Goal: Task Accomplishment & Management: Manage account settings

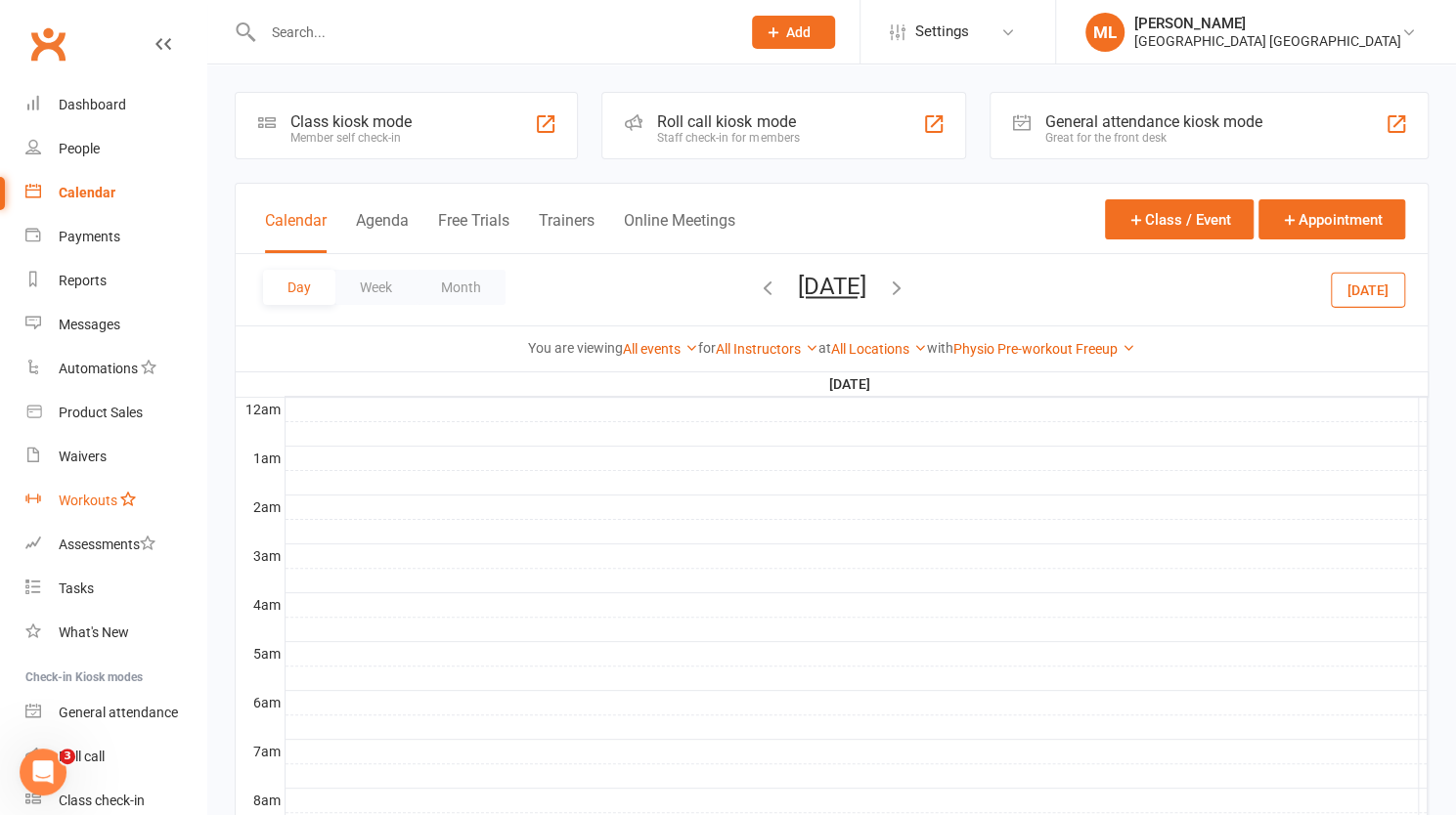
click at [94, 496] on div "Workouts" at bounding box center [88, 501] width 59 height 16
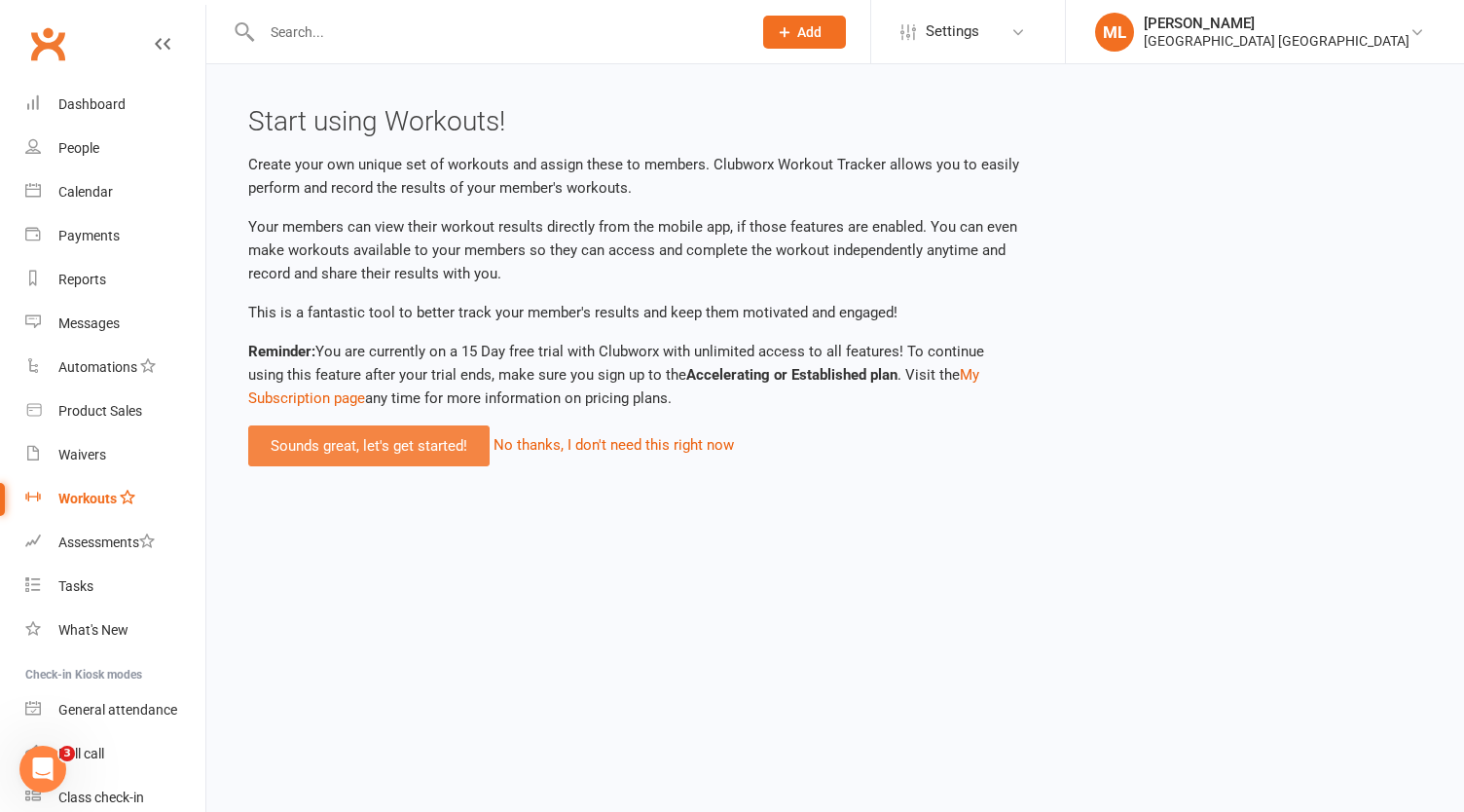
click at [378, 445] on link "Sounds great, let's get started!" at bounding box center [368, 446] width 241 height 41
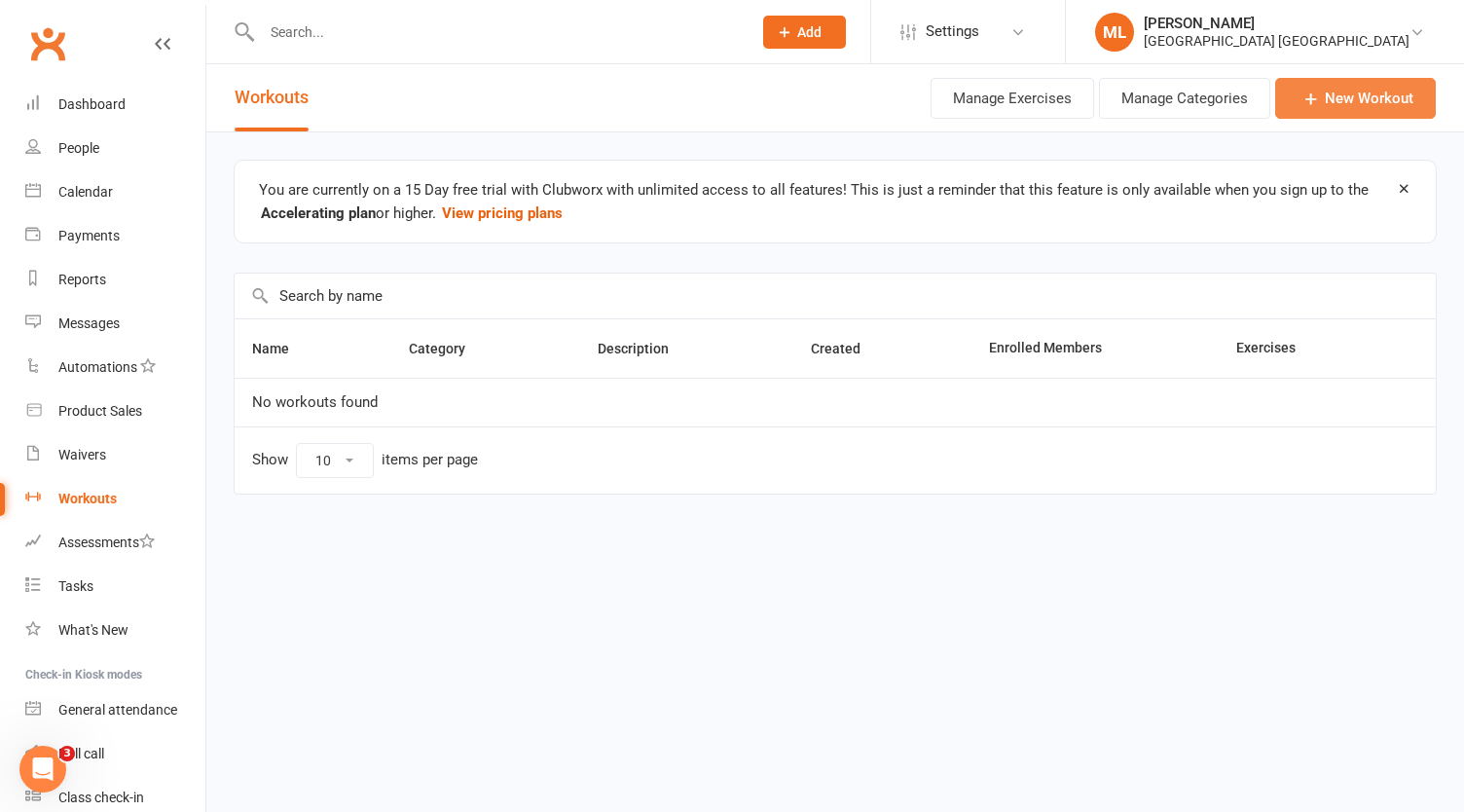
click at [1379, 90] on link "New Workout" at bounding box center [1356, 99] width 161 height 41
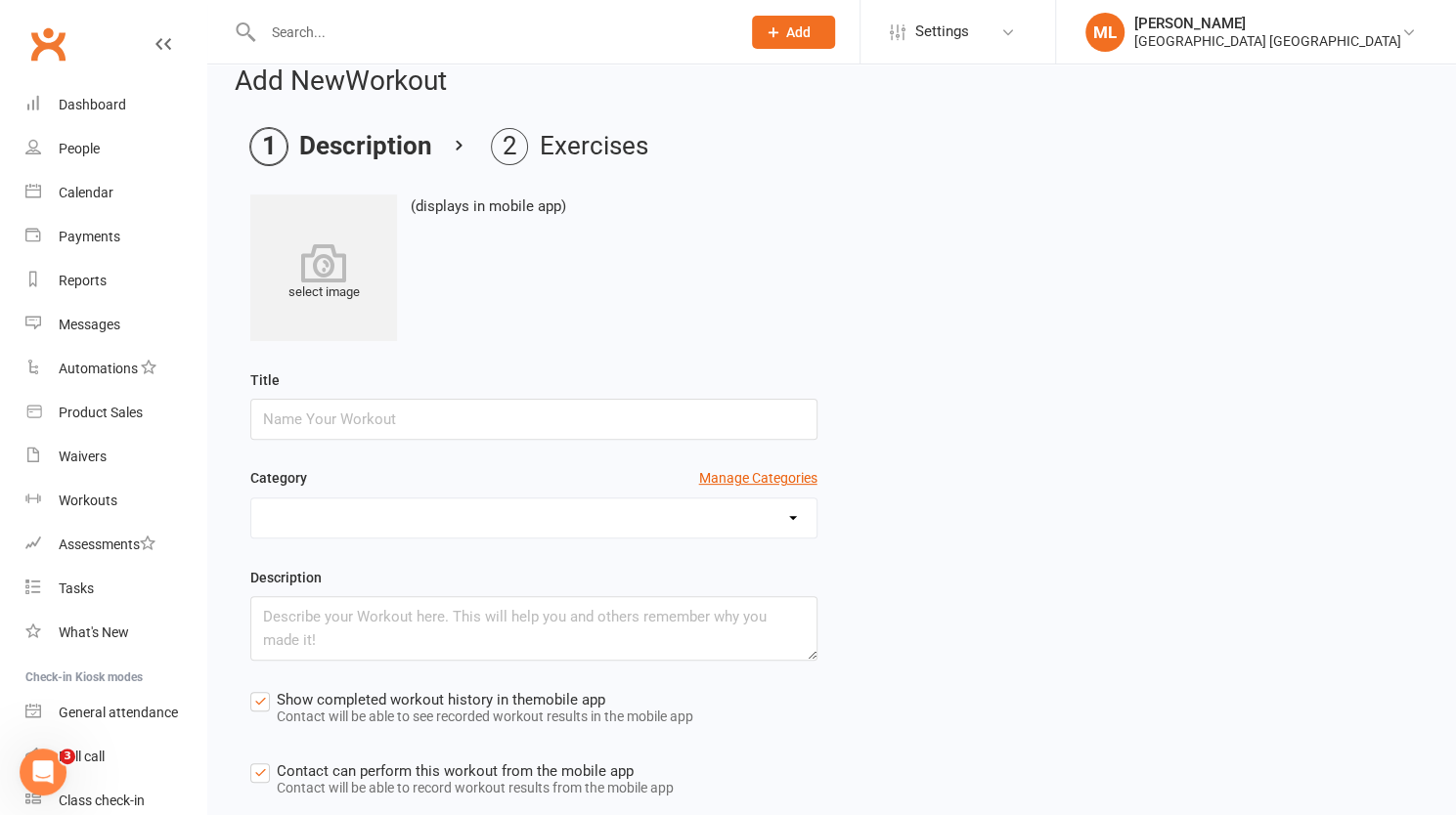
scroll to position [196, 0]
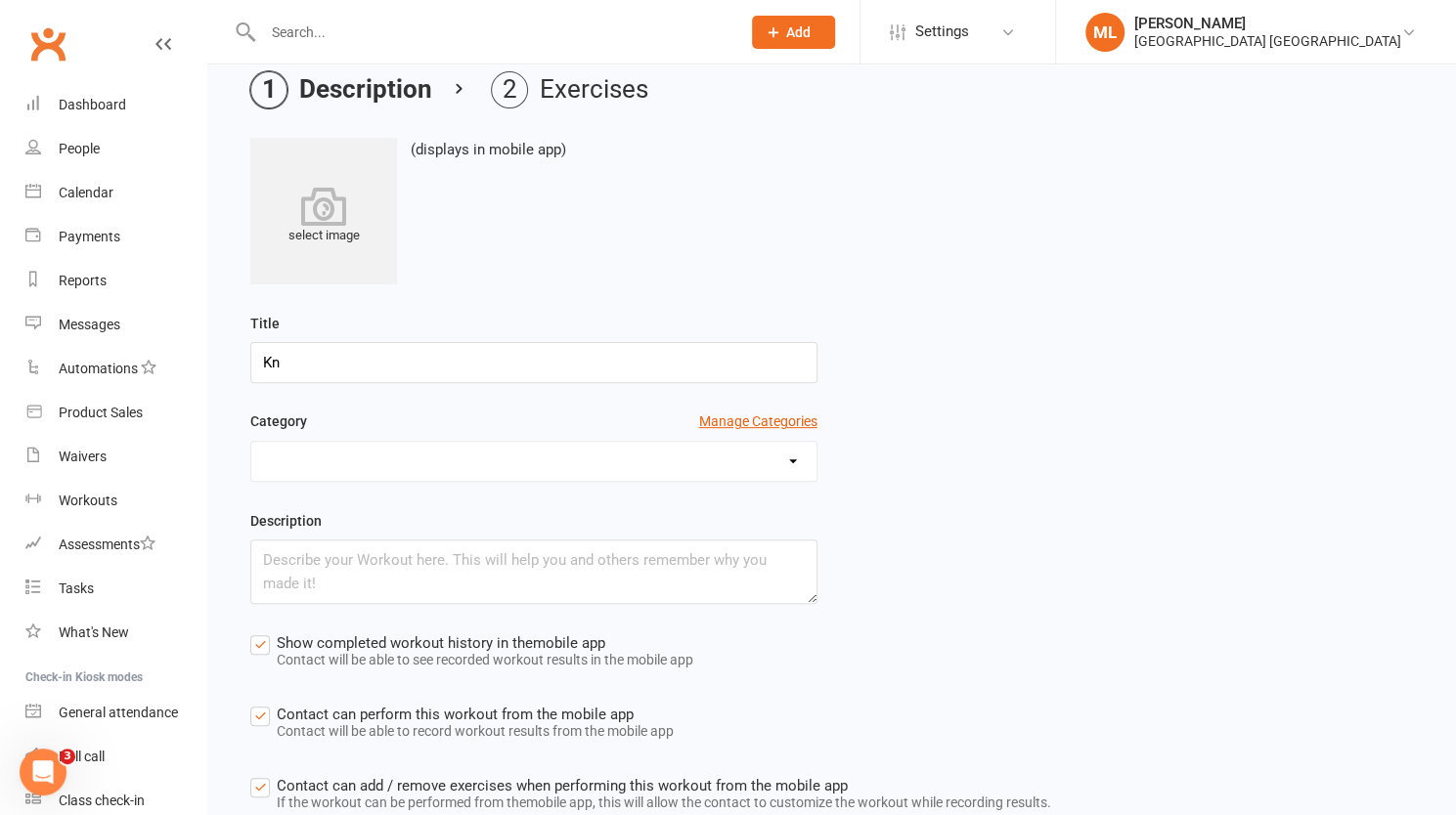
type input "K"
type input "S"
type input "General Strength/Mobility"
click at [430, 455] on select at bounding box center [533, 461] width 565 height 39
click at [776, 415] on button "Manage Categories" at bounding box center [757, 421] width 119 height 22
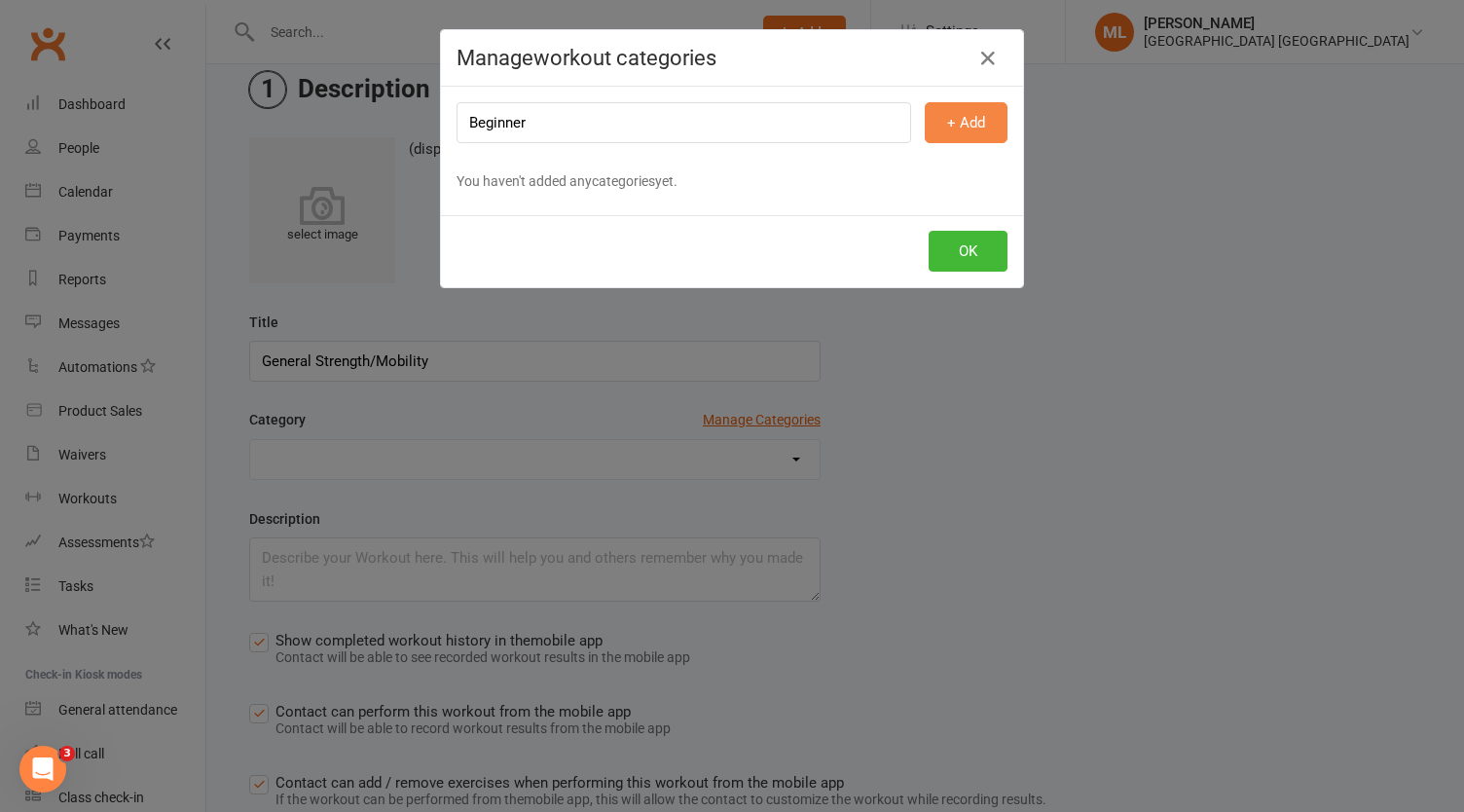
type input "Beginner"
click at [967, 123] on button "+ Add" at bounding box center [966, 123] width 83 height 41
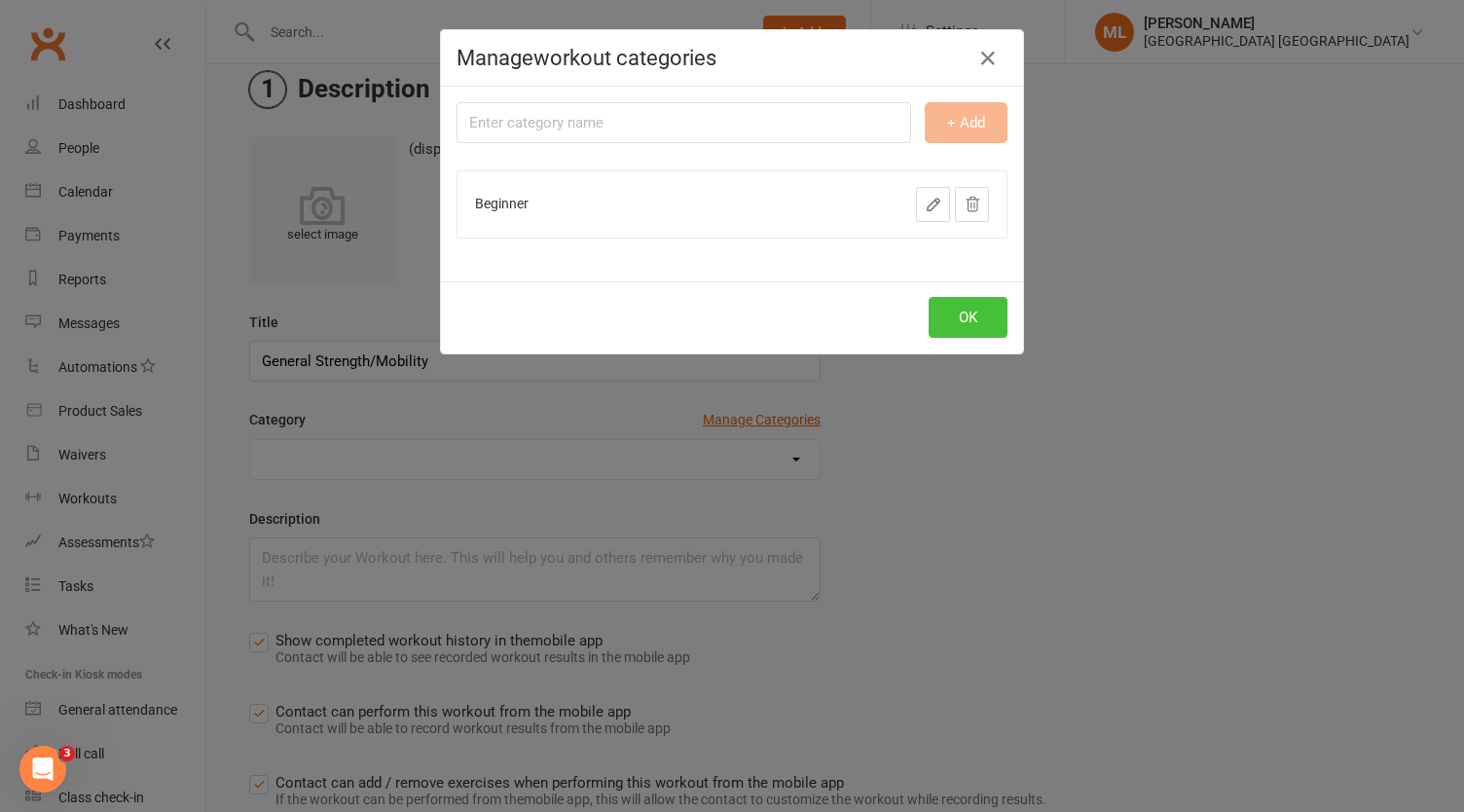
click at [960, 317] on button "OK" at bounding box center [968, 317] width 79 height 41
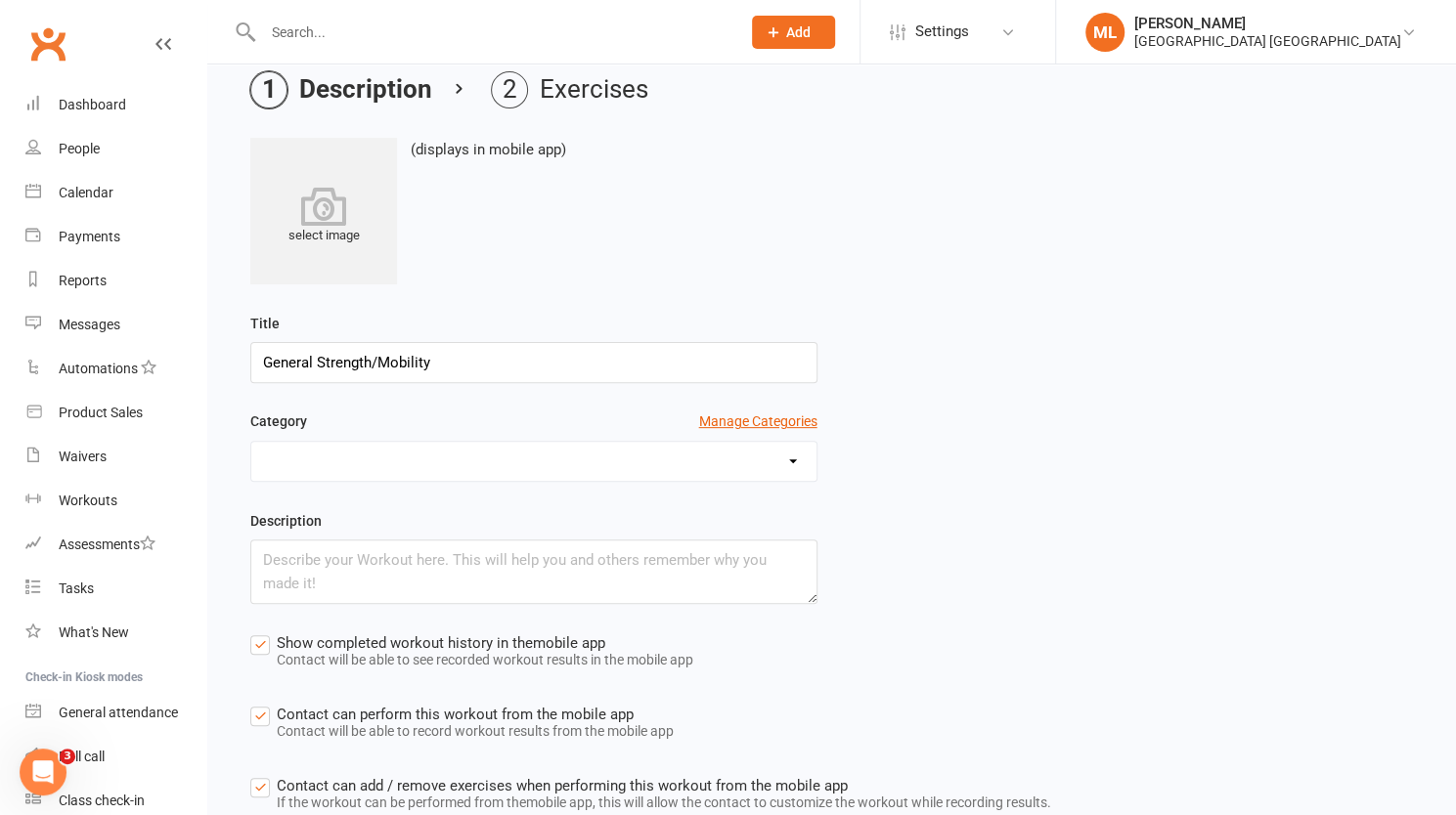
click at [503, 466] on select "Beginner" at bounding box center [533, 461] width 565 height 39
select select "491"
click at [251, 442] on select "Beginner" at bounding box center [533, 461] width 565 height 39
click at [762, 411] on button "Manage Categories" at bounding box center [757, 421] width 119 height 22
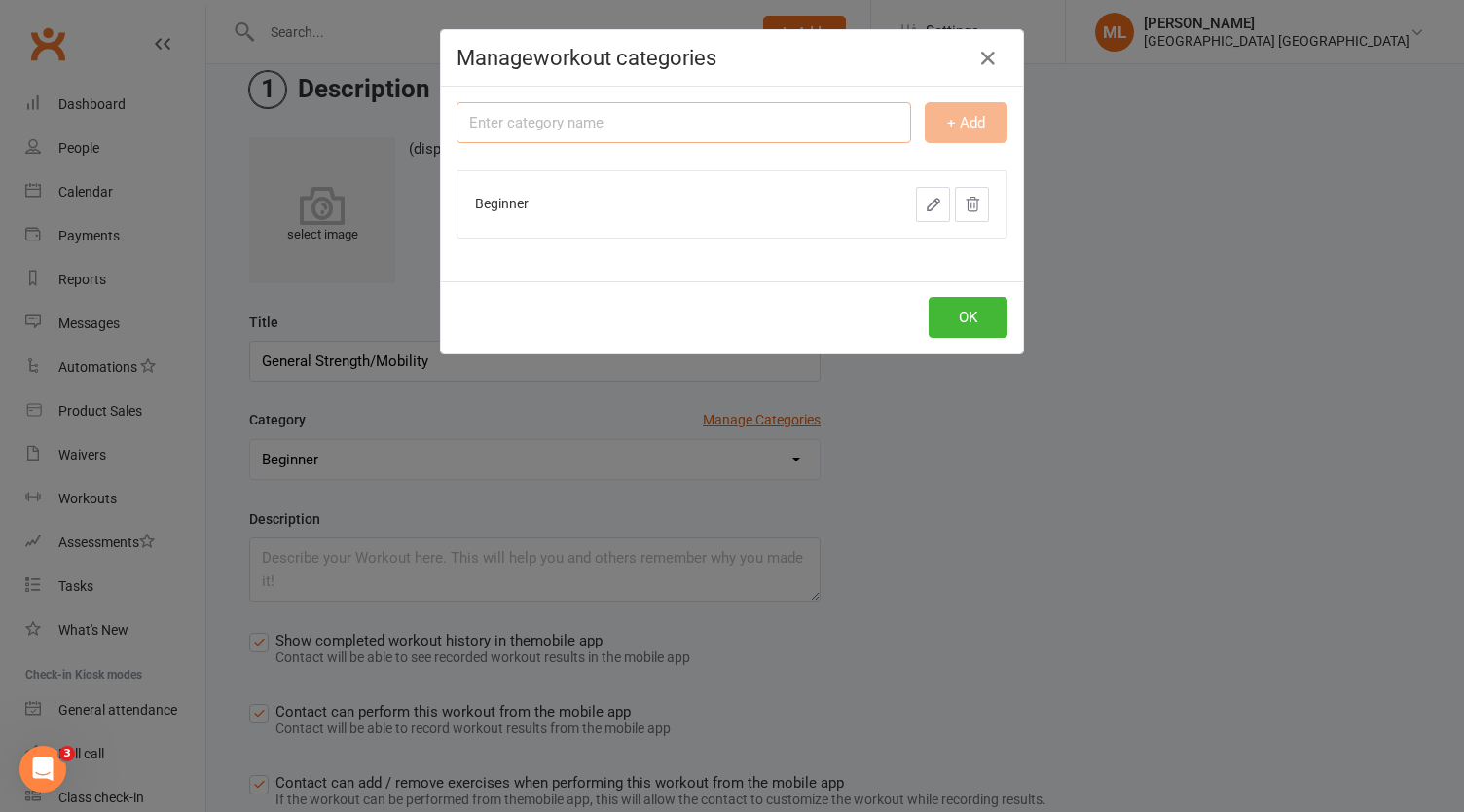
click at [590, 126] on input "text" at bounding box center [684, 123] width 455 height 41
type input "Pre Surgery"
click at [982, 129] on button "+ Add" at bounding box center [966, 123] width 83 height 41
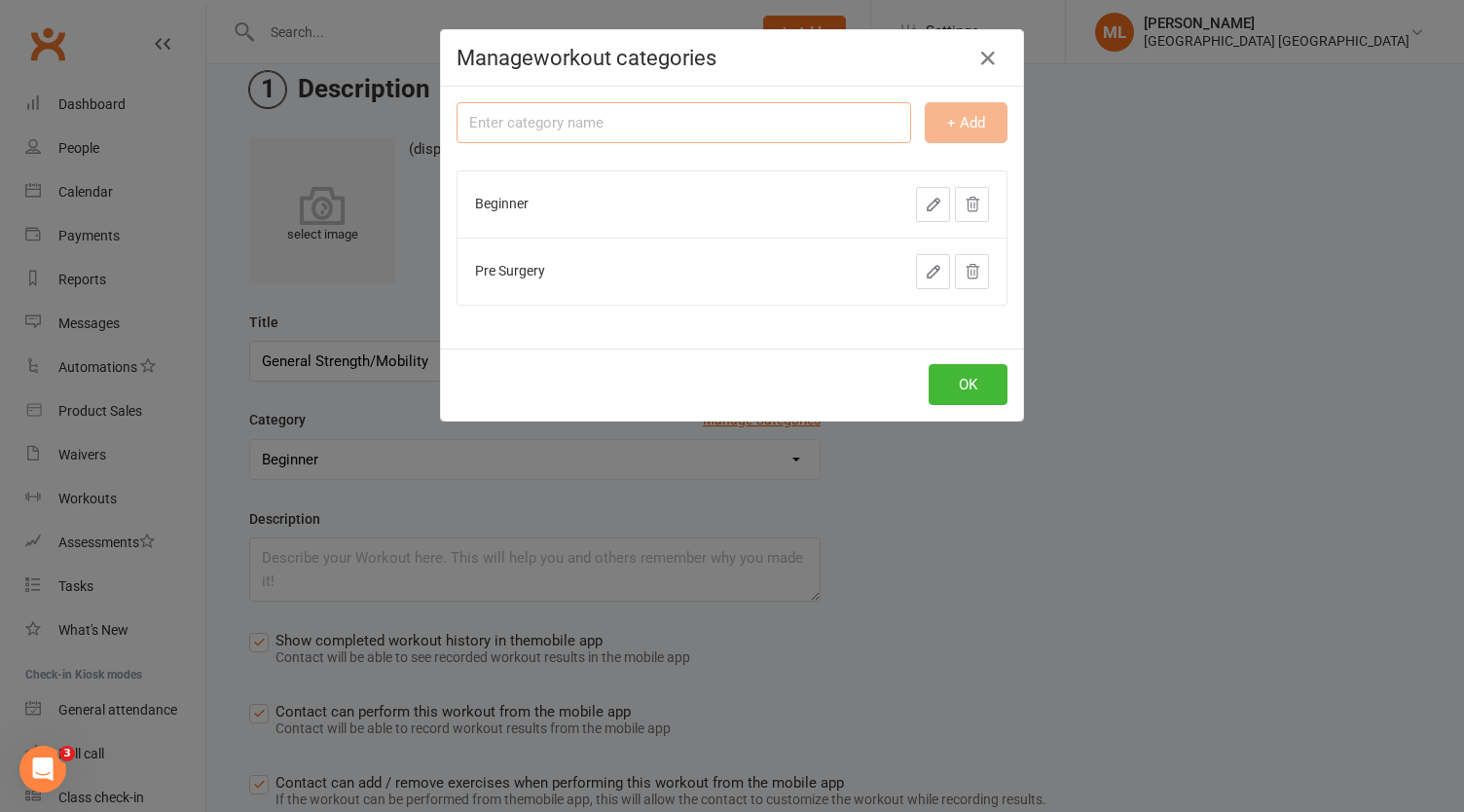
click at [662, 124] on input "text" at bounding box center [684, 123] width 455 height 41
type input "Post Surgery Rehab"
click at [966, 120] on button "+ Add" at bounding box center [966, 123] width 83 height 41
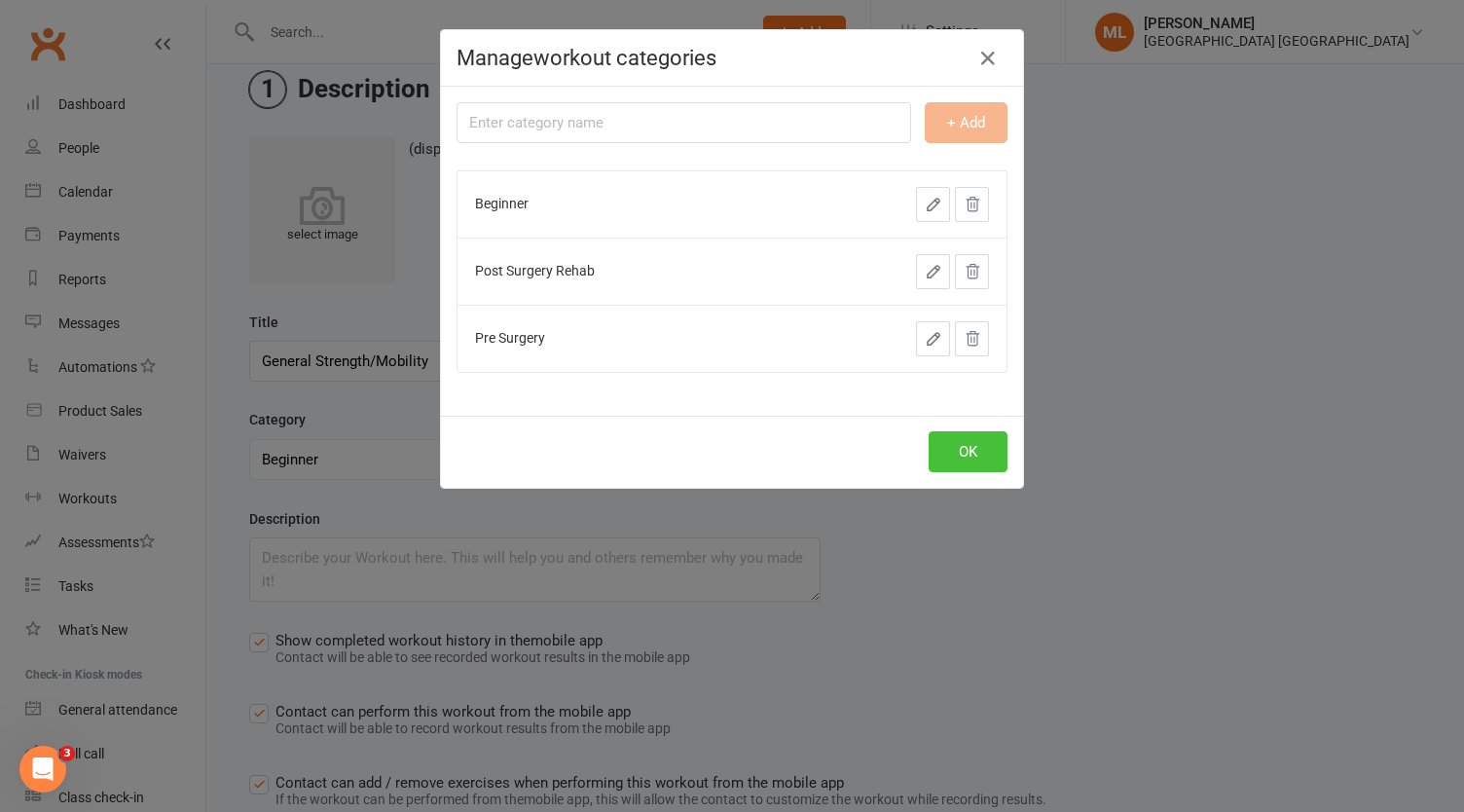
click at [966, 464] on button "OK" at bounding box center [968, 452] width 79 height 41
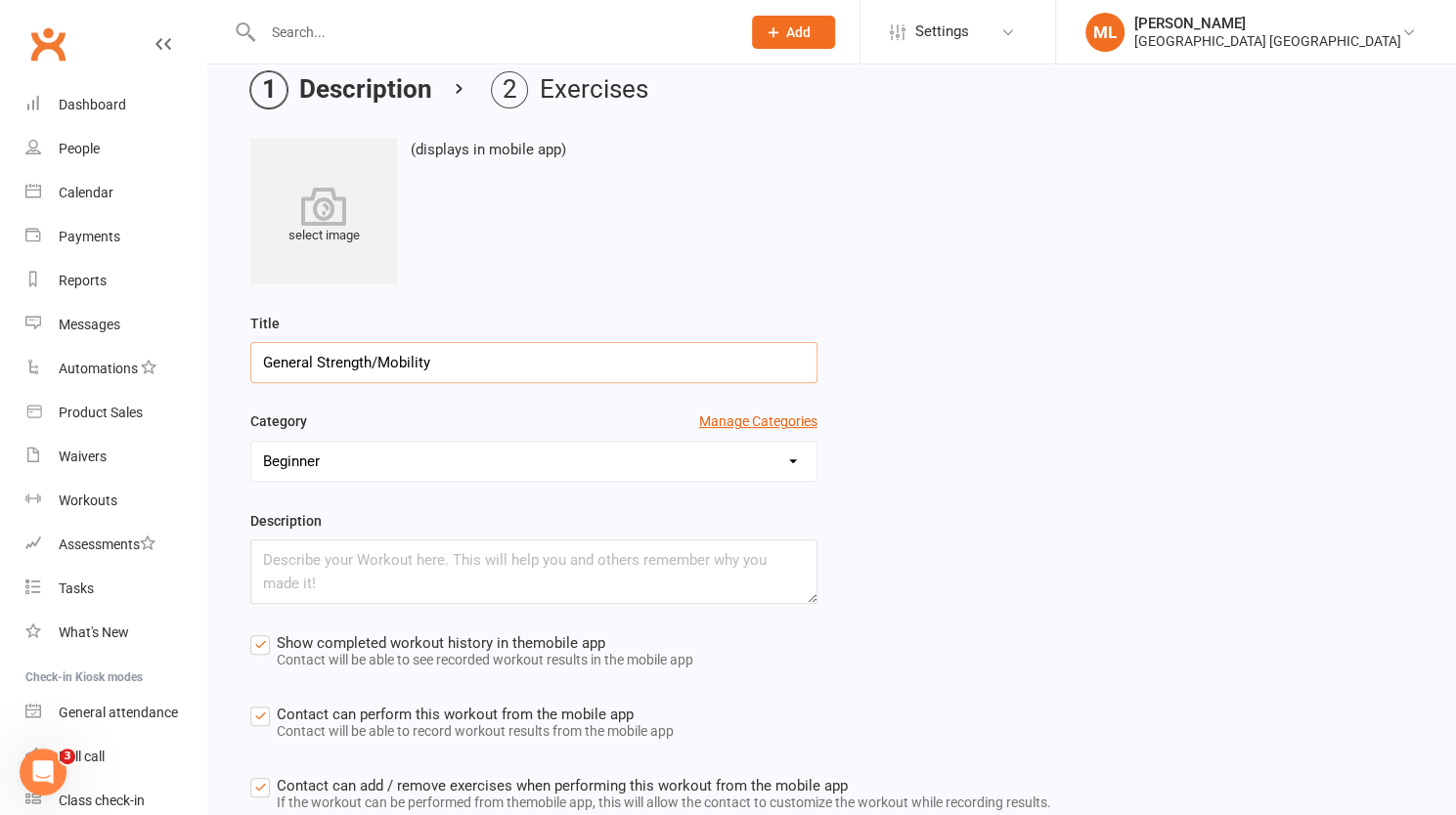
click at [506, 362] on input "General Strength/Mobility" at bounding box center [533, 362] width 567 height 41
click at [670, 453] on select "Beginner Post Surgery Rehab Pre Surgery" at bounding box center [533, 461] width 565 height 39
click at [766, 412] on button "Manage Categories" at bounding box center [757, 421] width 119 height 22
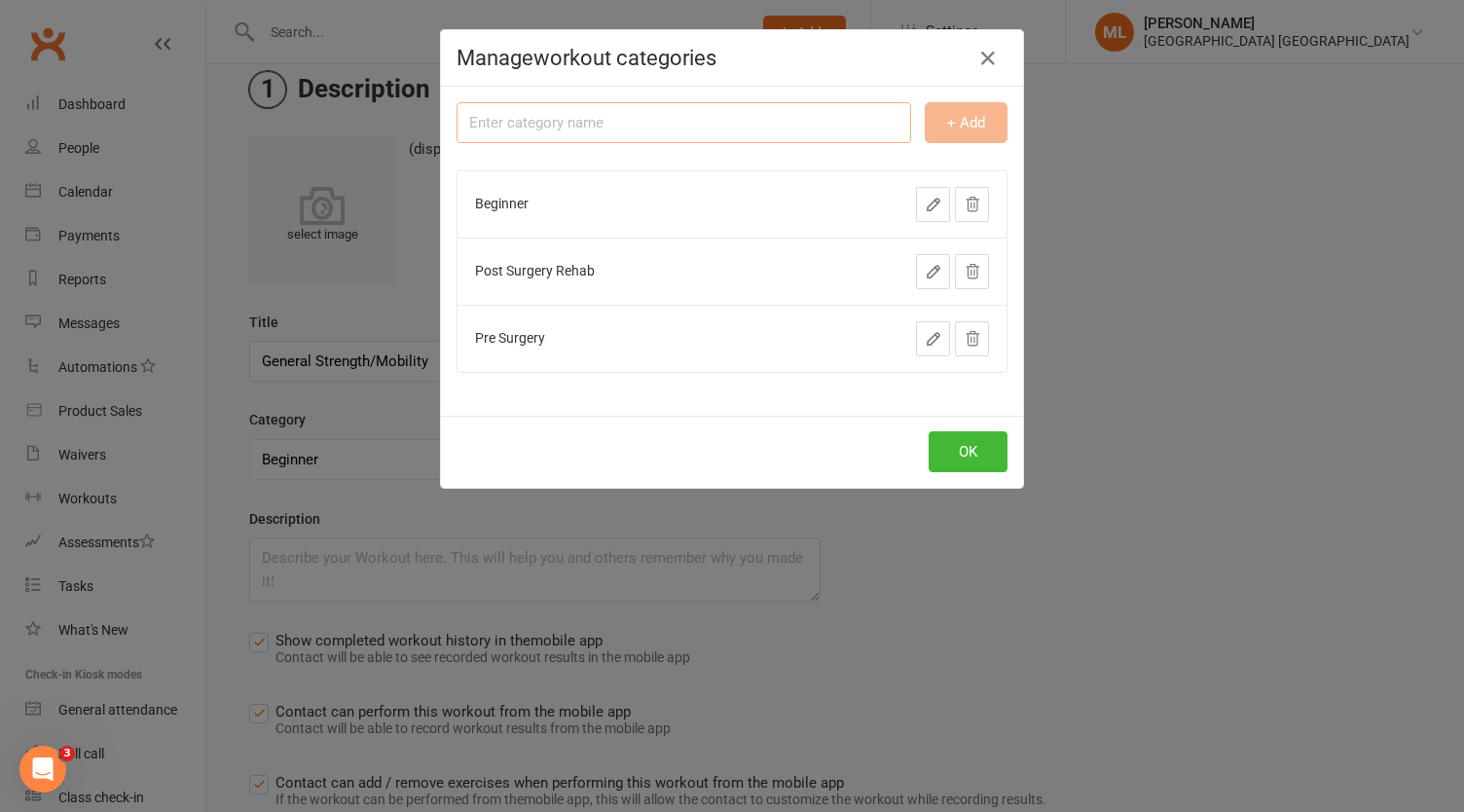
click at [607, 126] on input "text" at bounding box center [684, 123] width 455 height 41
type input "General Conditioning"
click at [974, 119] on button "+ Add" at bounding box center [966, 123] width 83 height 41
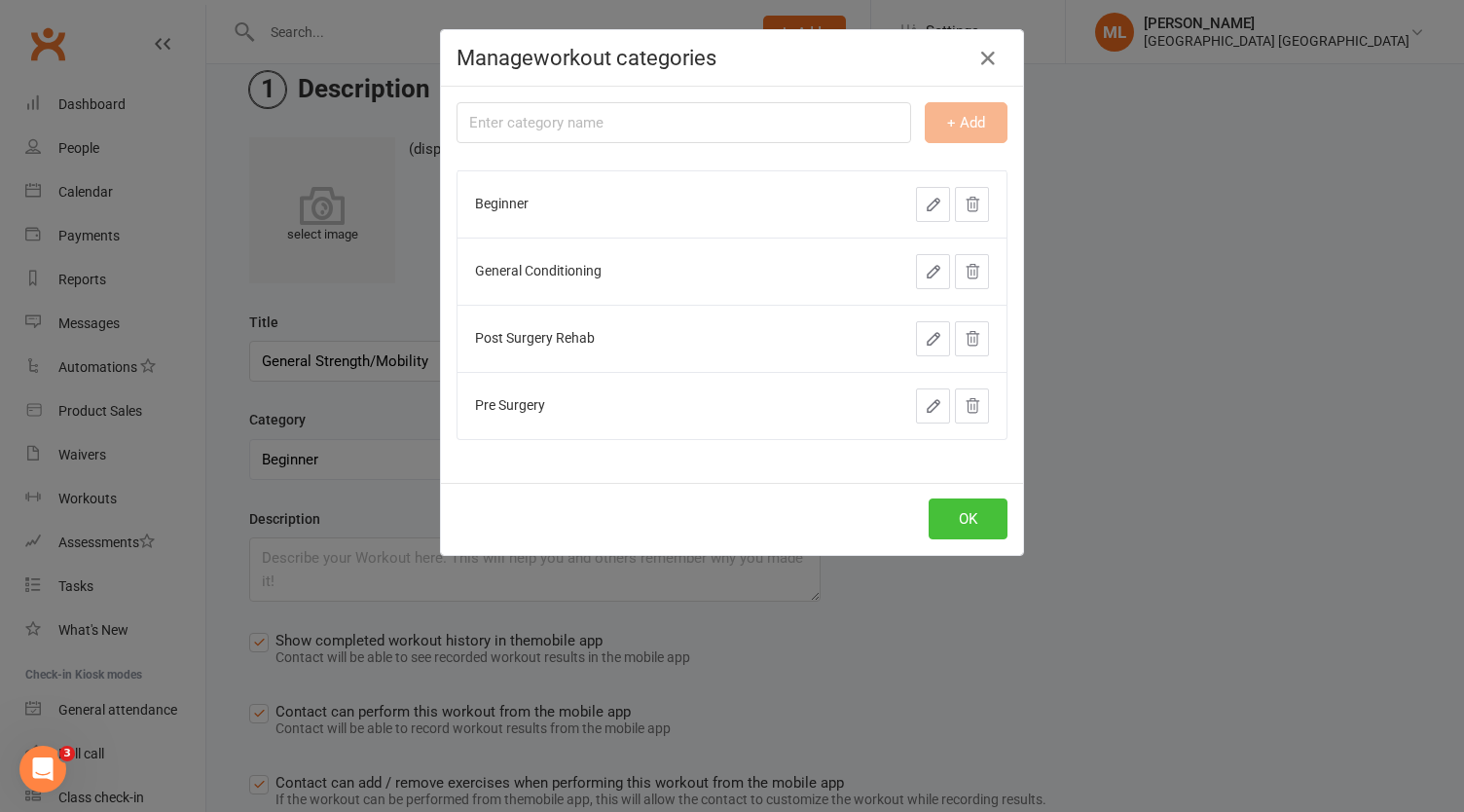
click at [968, 520] on button "OK" at bounding box center [968, 519] width 79 height 41
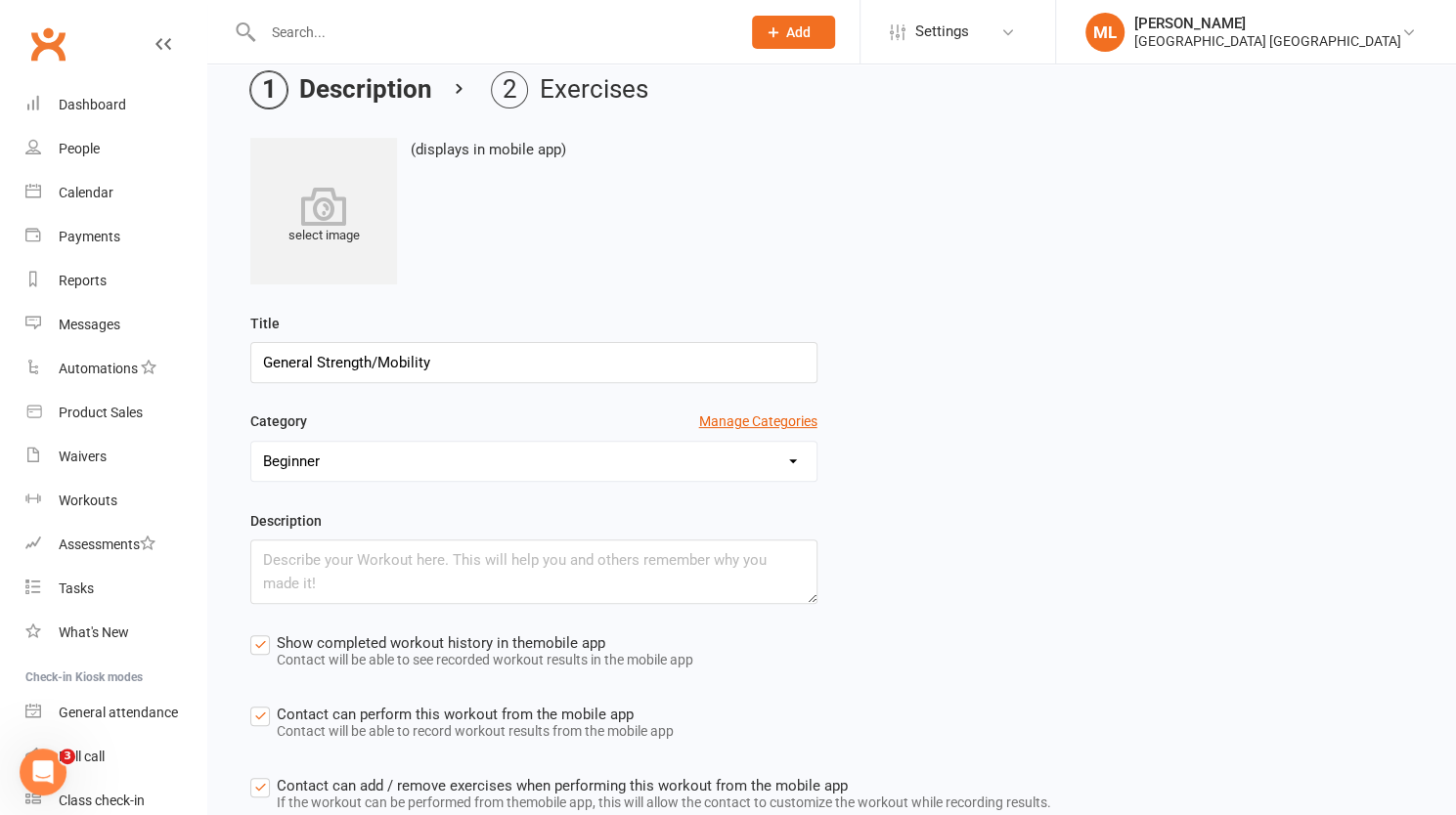
click at [322, 455] on select "Beginner General Conditioning Post Surgery Rehab Pre Surgery" at bounding box center [533, 461] width 565 height 39
select select "494"
click at [251, 442] on select "Beginner General Conditioning Post Surgery Rehab Pre Surgery" at bounding box center [533, 461] width 565 height 39
click at [317, 357] on input "General Strength/Mobility" at bounding box center [533, 362] width 567 height 41
click at [326, 360] on input "Strength/Mobility" at bounding box center [533, 362] width 567 height 41
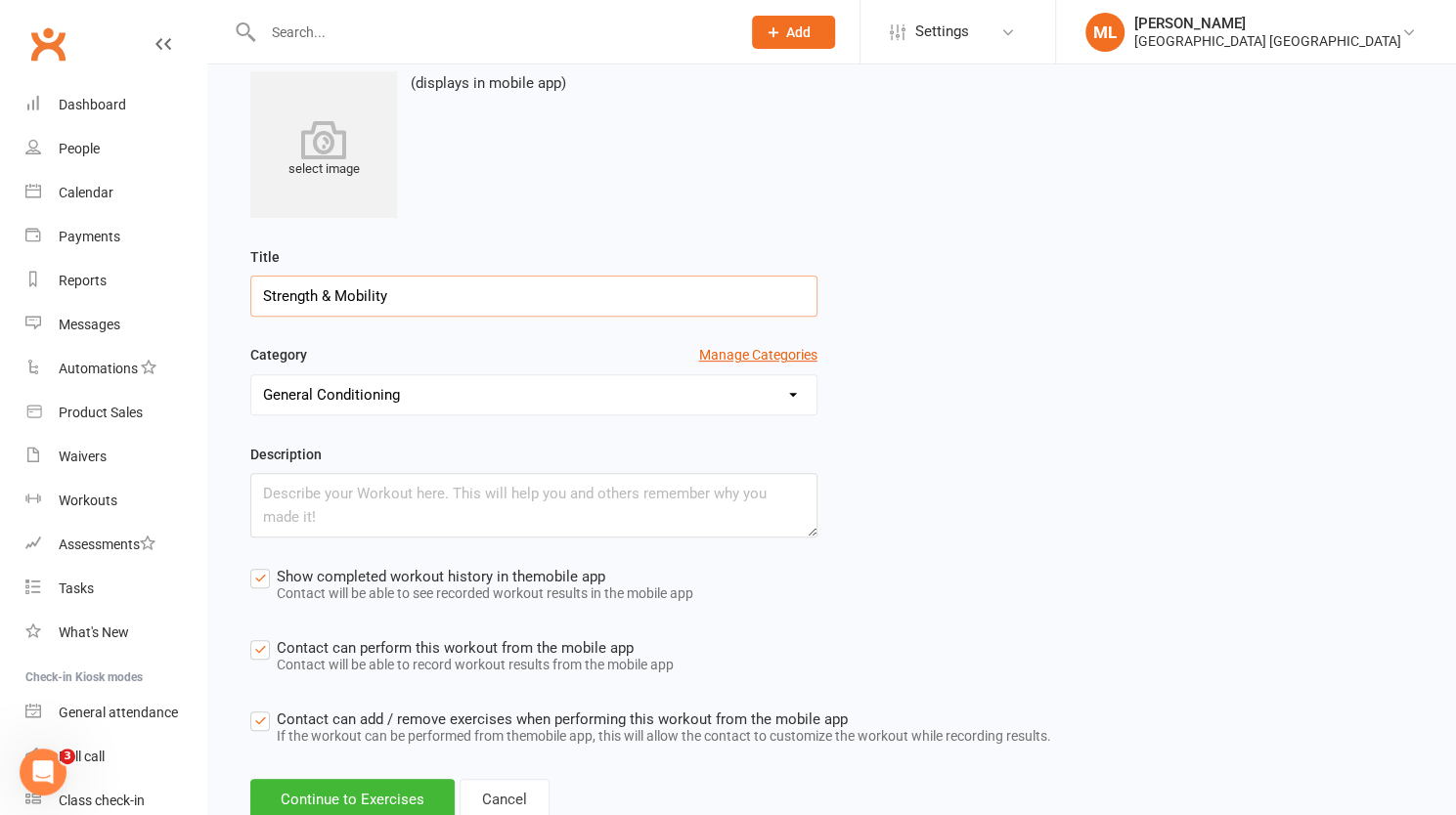
scroll to position [293, 0]
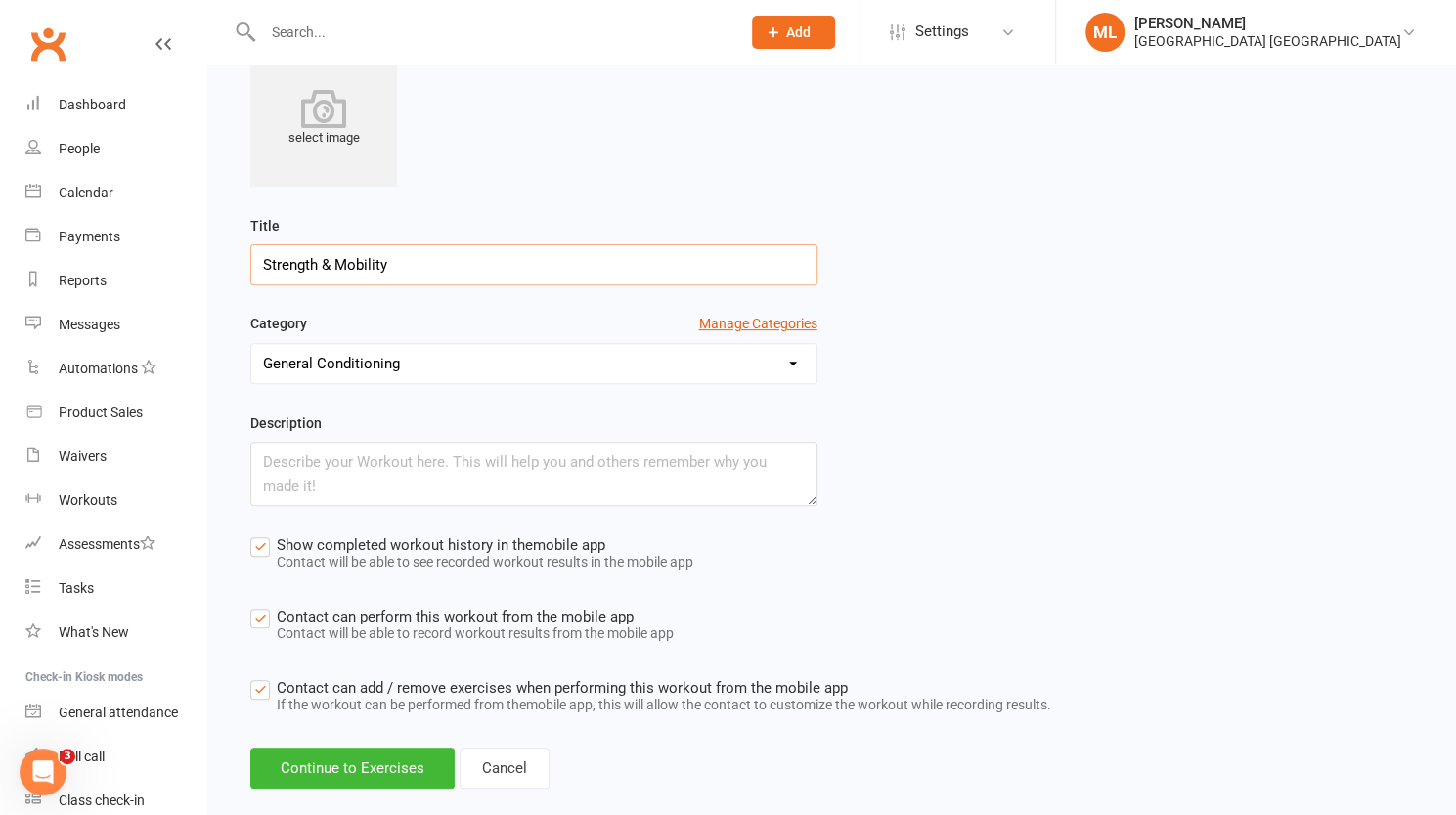
type input "Strength & Mobility"
click at [262, 685] on label "Contact can add / remove exercises when performing this workout from the mobile…" at bounding box center [650, 697] width 801 height 44
click at [262, 676] on input "Contact can add / remove exercises when performing this workout from the mobile…" at bounding box center [650, 676] width 801 height 0
click at [383, 763] on button "Continue to Exercises" at bounding box center [352, 768] width 205 height 41
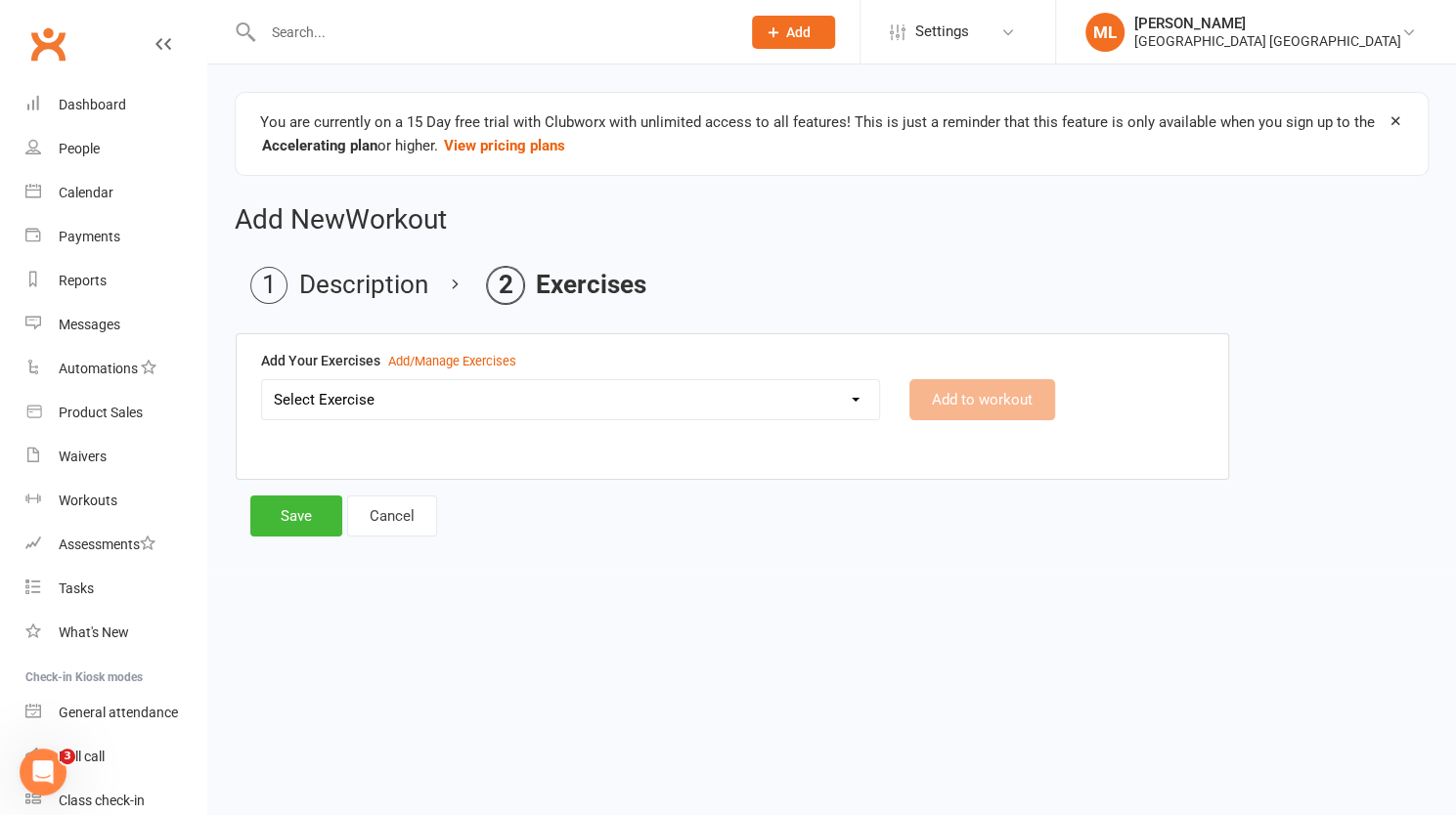
scroll to position [0, 0]
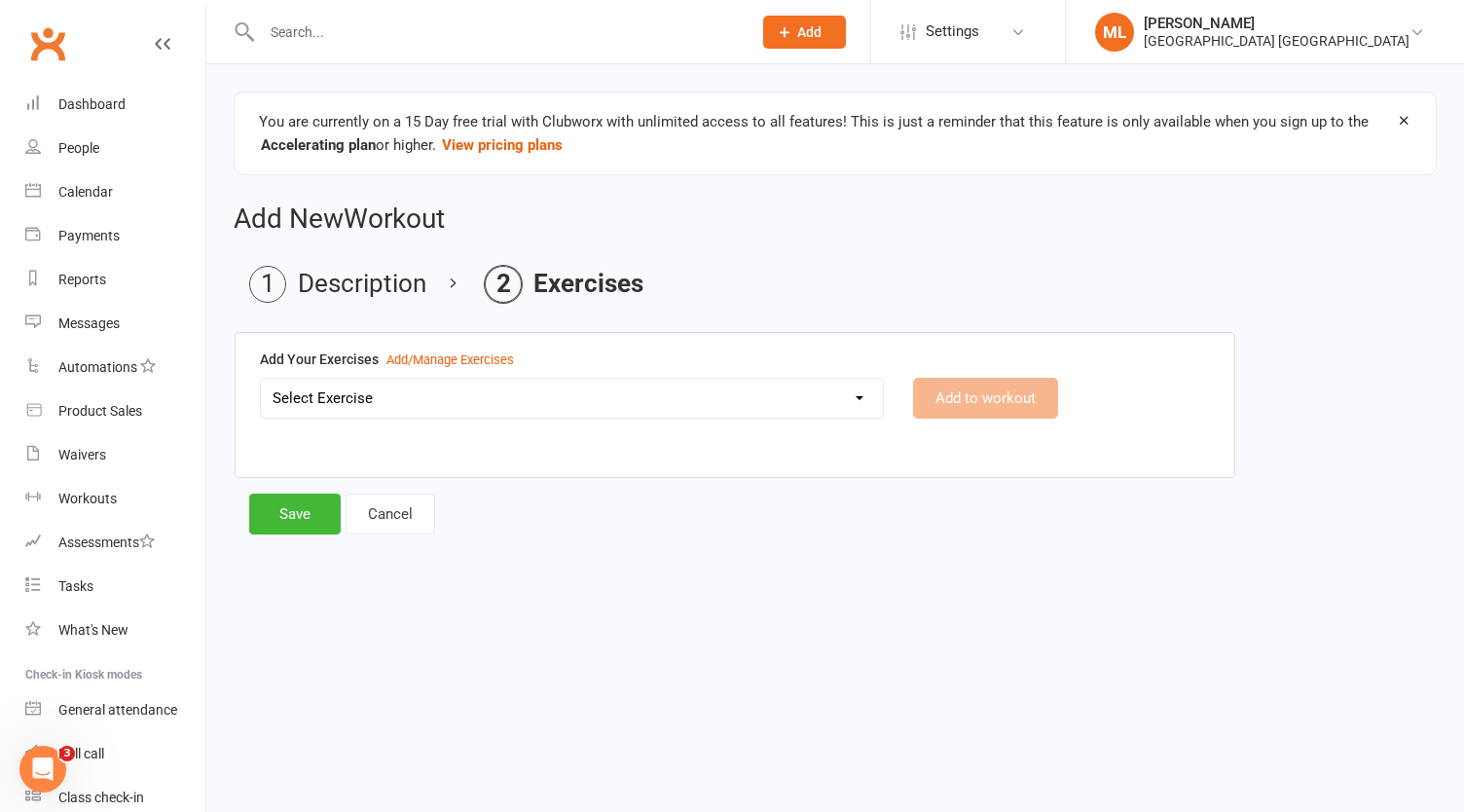
click at [812, 388] on select "Select Exercise" at bounding box center [572, 398] width 623 height 39
click at [484, 357] on div "Add/Manage Exercises" at bounding box center [450, 360] width 128 height 20
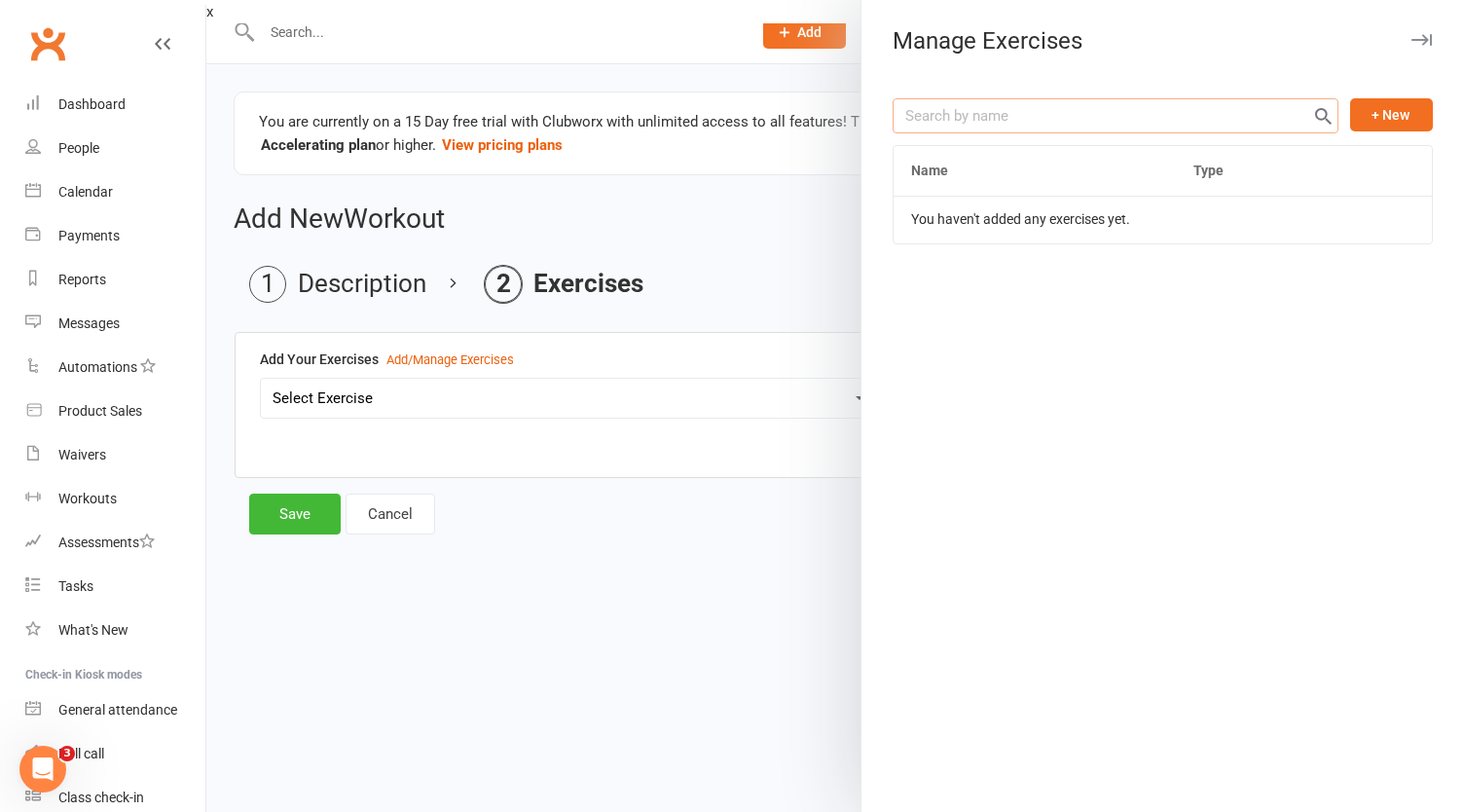
click at [1013, 114] on input "text" at bounding box center [1116, 116] width 446 height 35
type input "C"
type input "Glute / [MEDICAL_DATA] Raises"
click at [1387, 110] on button "+ New" at bounding box center [1392, 115] width 83 height 33
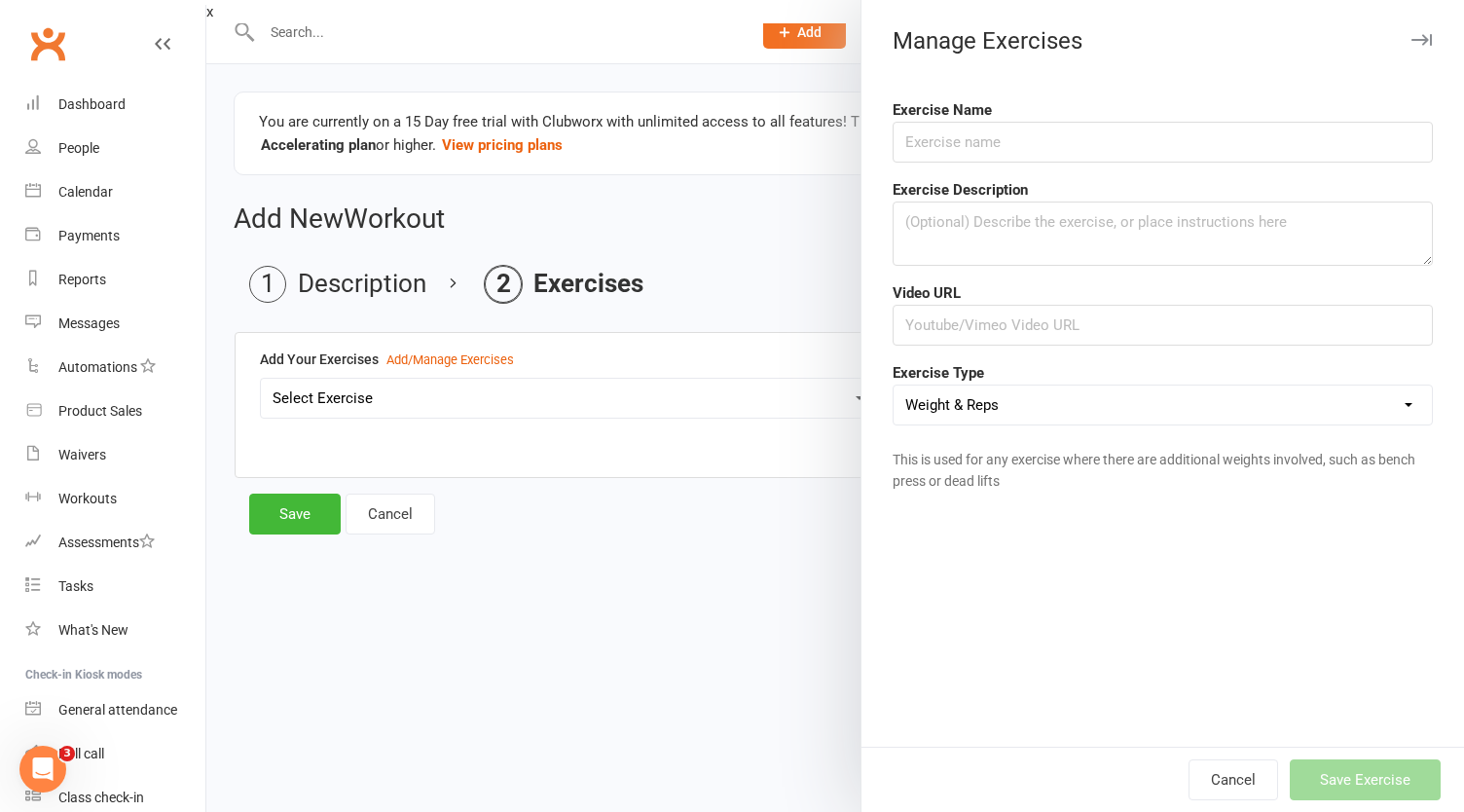
click at [1011, 400] on select "Weight & Reps Time / Distance Weights, Reps, Time & Distance Just Reps Display …" at bounding box center [1163, 405] width 539 height 39
click at [1011, 399] on select "Weight & Reps Time / Distance Weights, Reps, Time & Distance Just Reps Display …" at bounding box center [1163, 405] width 539 height 39
click at [997, 327] on input "text" at bounding box center [1163, 325] width 541 height 41
paste input "[URL][DOMAIN_NAME]"
type input "[URL][DOMAIN_NAME]"
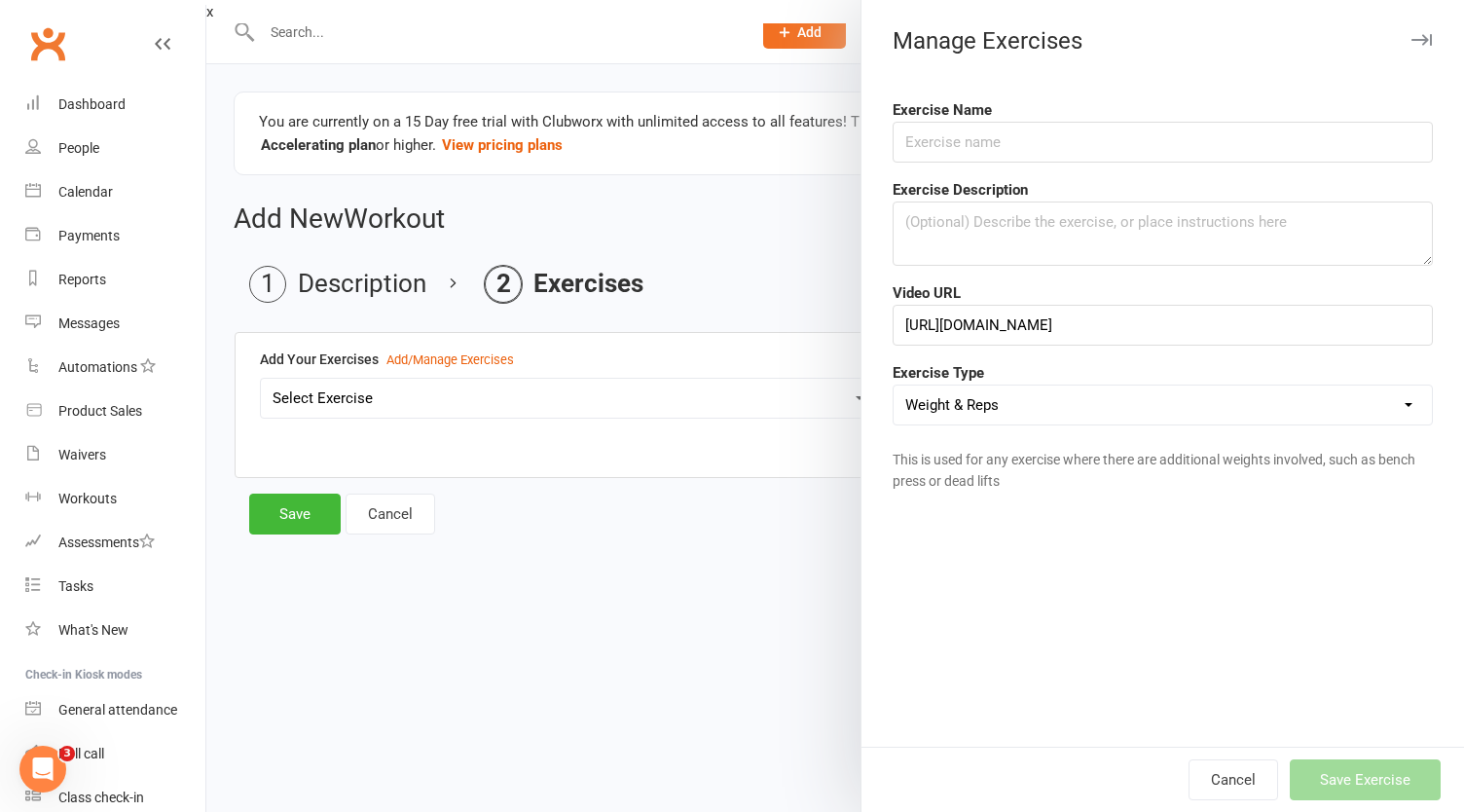
click at [1274, 406] on select "Weight & Reps Time / Distance Weights, Reps, Time & Distance Just Reps Display …" at bounding box center [1163, 405] width 539 height 39
select select "reps"
click at [894, 386] on select "Weight & Reps Time / Distance Weights, Reps, Time & Distance Just Reps Display …" at bounding box center [1163, 405] width 539 height 39
click at [1157, 543] on div "Exercise Name Exercise Description Video URL [URL][DOMAIN_NAME] Exercise Type W…" at bounding box center [1163, 415] width 603 height 664
click at [1019, 144] on input "text" at bounding box center [1163, 142] width 541 height 41
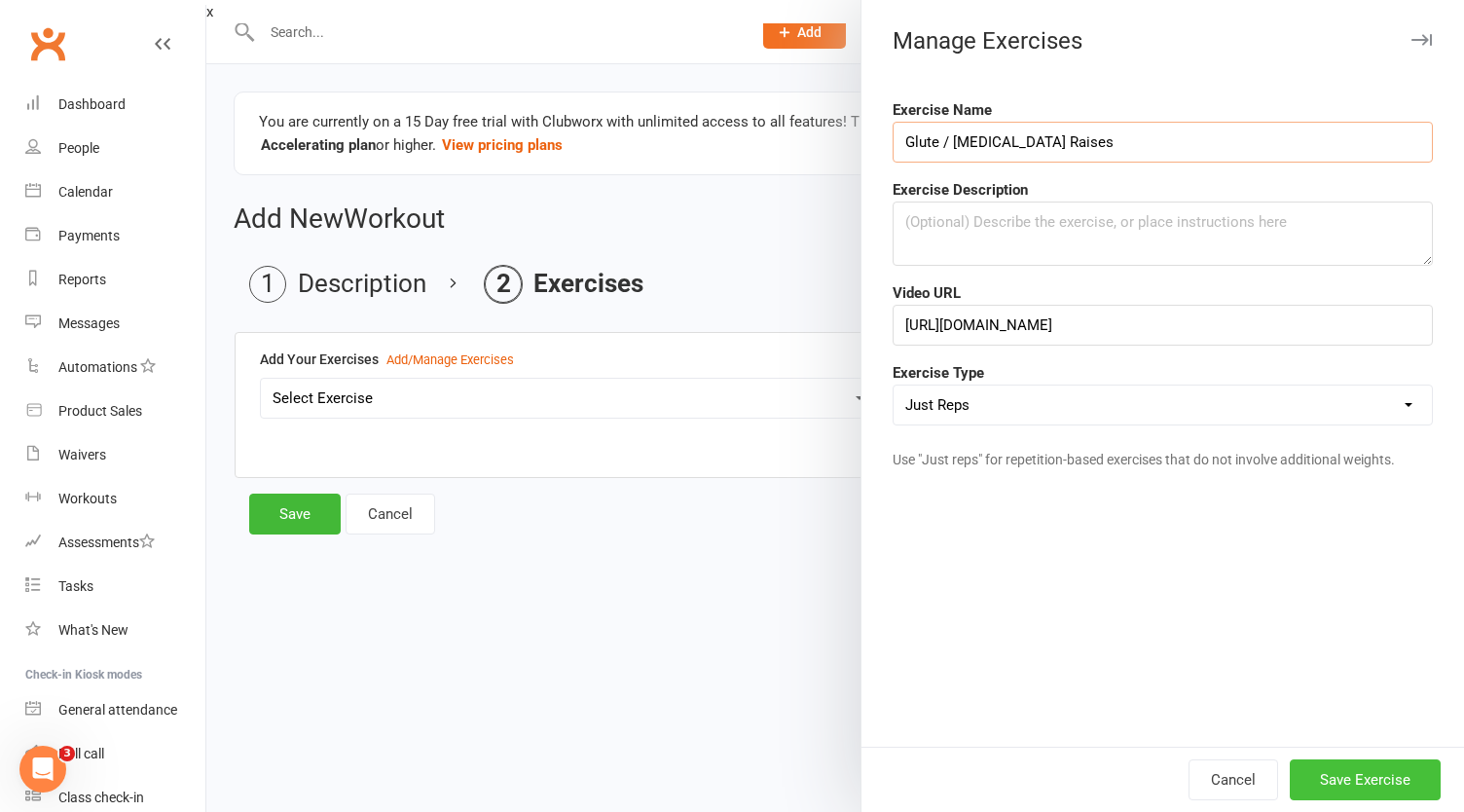
type input "Glute / [MEDICAL_DATA] Raises"
click at [1338, 780] on button "Save Exercise" at bounding box center [1365, 780] width 151 height 41
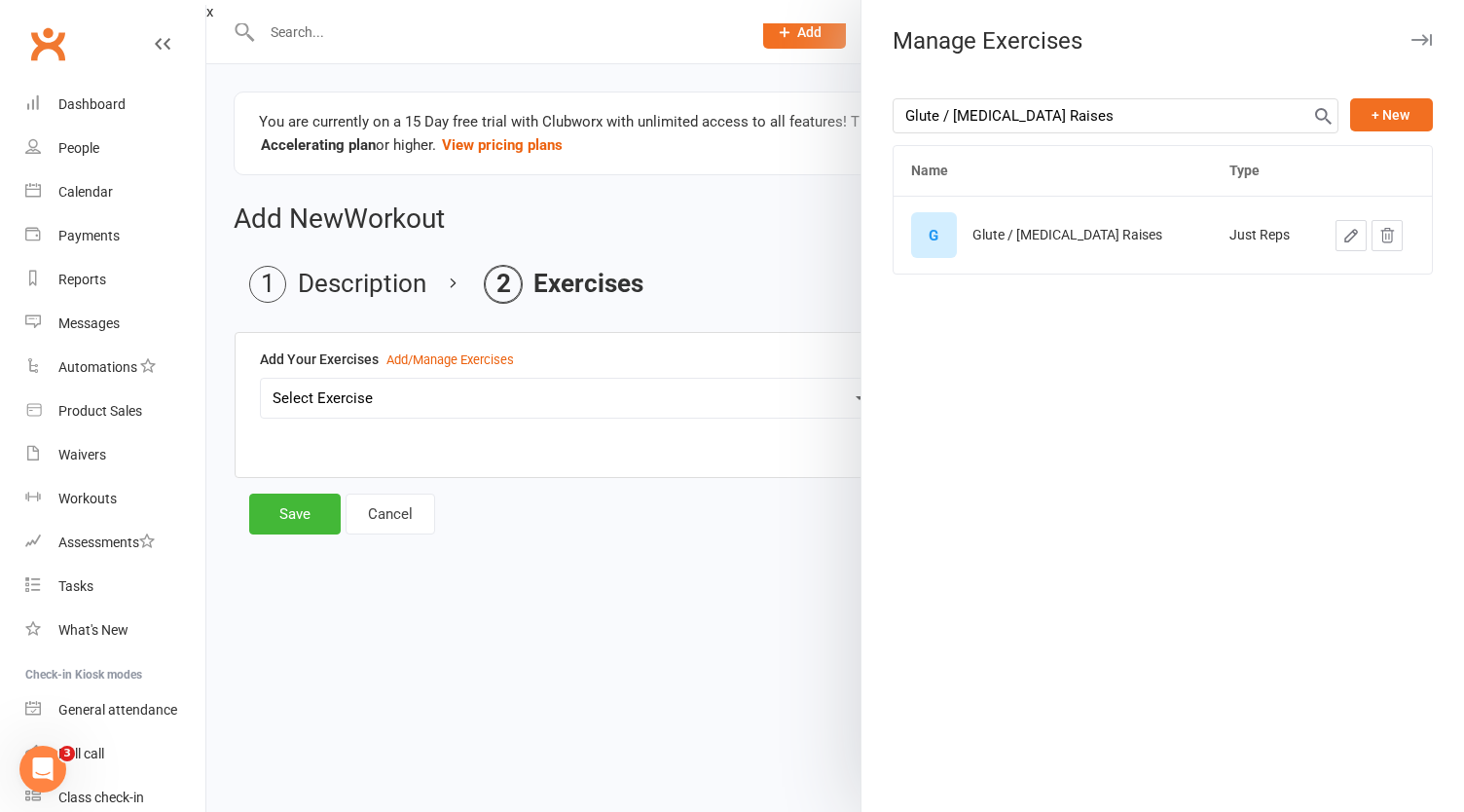
click at [675, 607] on div at bounding box center [835, 406] width 1258 height 812
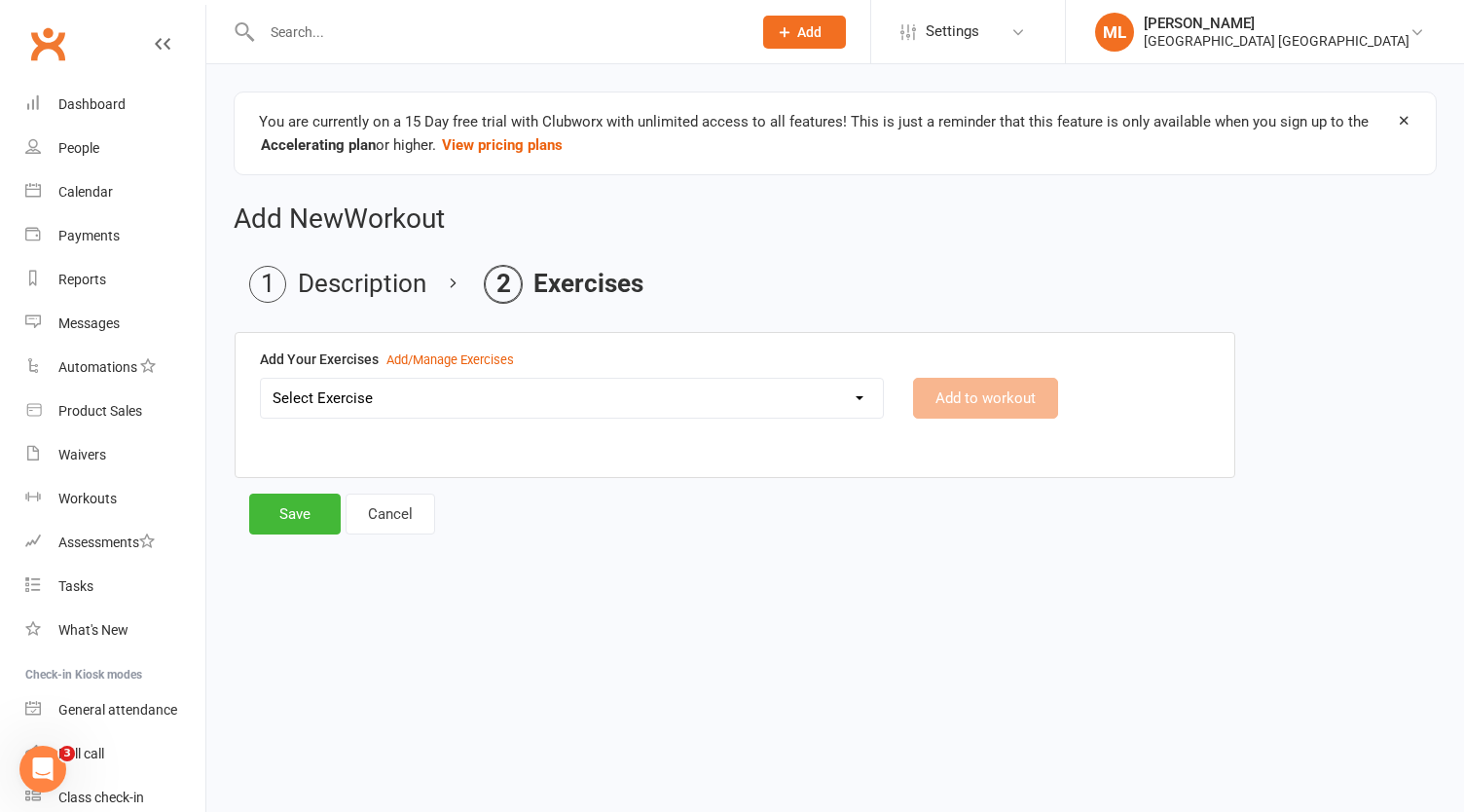
click at [544, 393] on select "Select Exercise Glute / [MEDICAL_DATA] Raises" at bounding box center [572, 398] width 623 height 39
select select "12552"
click at [261, 379] on select "Select Exercise Glute / [MEDICAL_DATA] Raises" at bounding box center [572, 398] width 623 height 39
click at [1013, 396] on button "Add to workout" at bounding box center [986, 398] width 145 height 41
select select
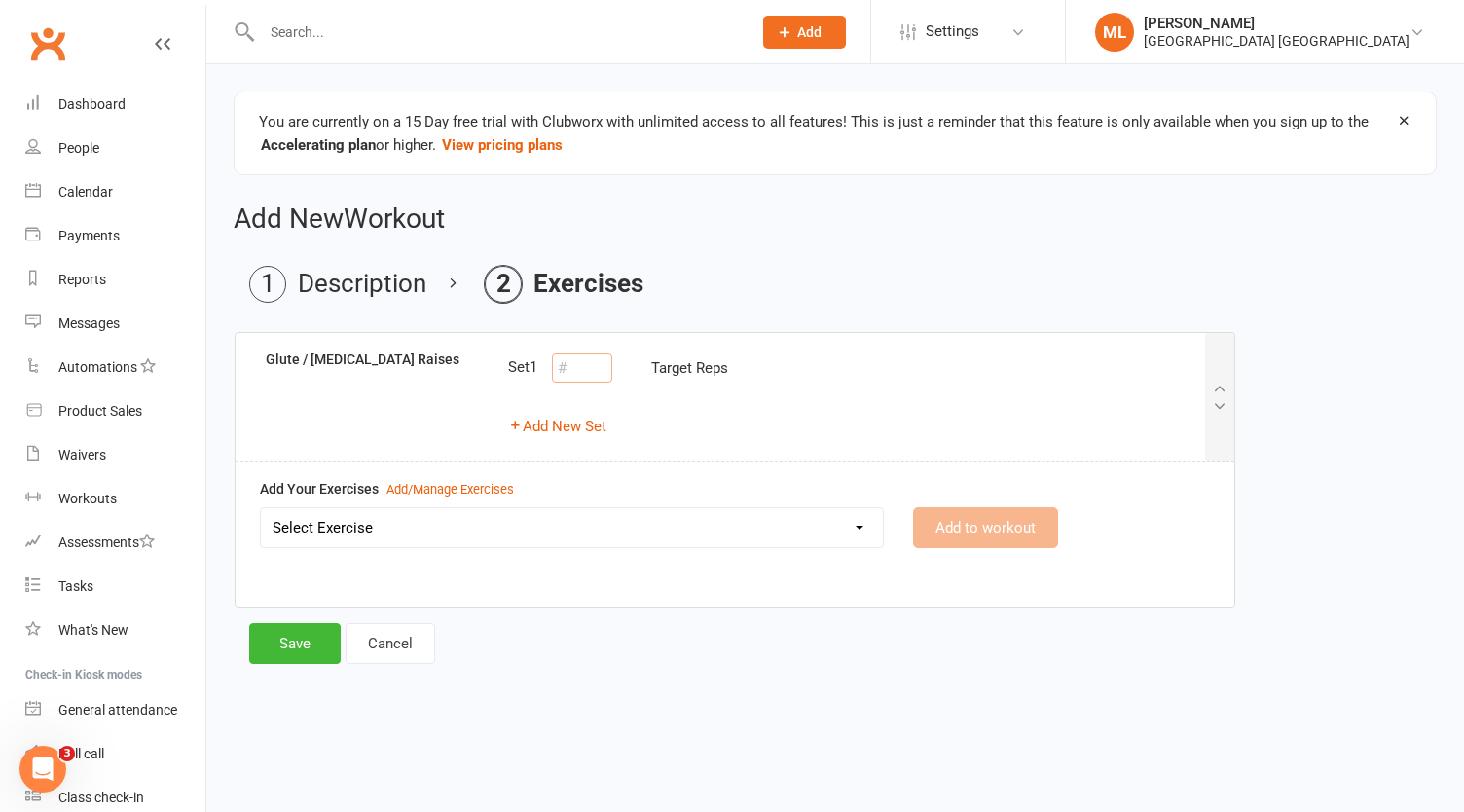
click at [567, 375] on input "number" at bounding box center [583, 368] width 61 height 29
click at [808, 370] on div "Set 1 4 Target Reps" at bounding box center [857, 368] width 697 height 39
type input "4"
click at [569, 426] on button "Add New Set" at bounding box center [557, 426] width 99 height 23
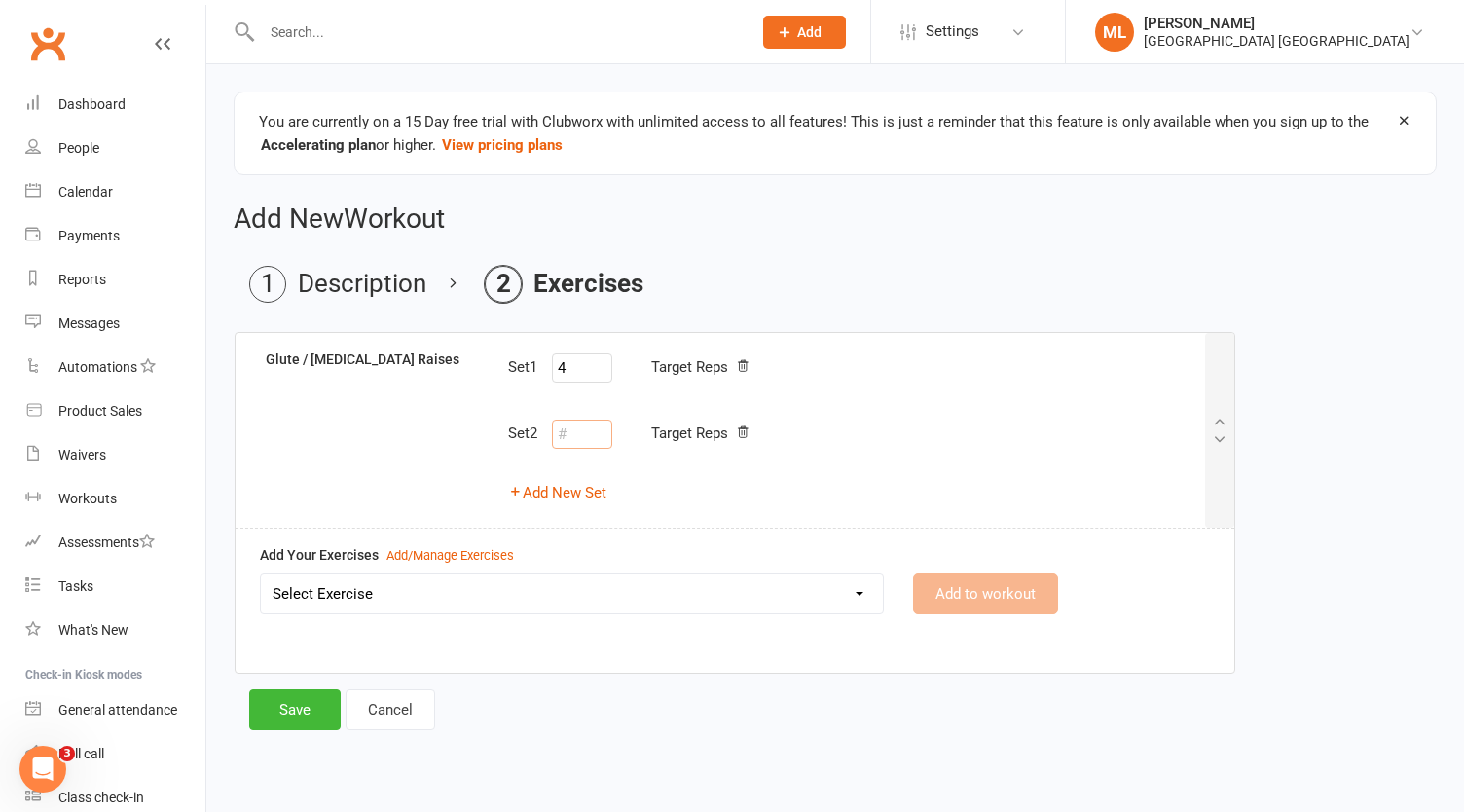
click at [604, 433] on input "number" at bounding box center [583, 434] width 61 height 29
type input "6"
click at [565, 490] on button "Add New Set" at bounding box center [557, 493] width 99 height 23
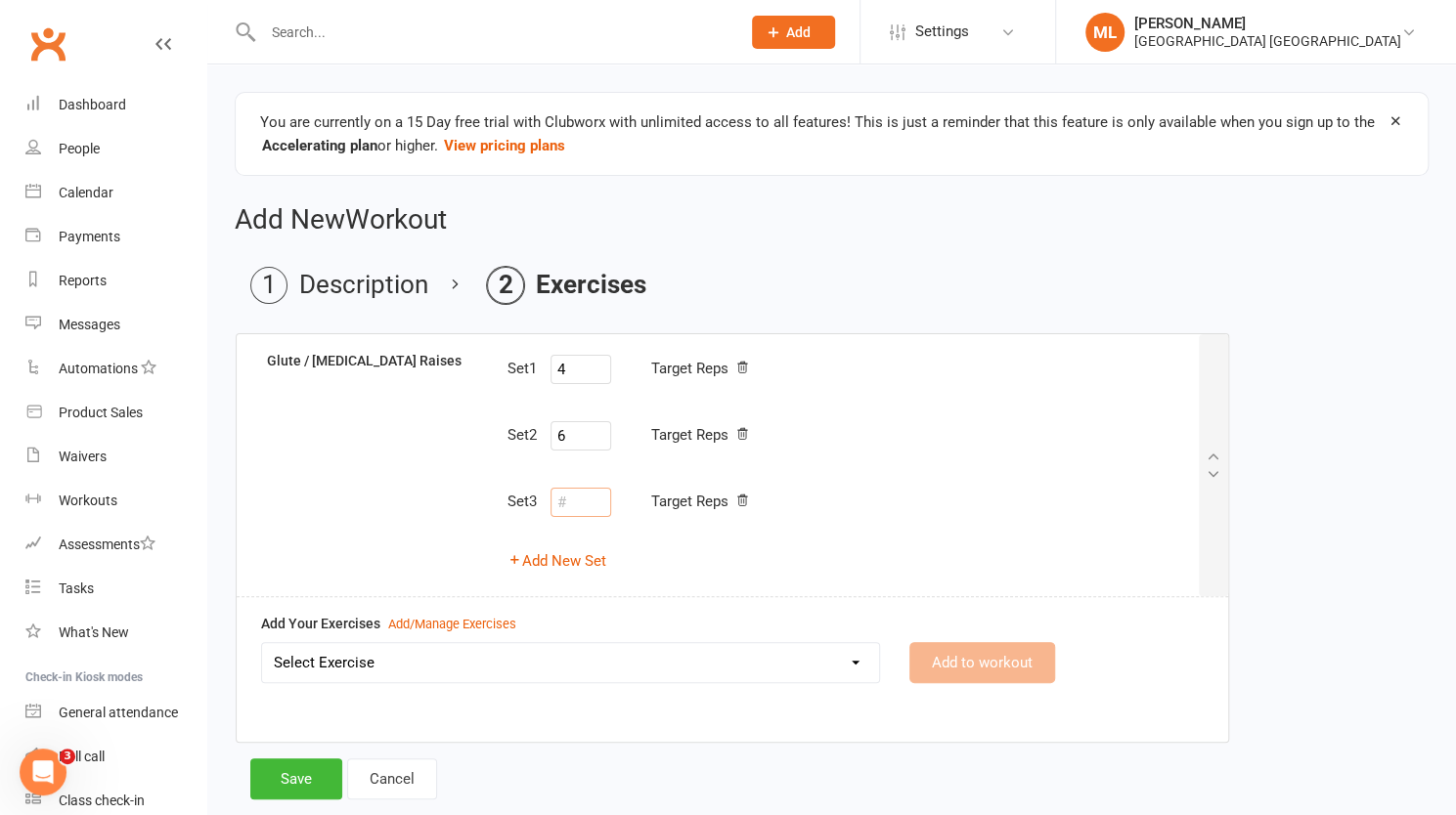
click at [593, 507] on input "number" at bounding box center [581, 503] width 61 height 29
type input "8"
click at [560, 560] on button "Add New Set" at bounding box center [556, 561] width 99 height 24
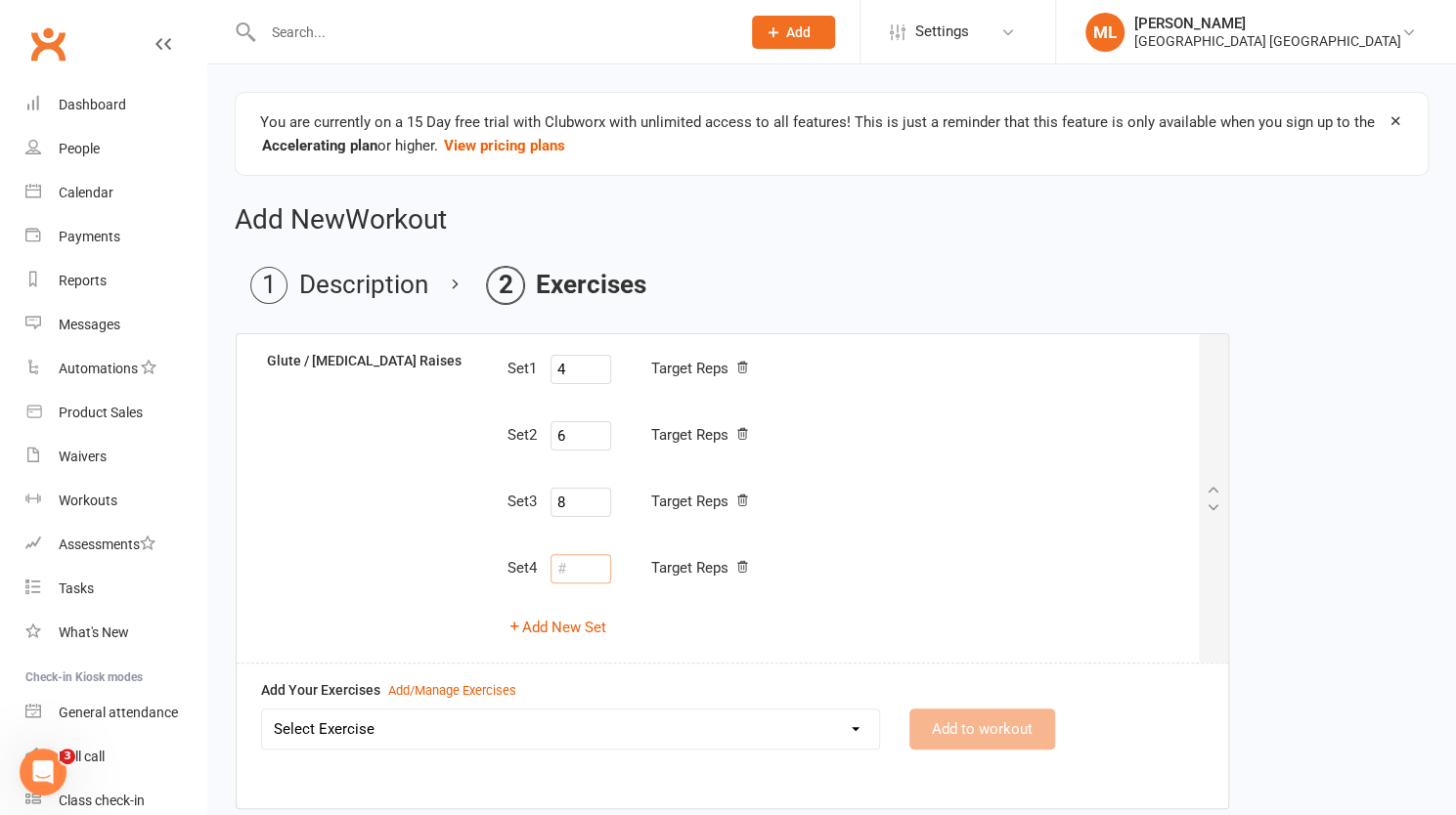
click at [593, 572] on input "number" at bounding box center [581, 569] width 61 height 29
type input "10"
click at [698, 663] on div "Add Your Exercises Add/Manage Exercises Select Exercise Glute / [MEDICAL_DATA] …" at bounding box center [732, 728] width 992 height 130
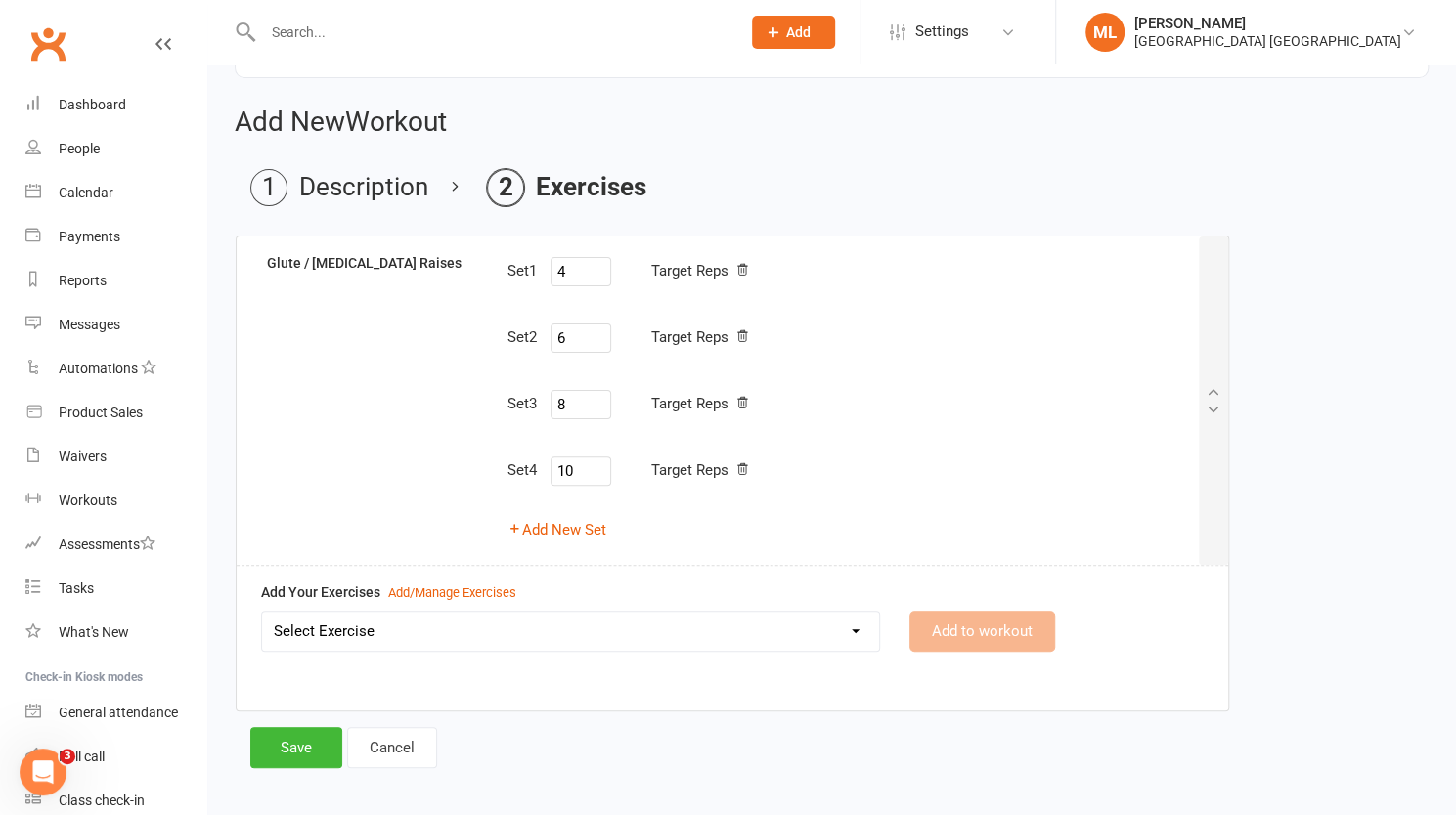
click at [635, 629] on select "Select Exercise Glute / [MEDICAL_DATA] Raises" at bounding box center [570, 632] width 617 height 39
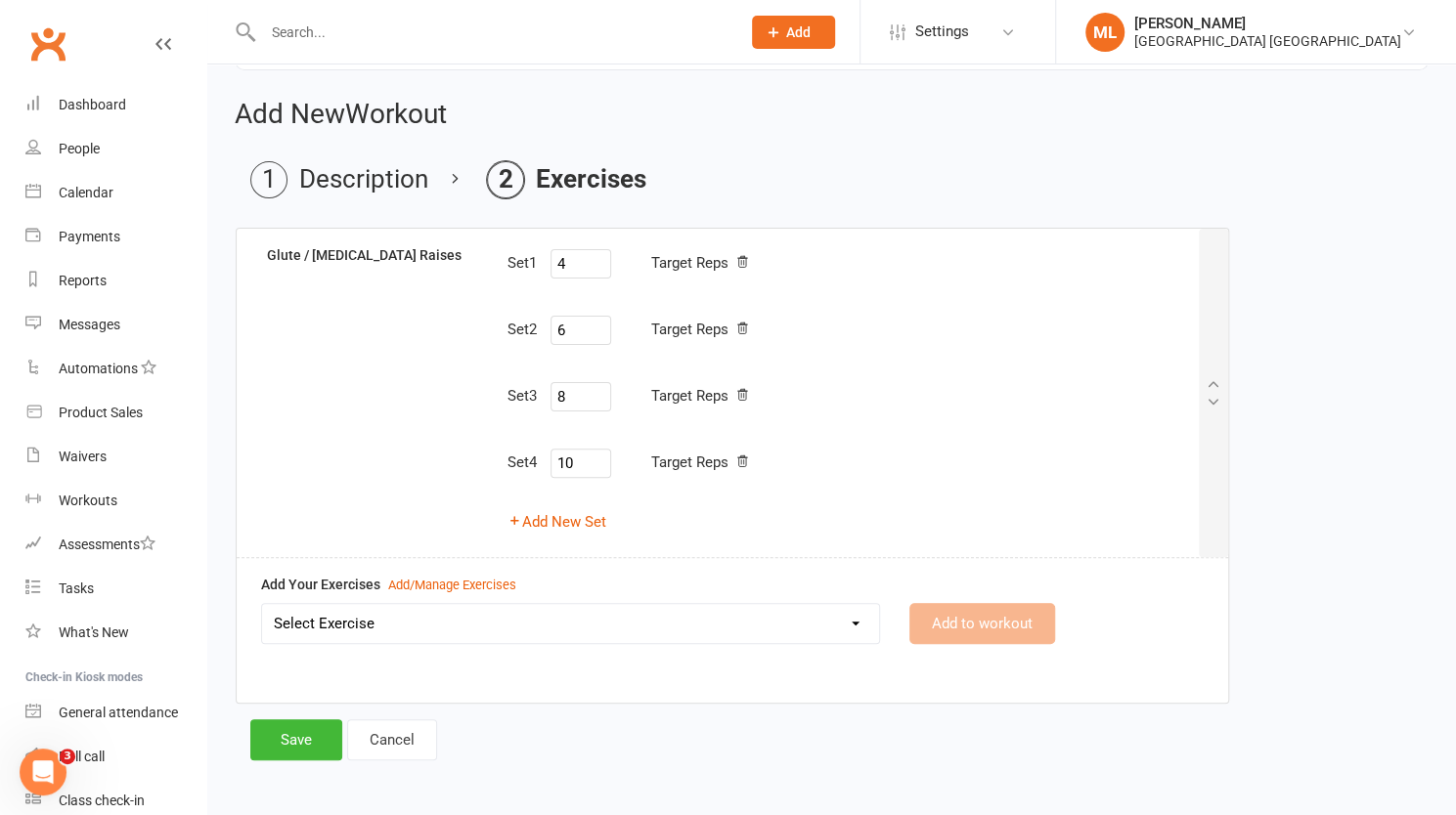
scroll to position [108, 0]
click at [1073, 485] on div "Set 1 4 Target Reps Set 2 6 Target Reps Set 3 8 Target Reps Set 4 10 Target Rep…" at bounding box center [851, 390] width 719 height 297
click at [309, 732] on button "Save" at bounding box center [296, 738] width 92 height 41
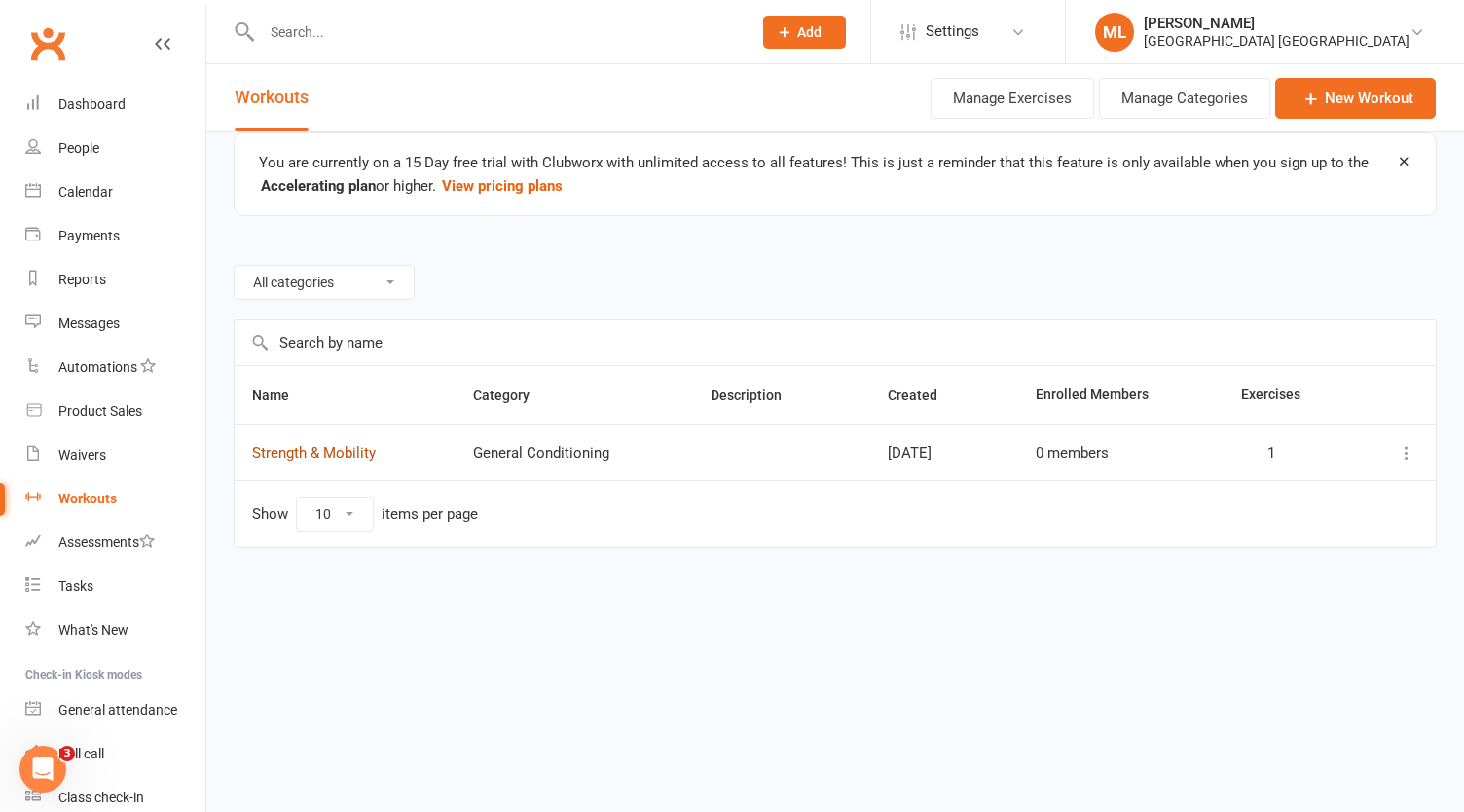
click at [353, 450] on link "Strength & Mobility" at bounding box center [313, 453] width 124 height 18
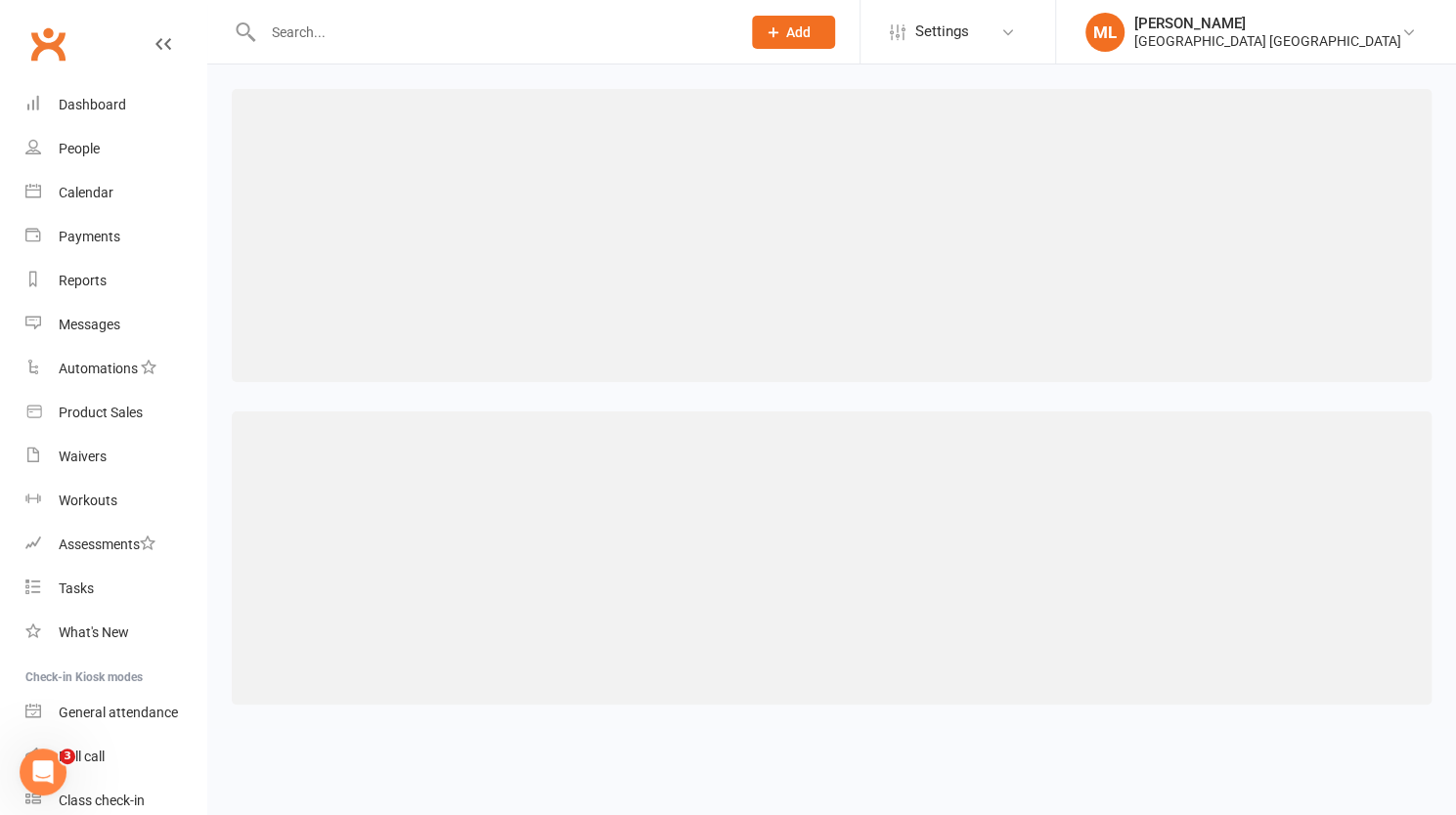
select select "494"
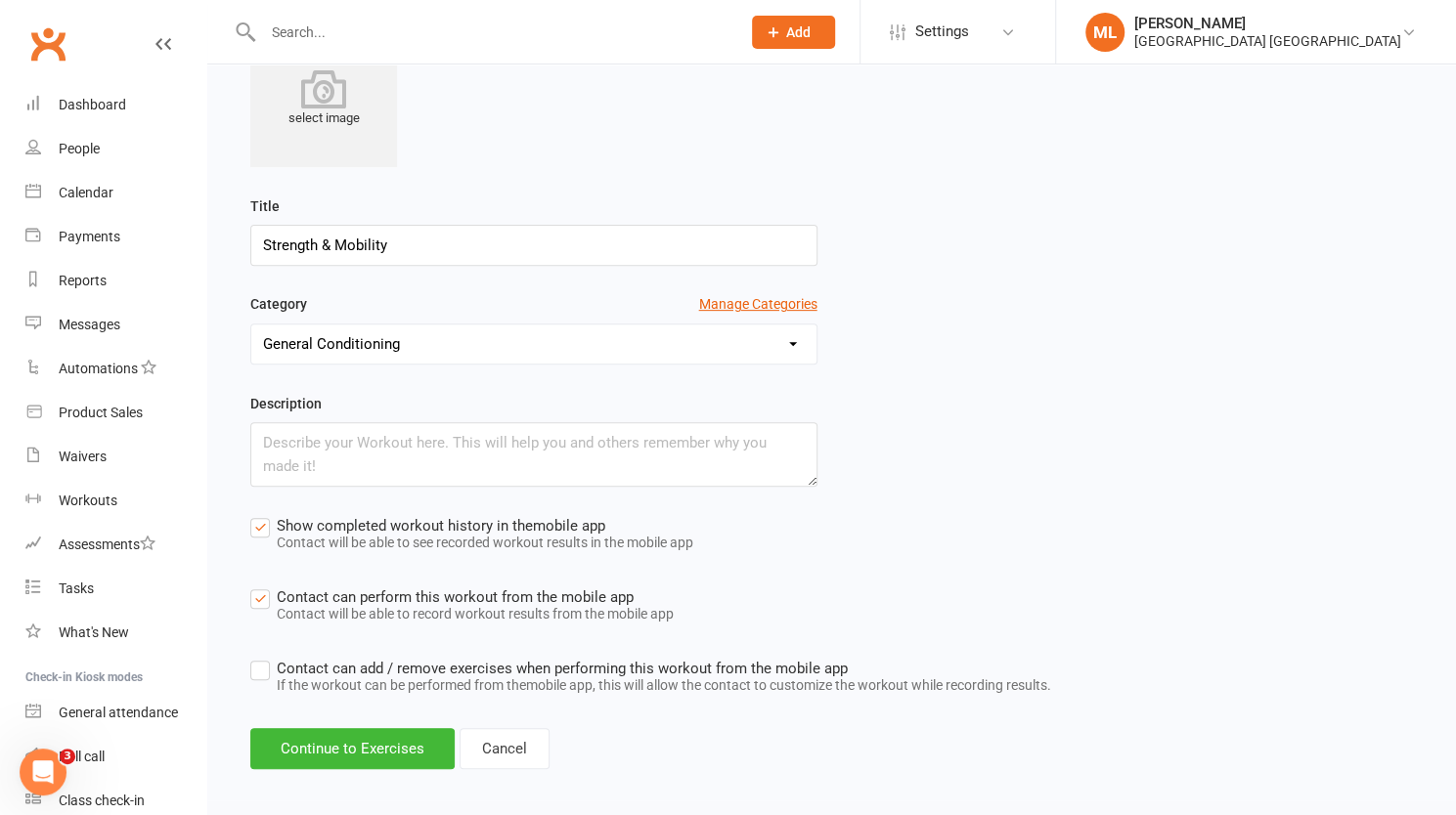
scroll to position [323, 0]
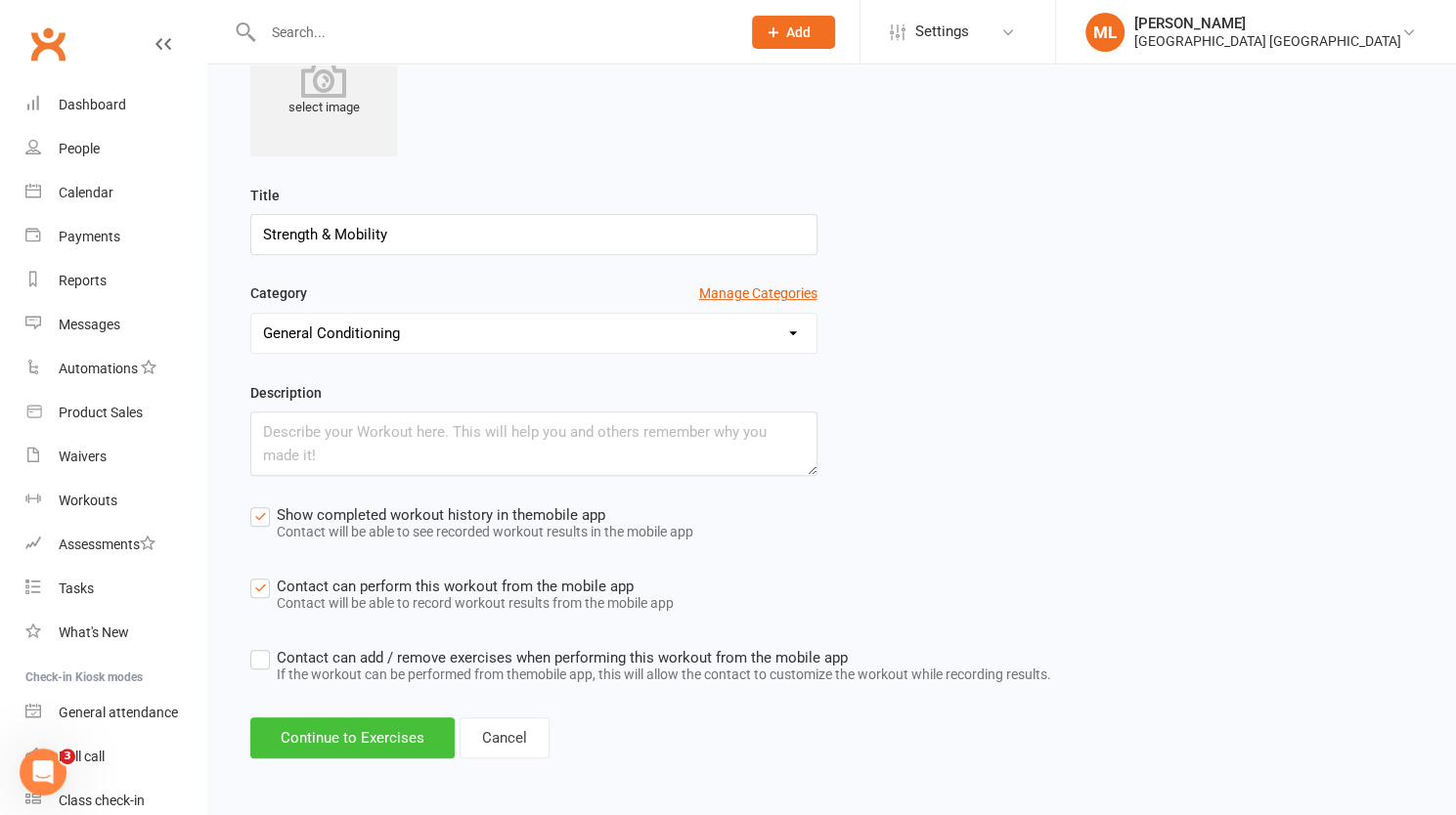
click at [379, 739] on button "Continue to Exercises" at bounding box center [352, 738] width 205 height 41
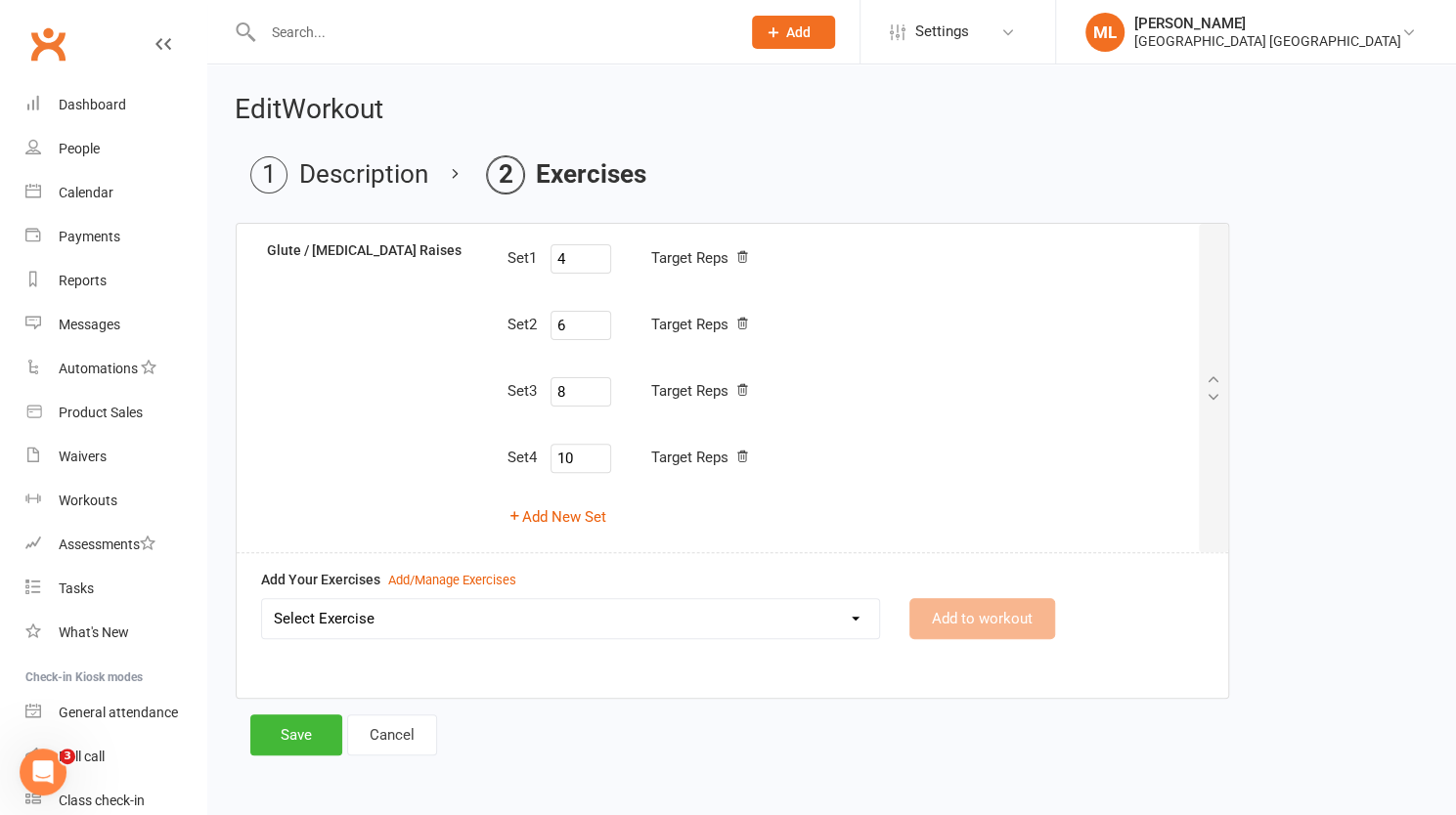
scroll to position [108, 0]
click at [340, 614] on select "Select Exercise Glute / [MEDICAL_DATA] Raises" at bounding box center [570, 622] width 617 height 39
click at [1208, 515] on div "Set 1 4 Target Reps Set 2 6 Target Reps Set 3 8 Target Reps Set 4 10 Target Rep…" at bounding box center [851, 390] width 719 height 297
click at [810, 32] on span "Add" at bounding box center [798, 32] width 24 height 16
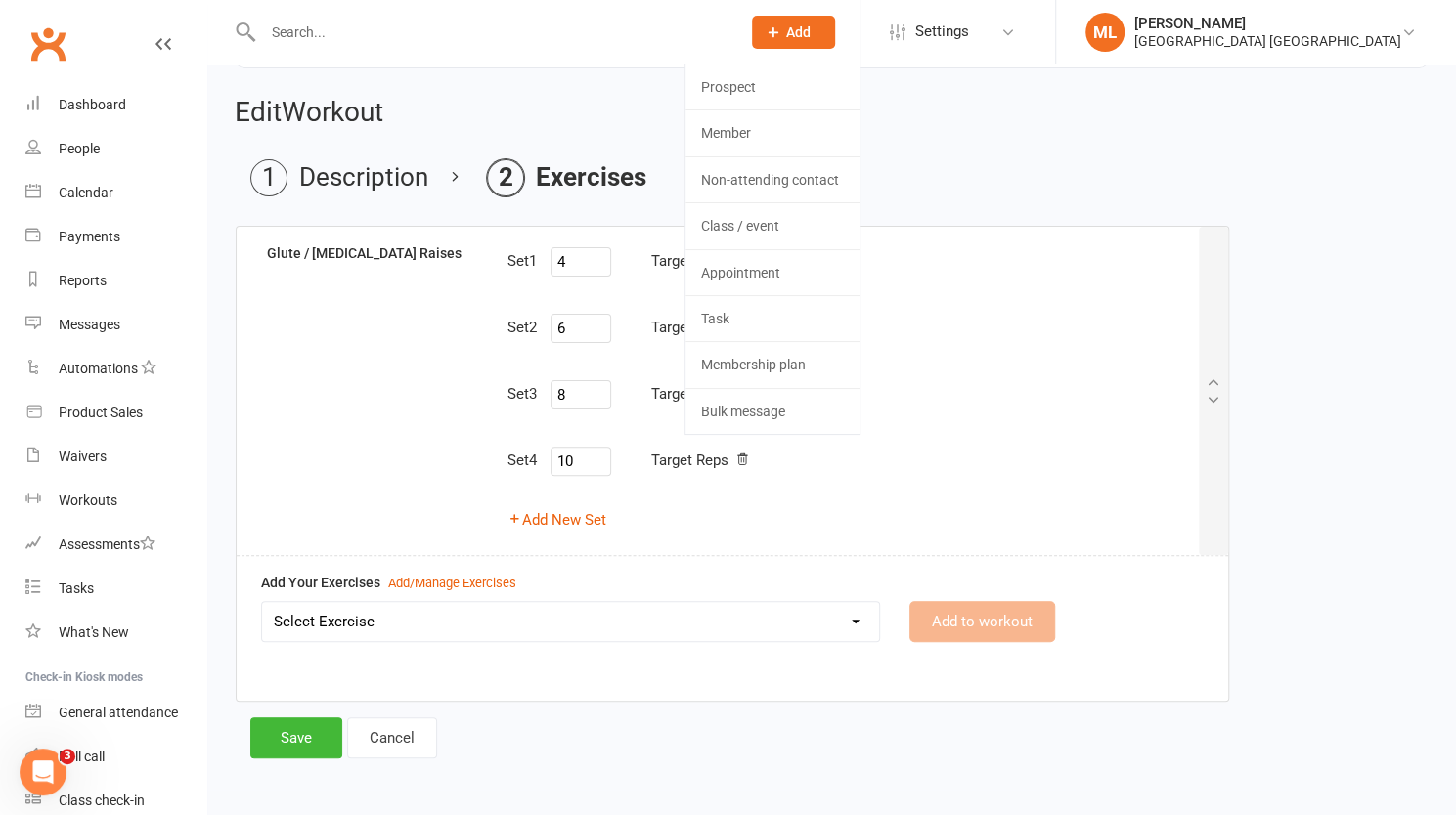
click at [1151, 142] on div "You are currently on a 15 Day free trial with Clubworx with unlimited access to…" at bounding box center [832, 373] width 1248 height 833
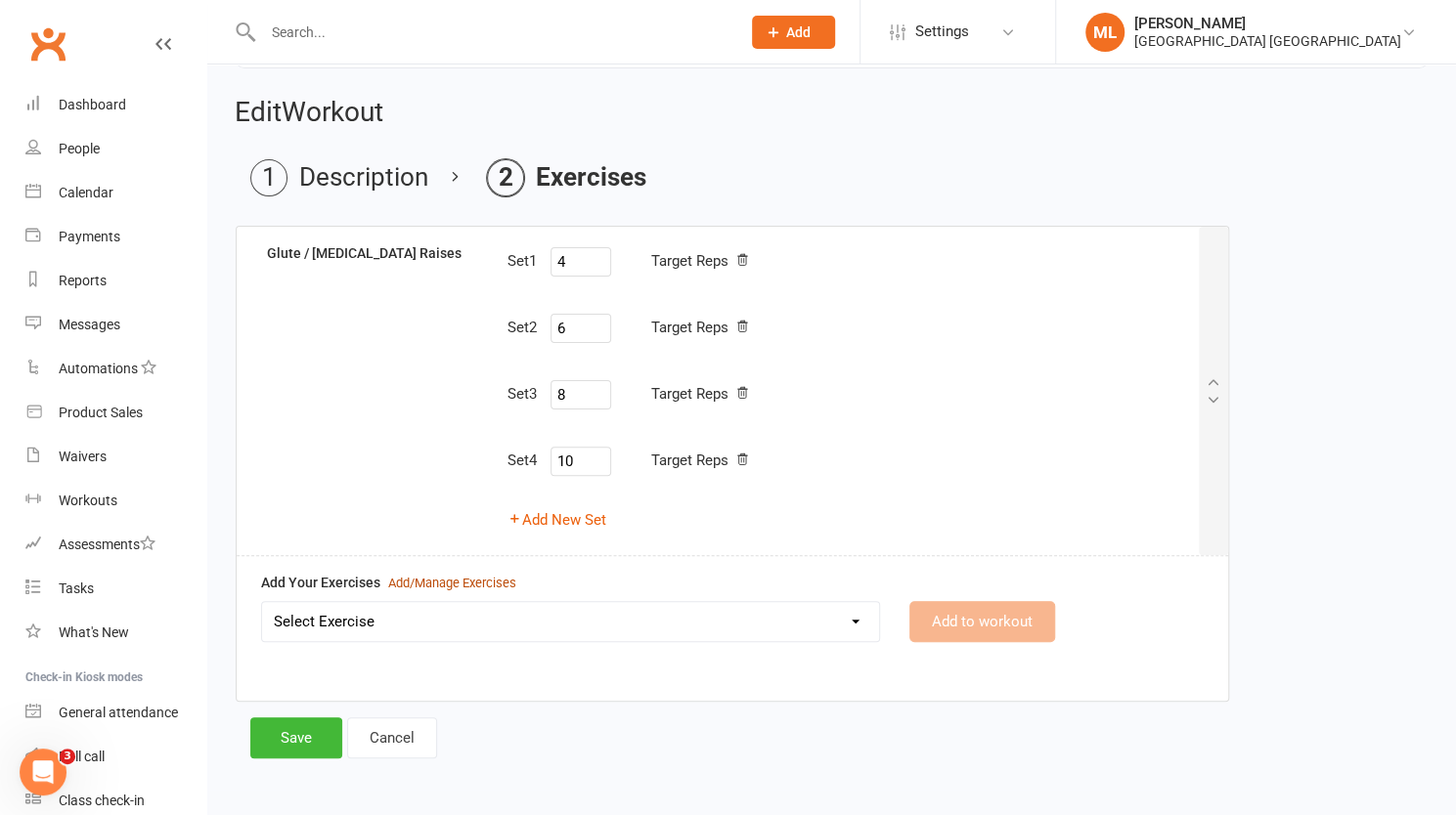
click at [444, 581] on div "Add/Manage Exercises" at bounding box center [452, 584] width 128 height 21
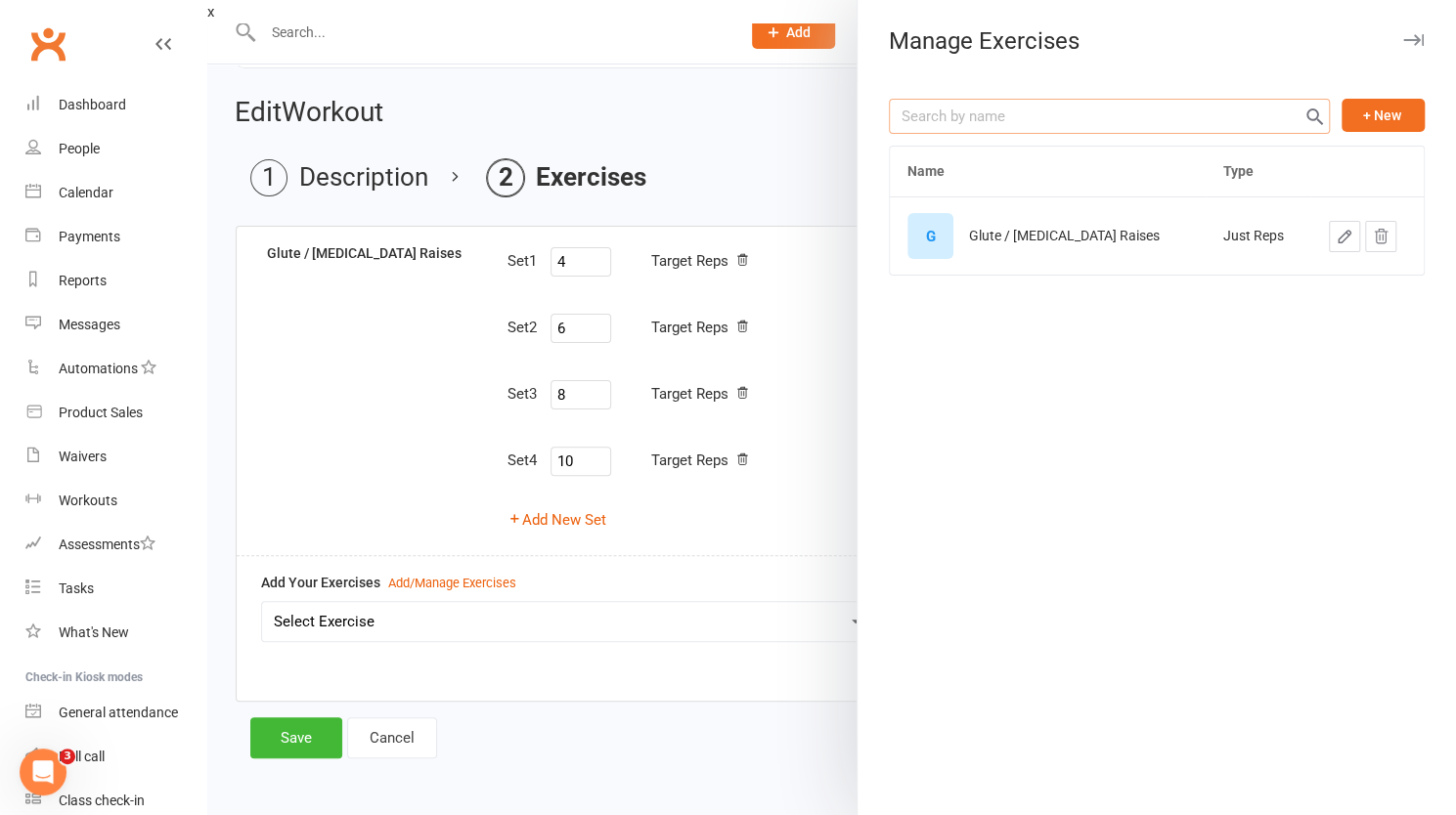
click at [1035, 109] on input "text" at bounding box center [1109, 117] width 441 height 35
type input "Bike Ride"
click at [1363, 118] on button "+ New" at bounding box center [1383, 116] width 83 height 33
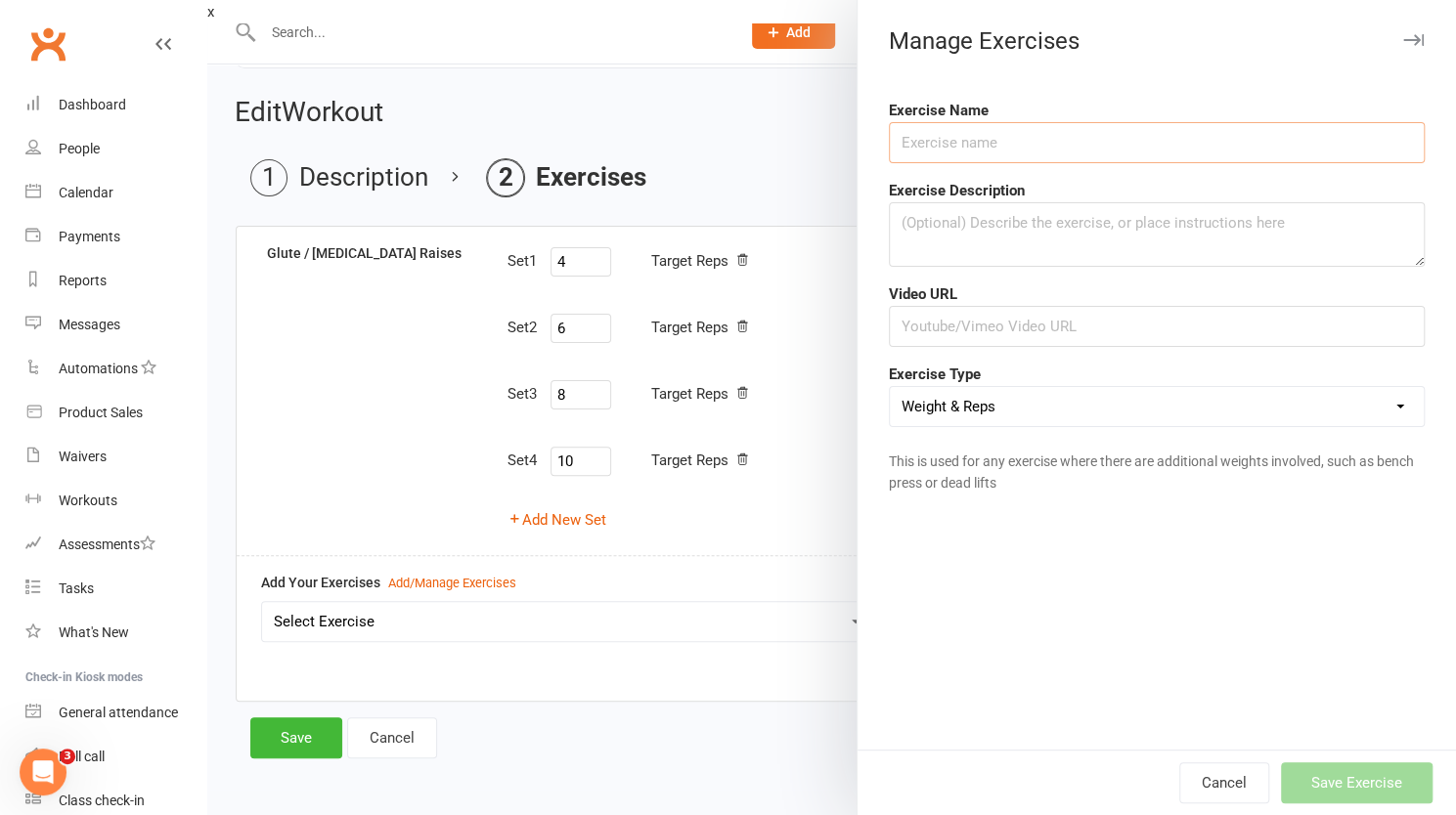
click at [1062, 140] on input "text" at bounding box center [1156, 143] width 536 height 41
type input "Bike Ride"
click at [1001, 240] on textarea at bounding box center [1156, 235] width 536 height 65
click at [984, 325] on input "text" at bounding box center [1156, 326] width 536 height 41
paste input "[URL][DOMAIN_NAME]"
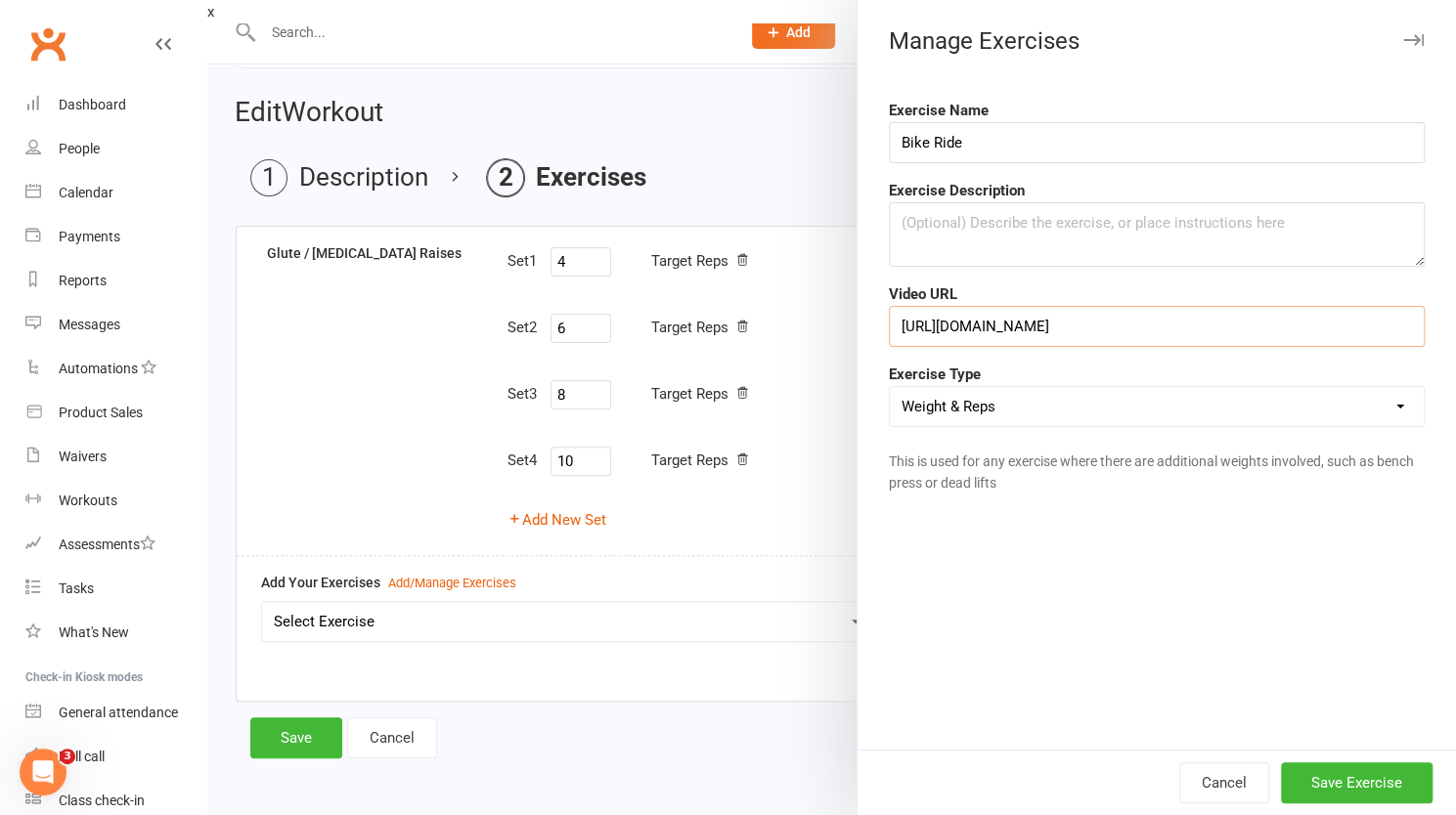
type input "[URL][DOMAIN_NAME]"
click at [995, 409] on select "Weight & Reps Time / Distance Weights, Reps, Time & Distance Just Reps Display …" at bounding box center [1156, 407] width 534 height 39
select select "time_or_distance"
click at [890, 387] on select "Weight & Reps Time / Distance Weights, Reps, Time & Distance Just Reps Display …" at bounding box center [1156, 407] width 534 height 39
click at [1347, 785] on button "Save Exercise" at bounding box center [1356, 783] width 152 height 41
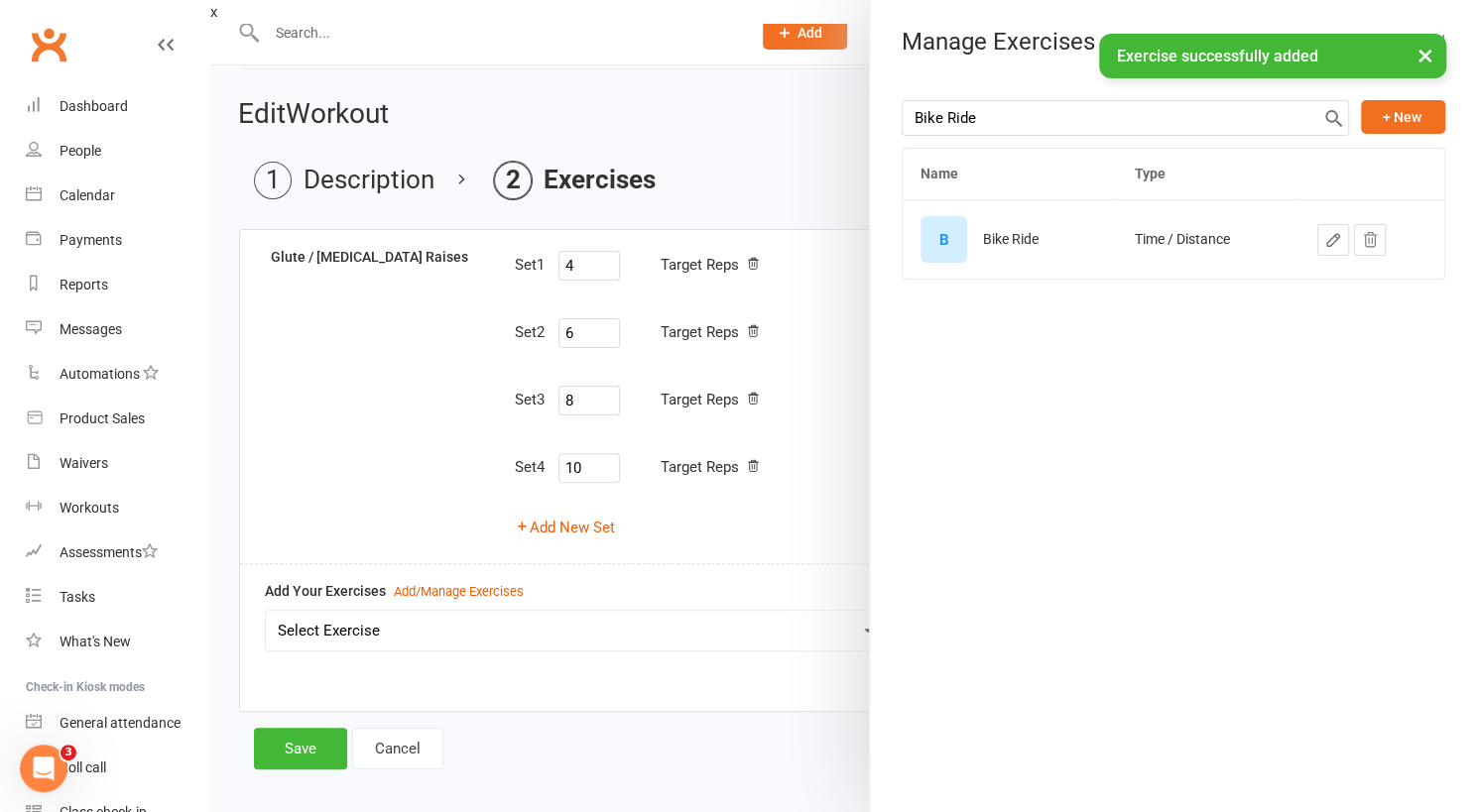
click at [1324, 241] on icon "button" at bounding box center [1333, 240] width 18 height 18
select select "time_or_distance"
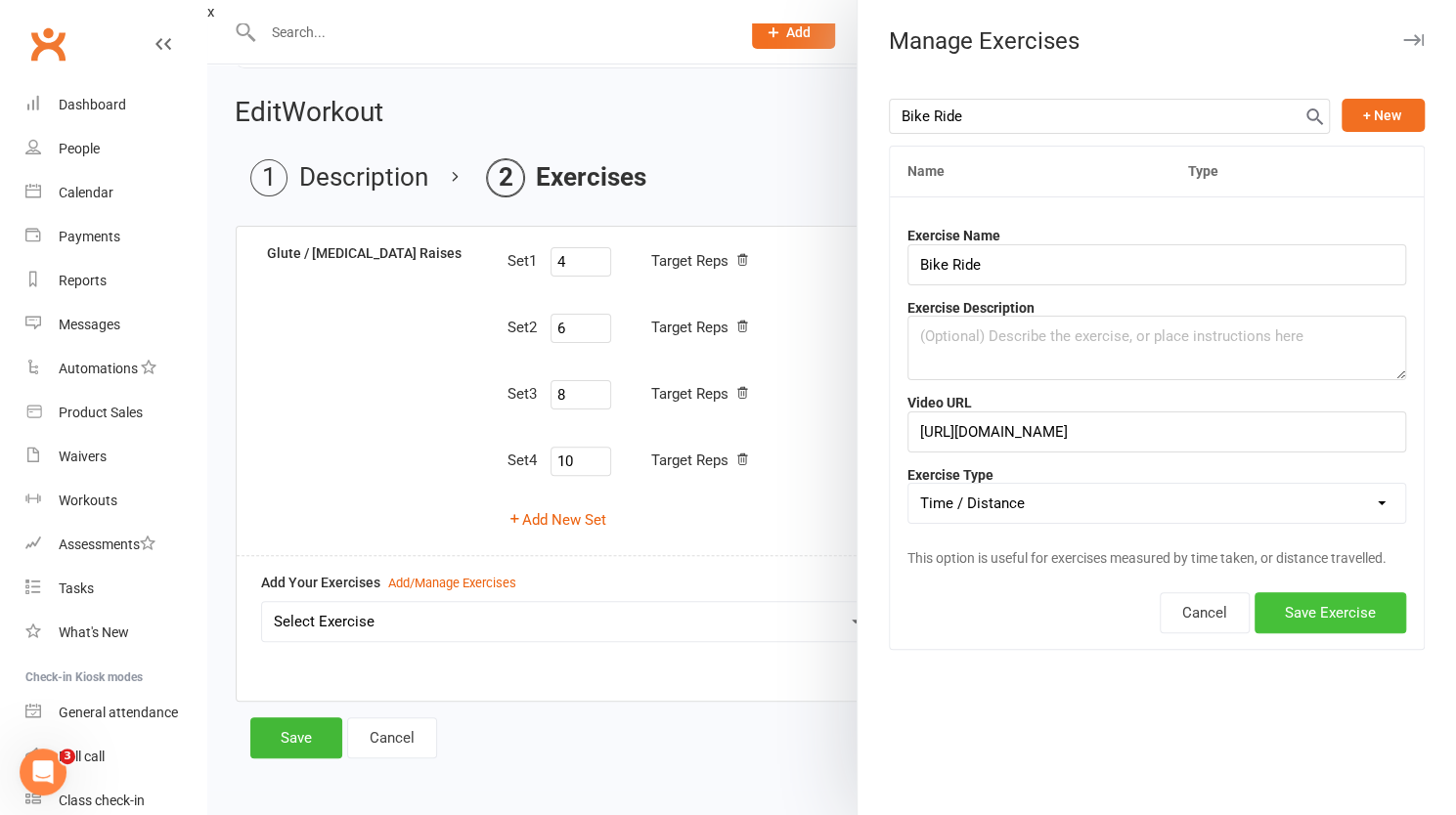
click at [1291, 614] on button "Save Exercise" at bounding box center [1330, 613] width 152 height 41
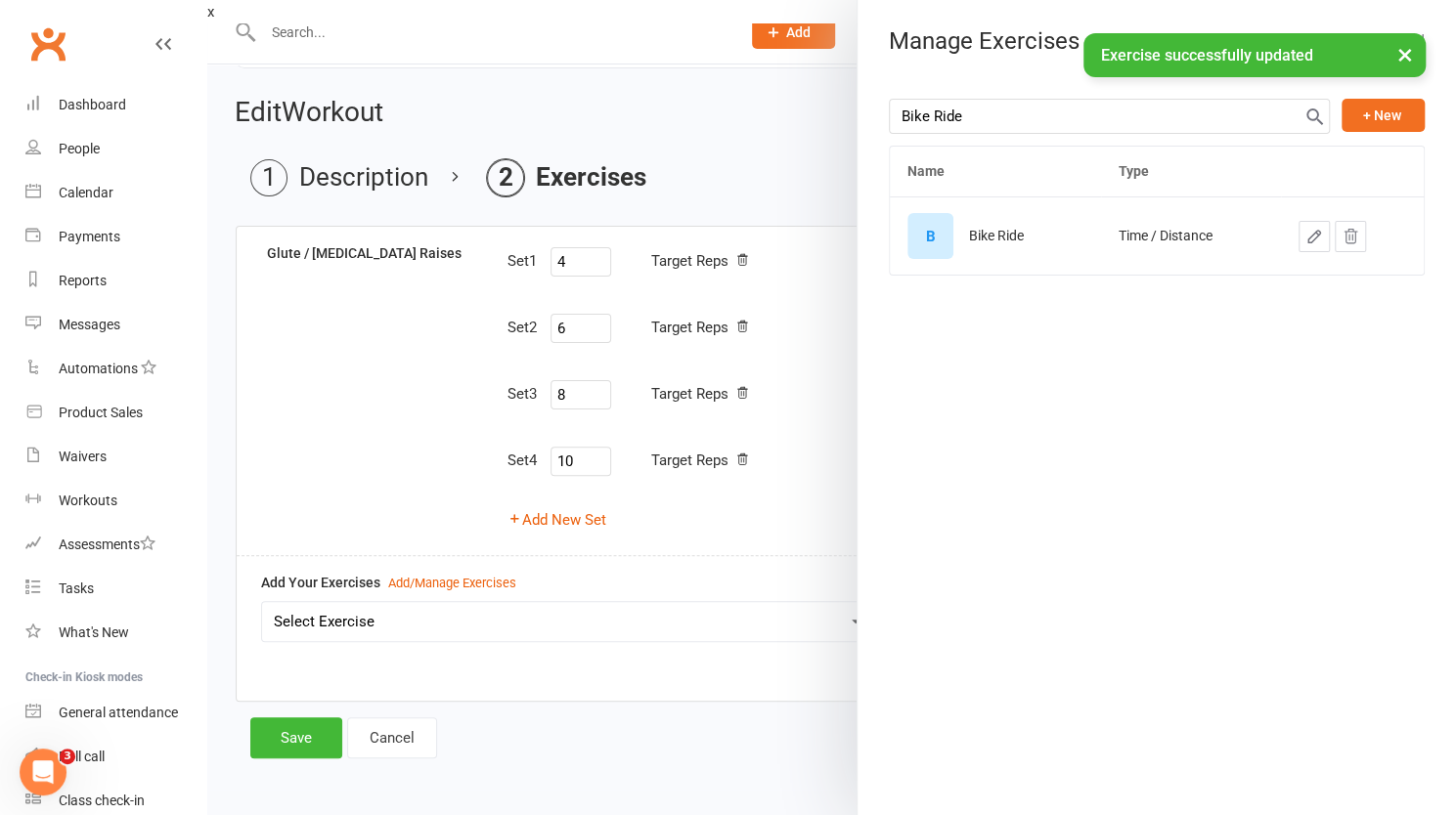
click at [353, 615] on div at bounding box center [832, 408] width 1248 height 815
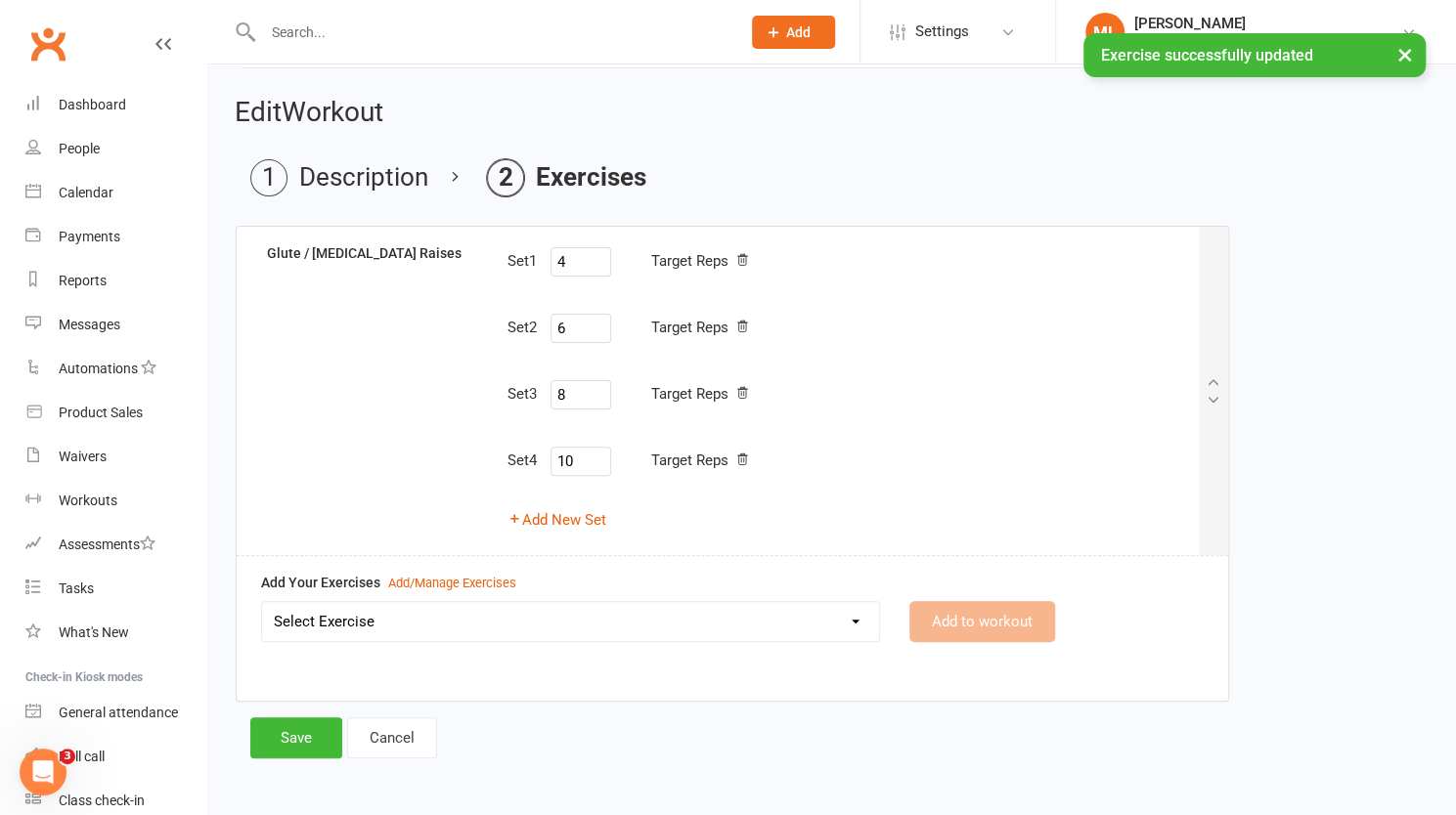
click at [371, 625] on select "Select Exercise Bike Ride Glute / [MEDICAL_DATA] Raises" at bounding box center [570, 622] width 617 height 39
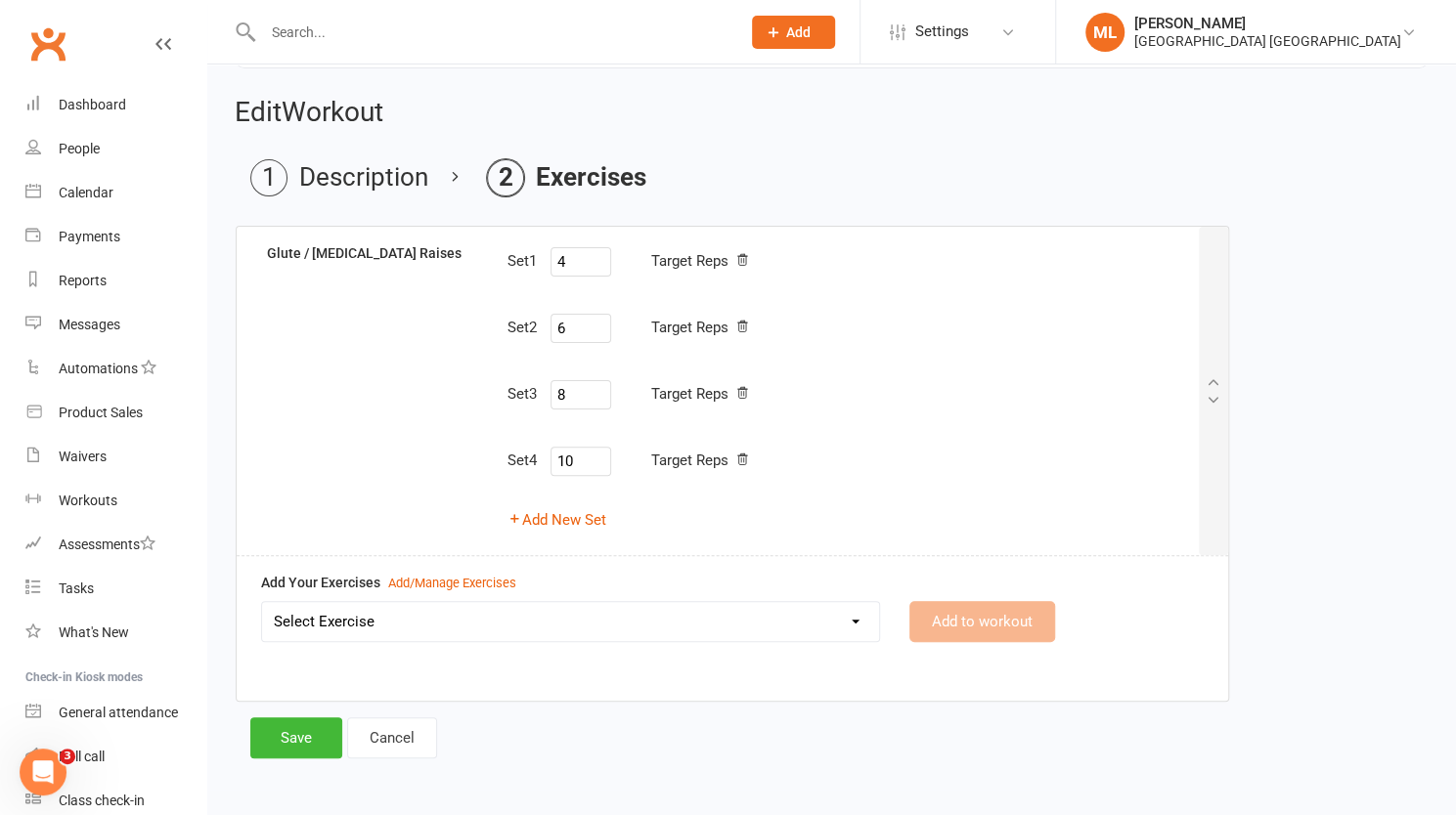
select select "12553"
click at [262, 602] on select "Select Exercise Bike Ride Glute / [MEDICAL_DATA] Raises" at bounding box center [570, 622] width 617 height 39
click at [988, 618] on button "Add to workout" at bounding box center [982, 622] width 146 height 41
select select
select select "Kilometres"
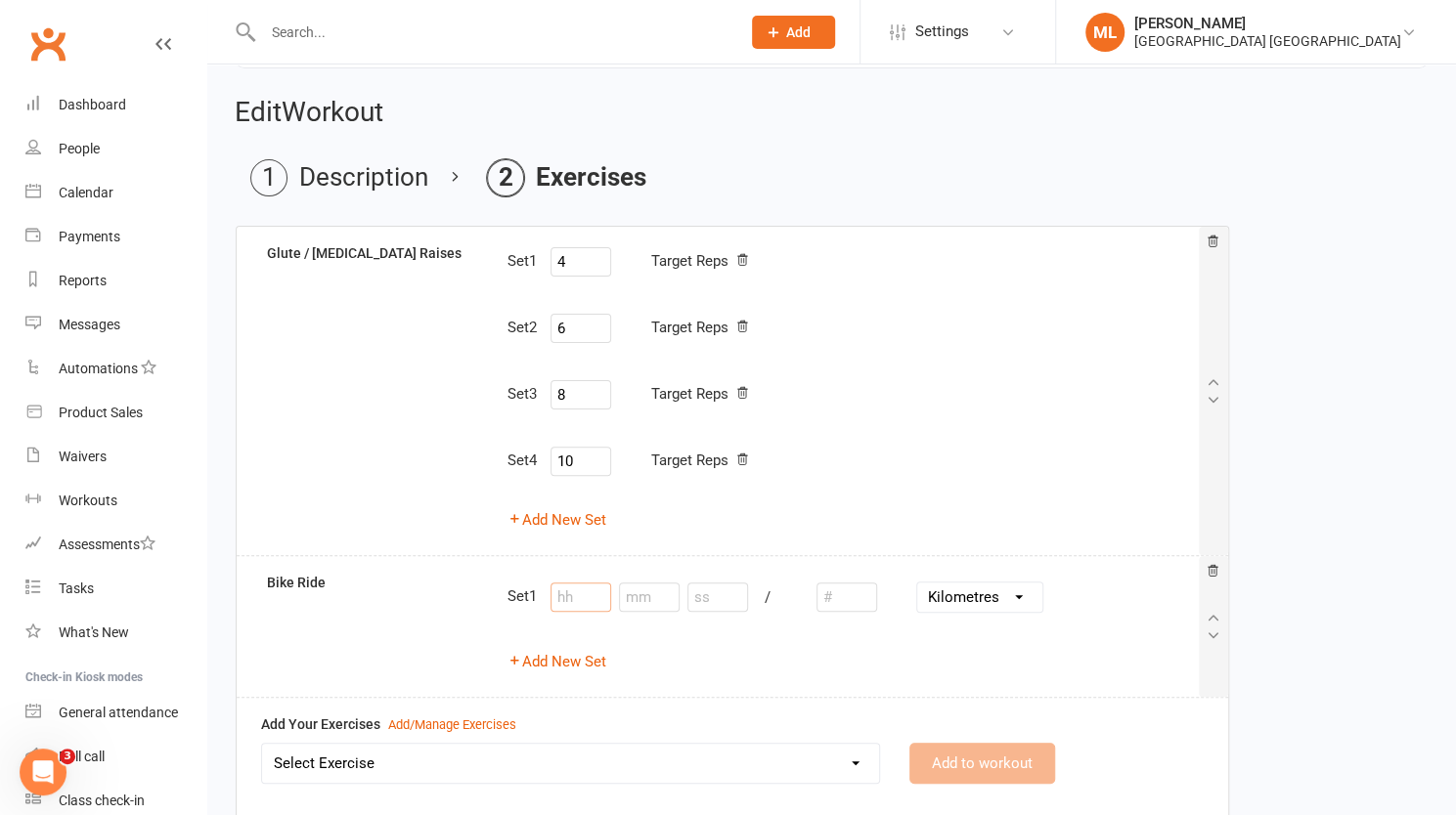
click at [581, 604] on input "number" at bounding box center [581, 598] width 61 height 29
click at [658, 602] on input "number" at bounding box center [650, 598] width 61 height 29
type input "2"
click at [1013, 596] on select "Inches Yards Miles Centimetres Metres Kilometres" at bounding box center [980, 598] width 125 height 29
click at [913, 494] on div "Set 1 4 Target Reps Set 2 6 Target Reps Set 3 8 Target Reps Set 4 10 Target Rep…" at bounding box center [851, 390] width 719 height 297
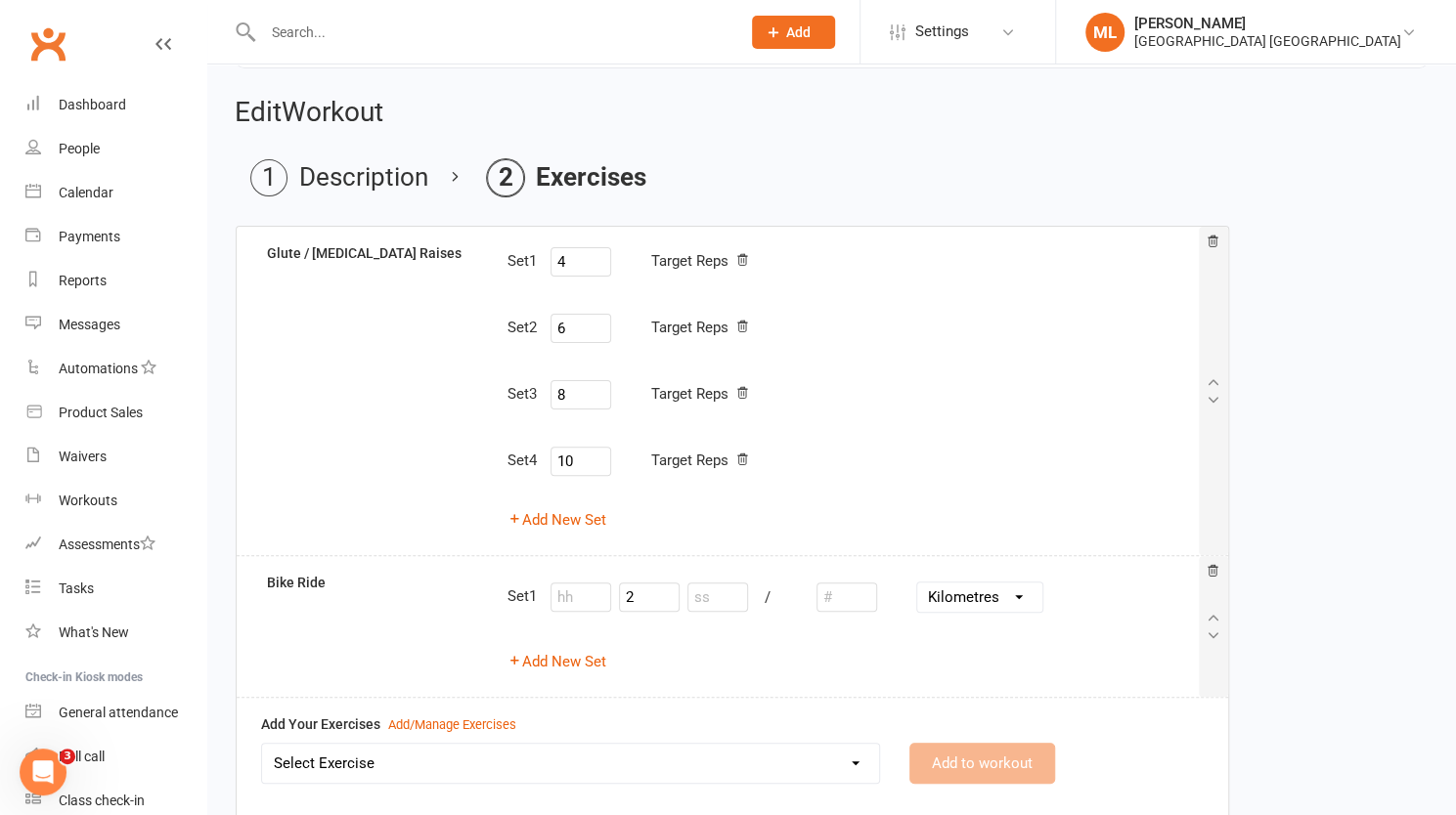
click at [983, 597] on select "Inches Yards Miles Centimetres Metres Kilometres" at bounding box center [980, 598] width 125 height 29
click at [983, 594] on select "Inches Yards Miles Centimetres Metres Kilometres" at bounding box center [980, 598] width 125 height 29
click at [845, 592] on input "number" at bounding box center [847, 598] width 61 height 29
type input "1"
click at [589, 667] on button "Add New Set" at bounding box center [556, 661] width 99 height 24
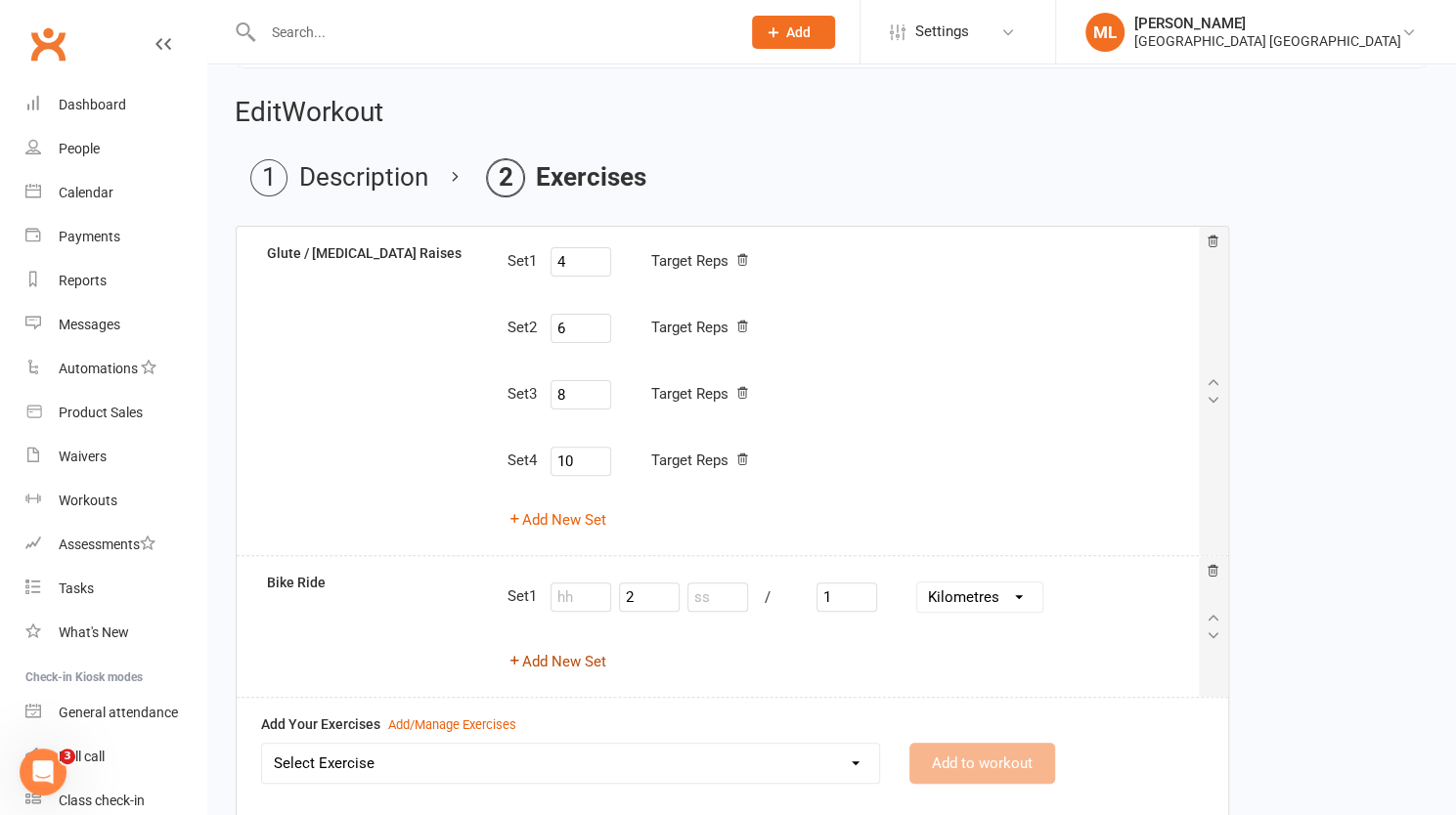
select select "Kilometres"
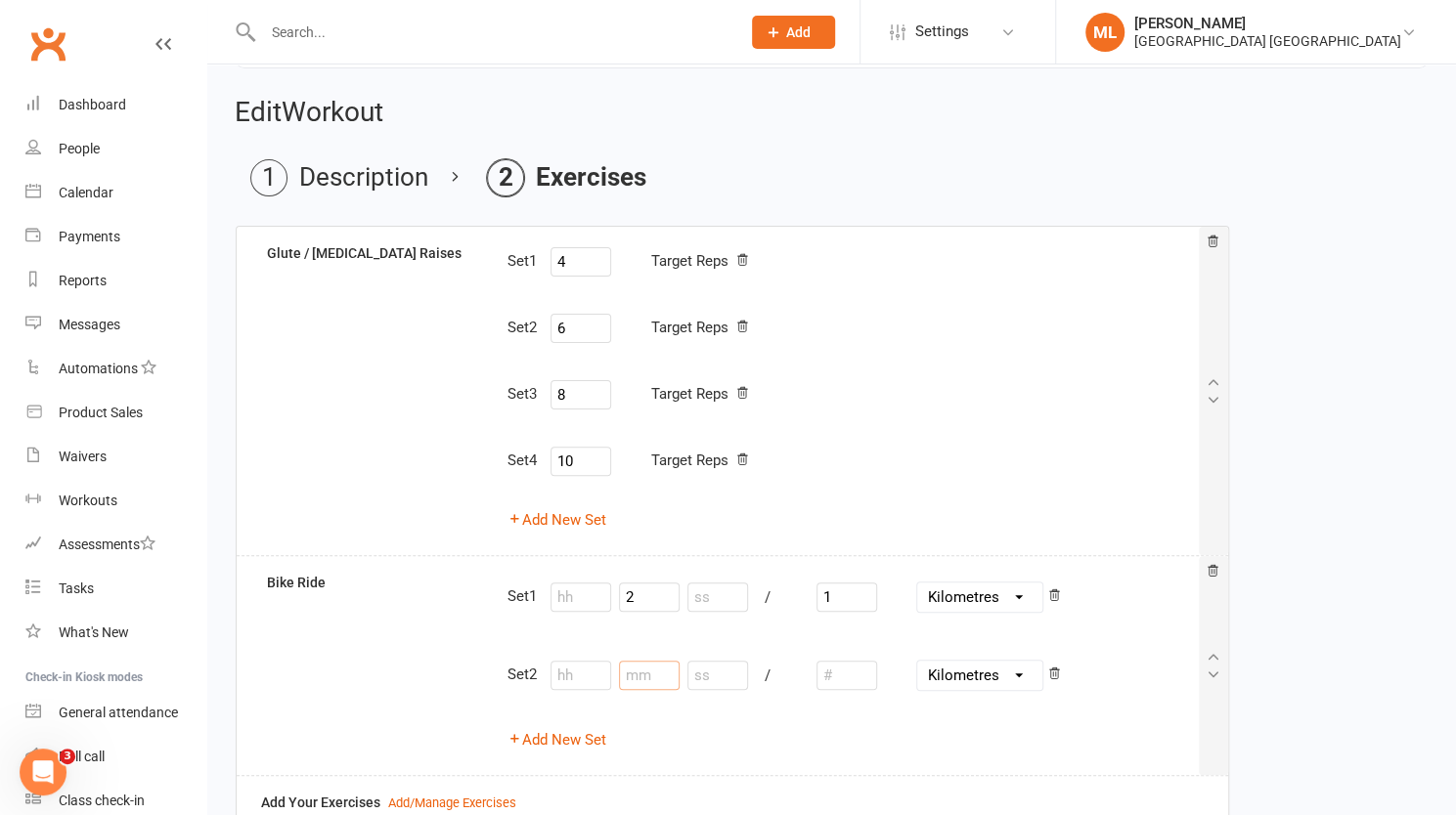
click at [673, 669] on input "number" at bounding box center [650, 675] width 61 height 29
type input "4"
click at [838, 671] on input "number" at bounding box center [847, 675] width 61 height 29
type input "1"
click at [577, 743] on button "Add New Set" at bounding box center [556, 740] width 99 height 24
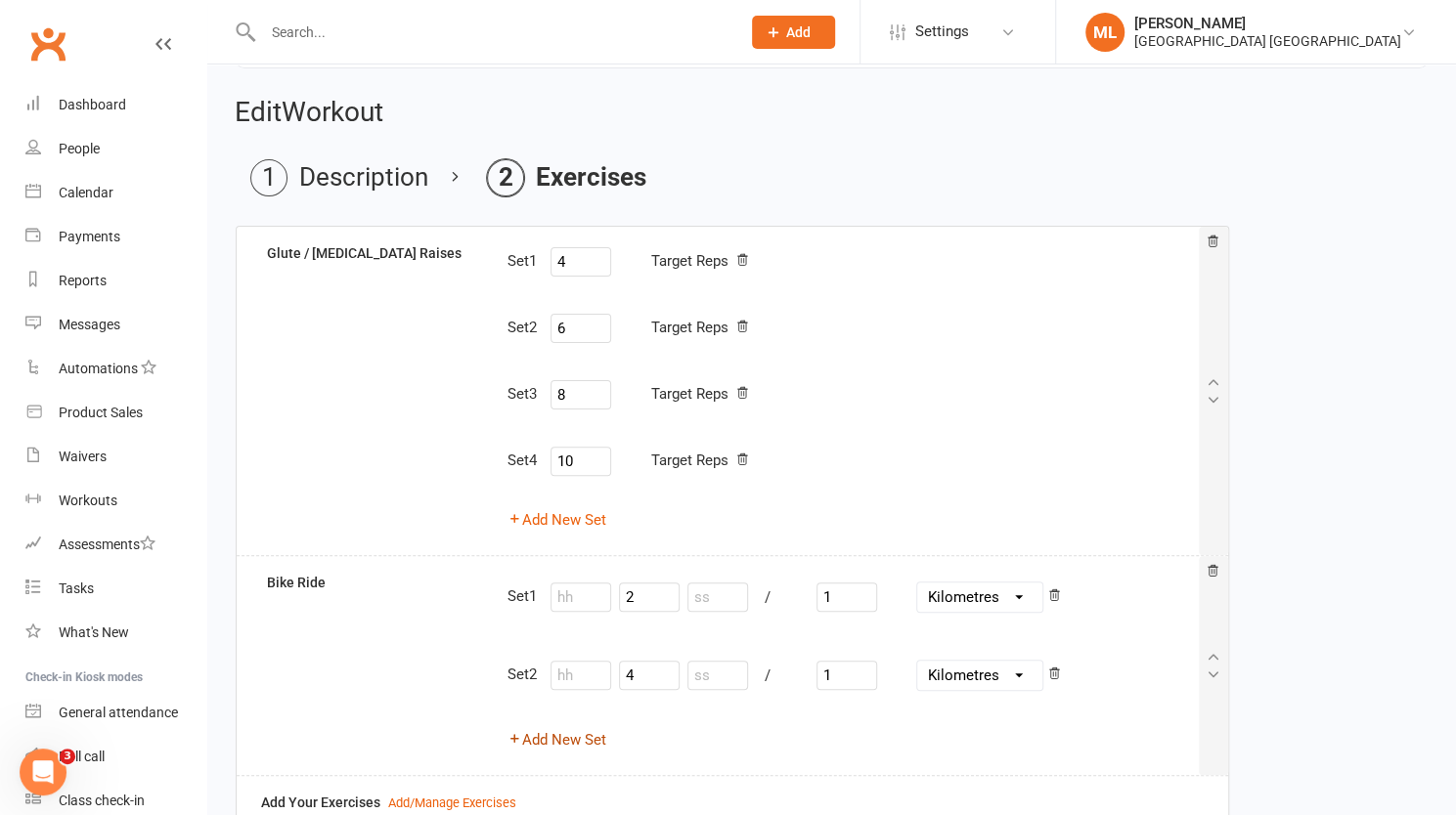
select select "Kilometres"
click at [654, 749] on input "number" at bounding box center [650, 753] width 61 height 29
type input "10"
click at [843, 755] on input "number" at bounding box center [847, 753] width 61 height 29
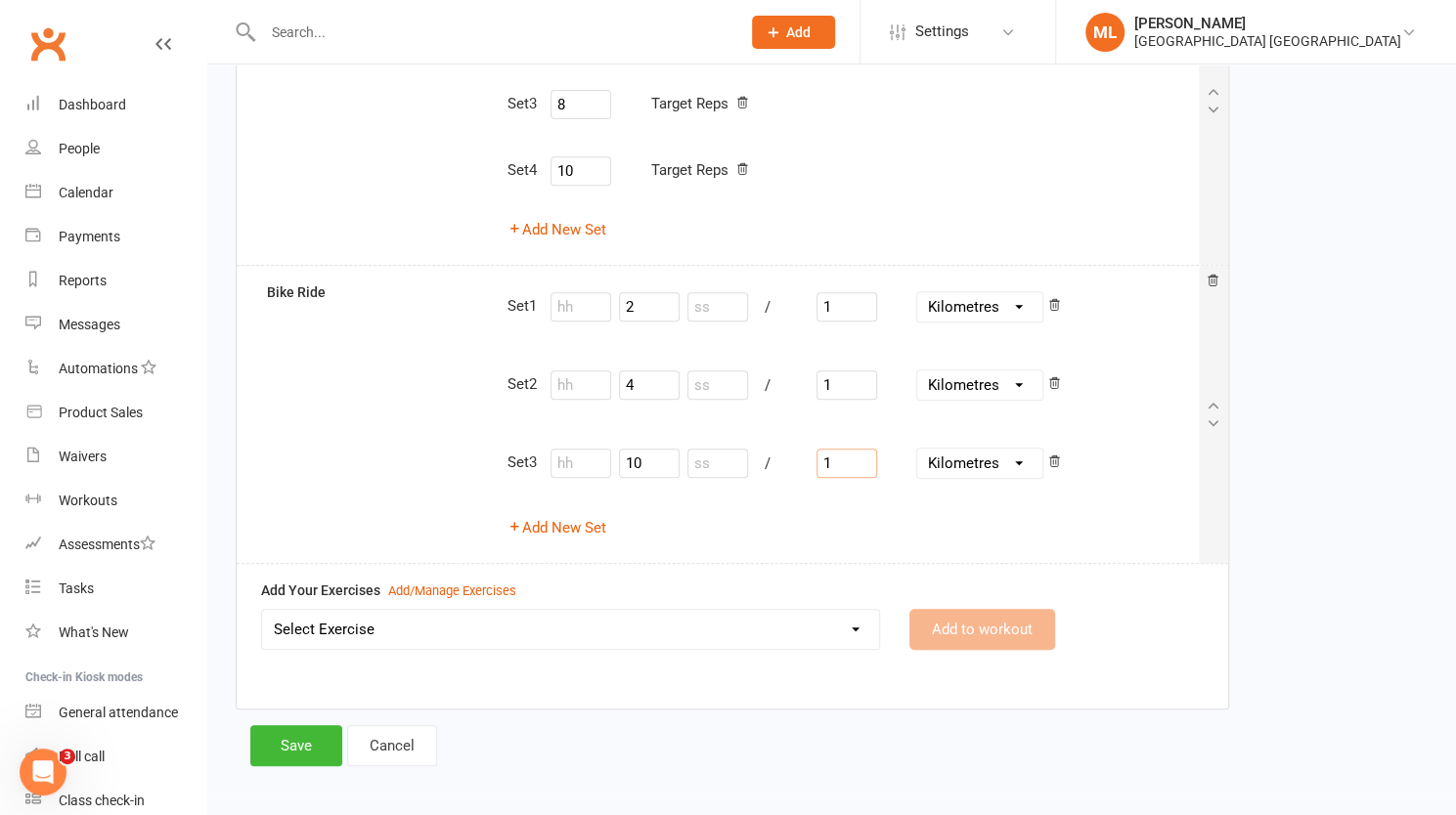
scroll to position [403, 0]
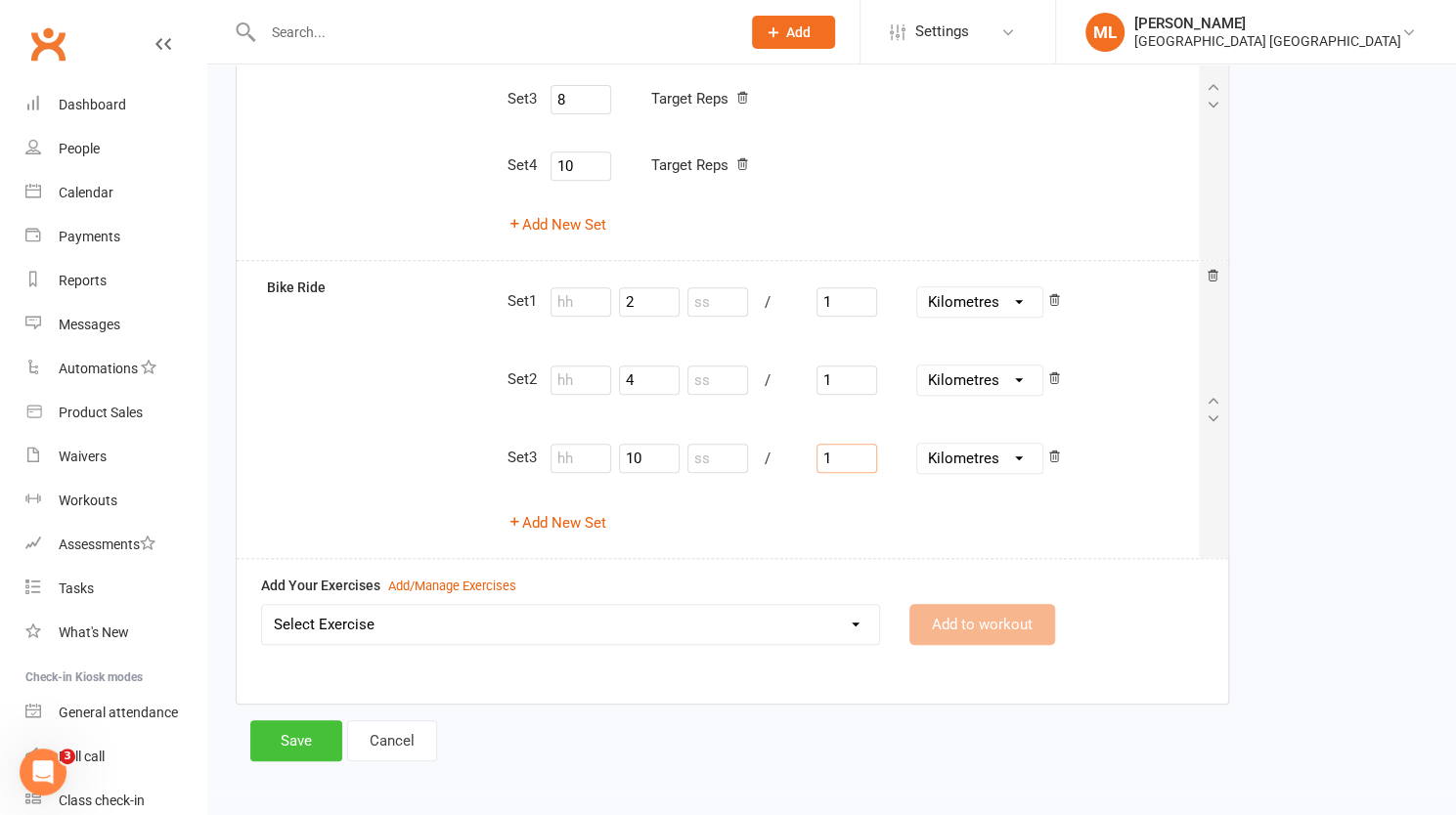
type input "1"
click at [293, 736] on button "Save" at bounding box center [296, 741] width 92 height 41
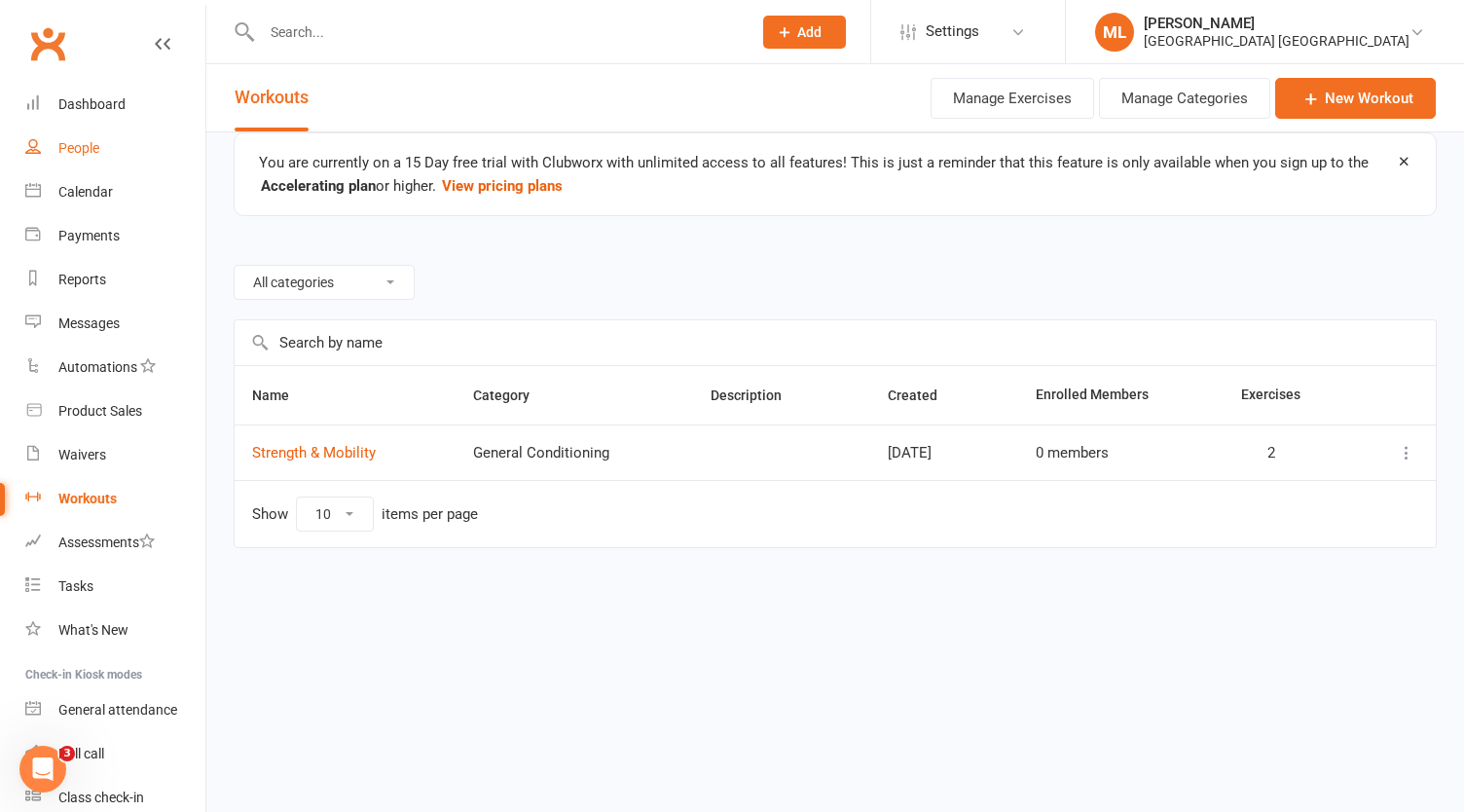
click at [92, 146] on div "People" at bounding box center [79, 148] width 41 height 16
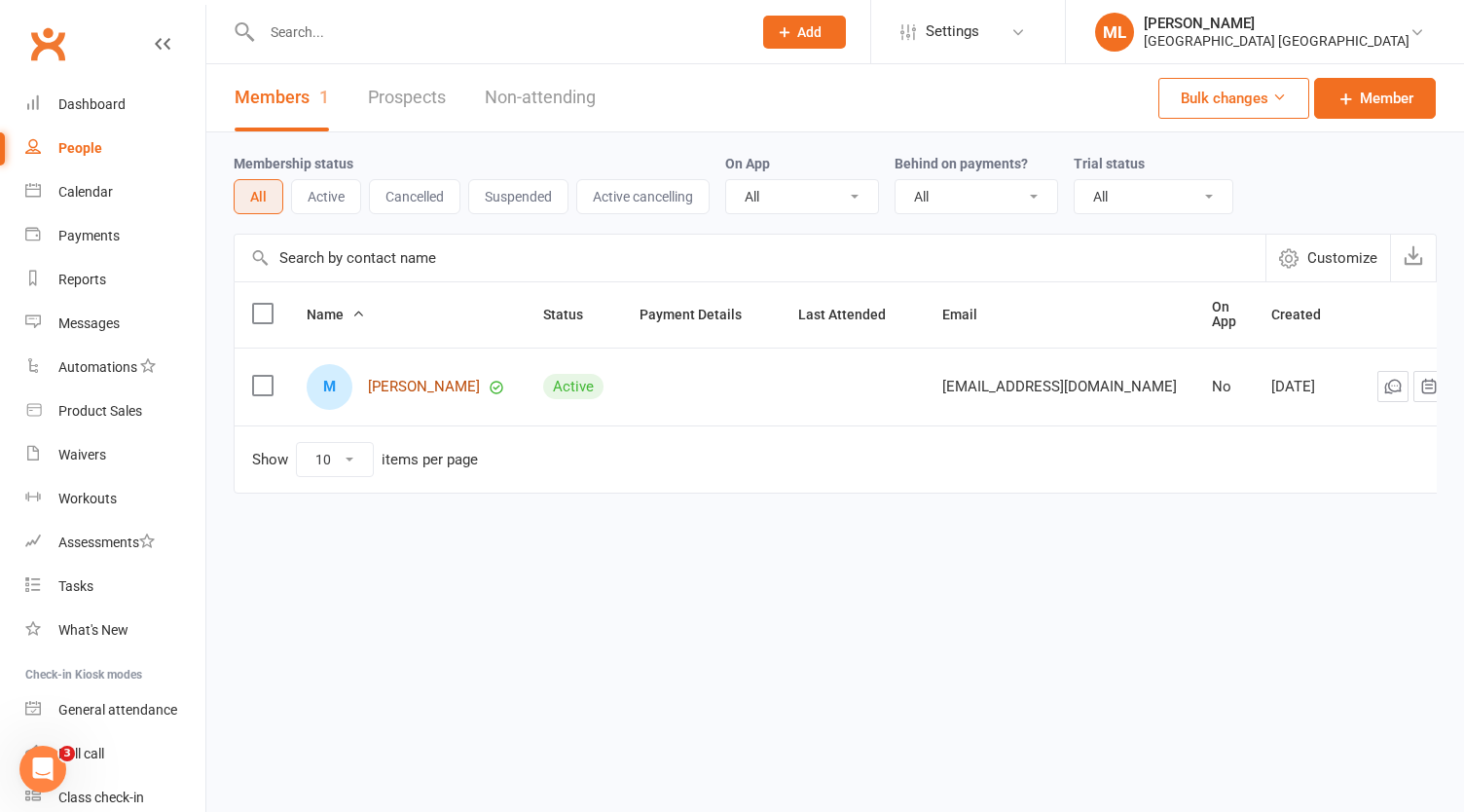
click at [423, 382] on link "[PERSON_NAME]" at bounding box center [424, 386] width 112 height 17
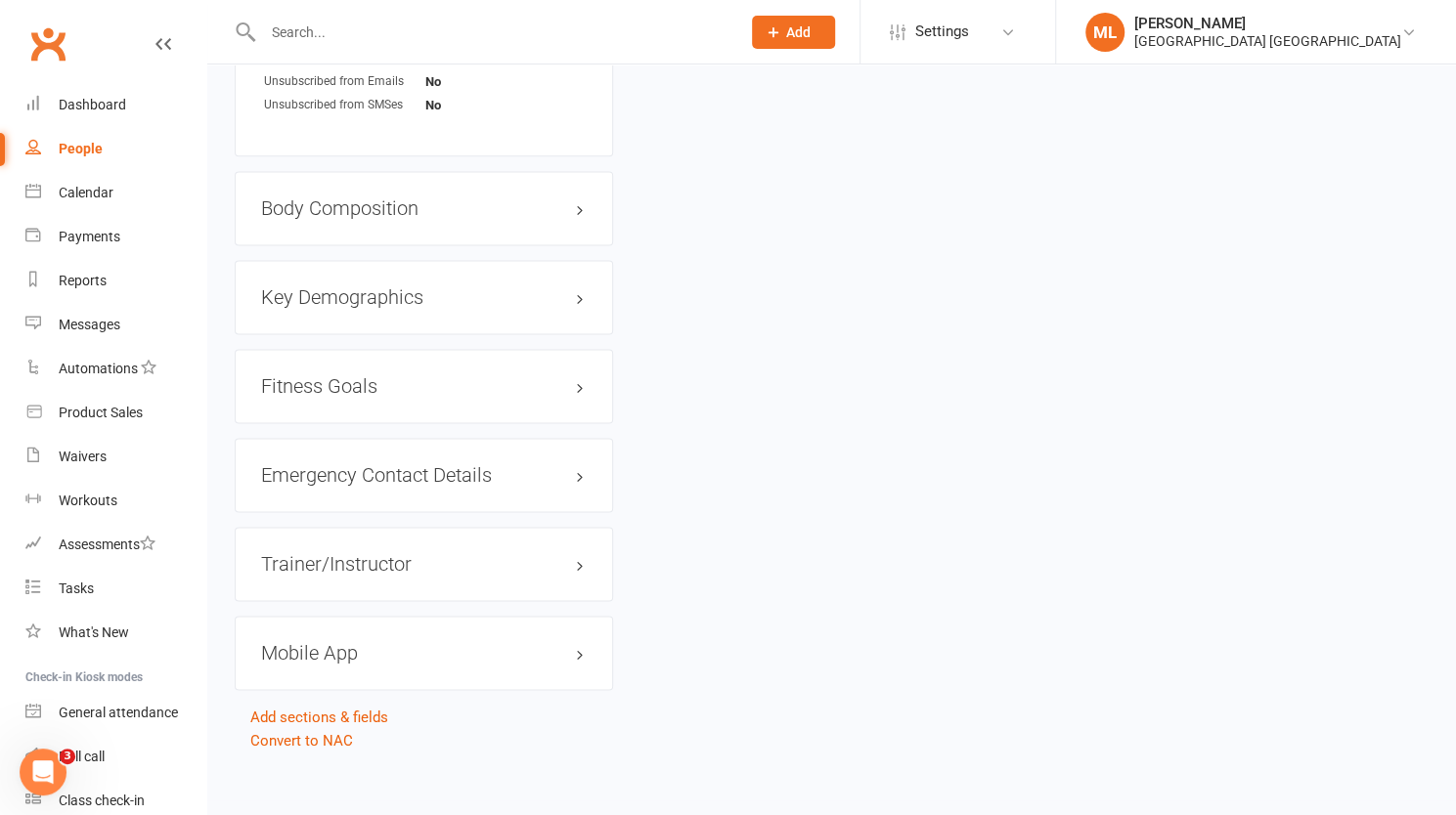
scroll to position [1469, 0]
click at [579, 370] on h3 "Fitness Goals edit" at bounding box center [423, 381] width 325 height 22
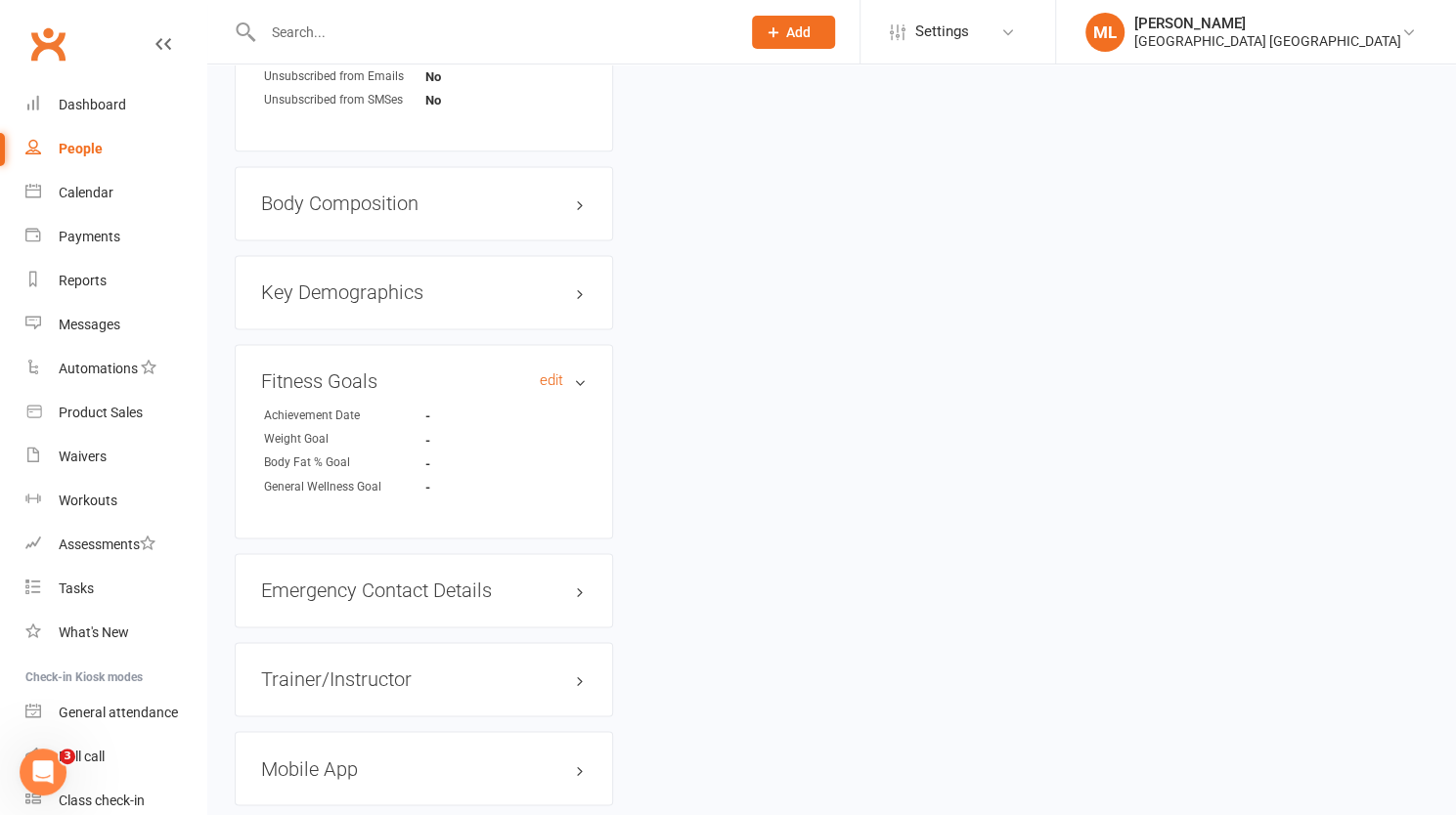
click at [579, 370] on h3 "Fitness Goals edit" at bounding box center [423, 381] width 325 height 22
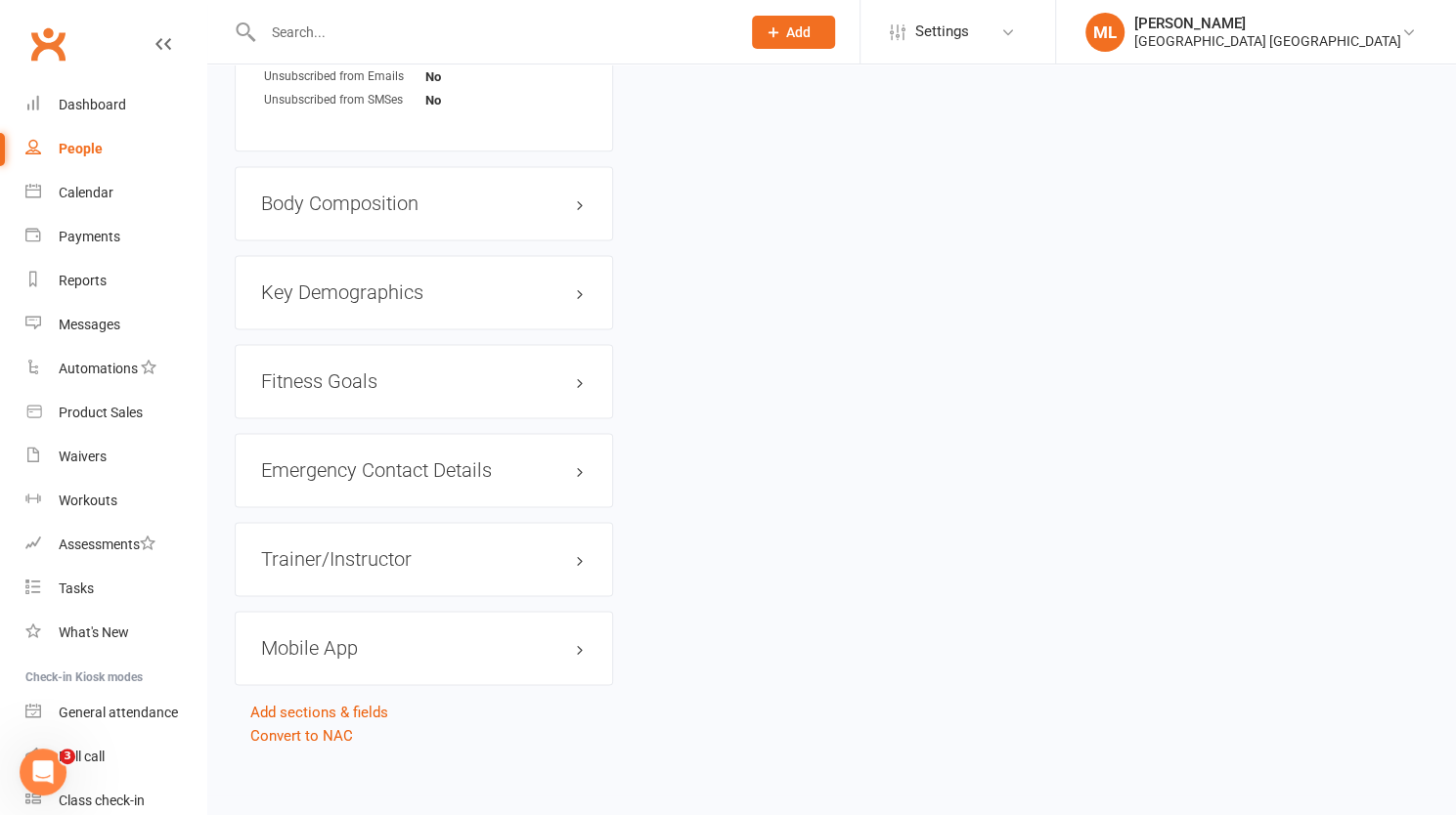
click at [587, 560] on div "Trainer/Instructor edit" at bounding box center [423, 559] width 378 height 74
click at [576, 562] on h3 "Trainer/Instructor edit" at bounding box center [423, 559] width 325 height 22
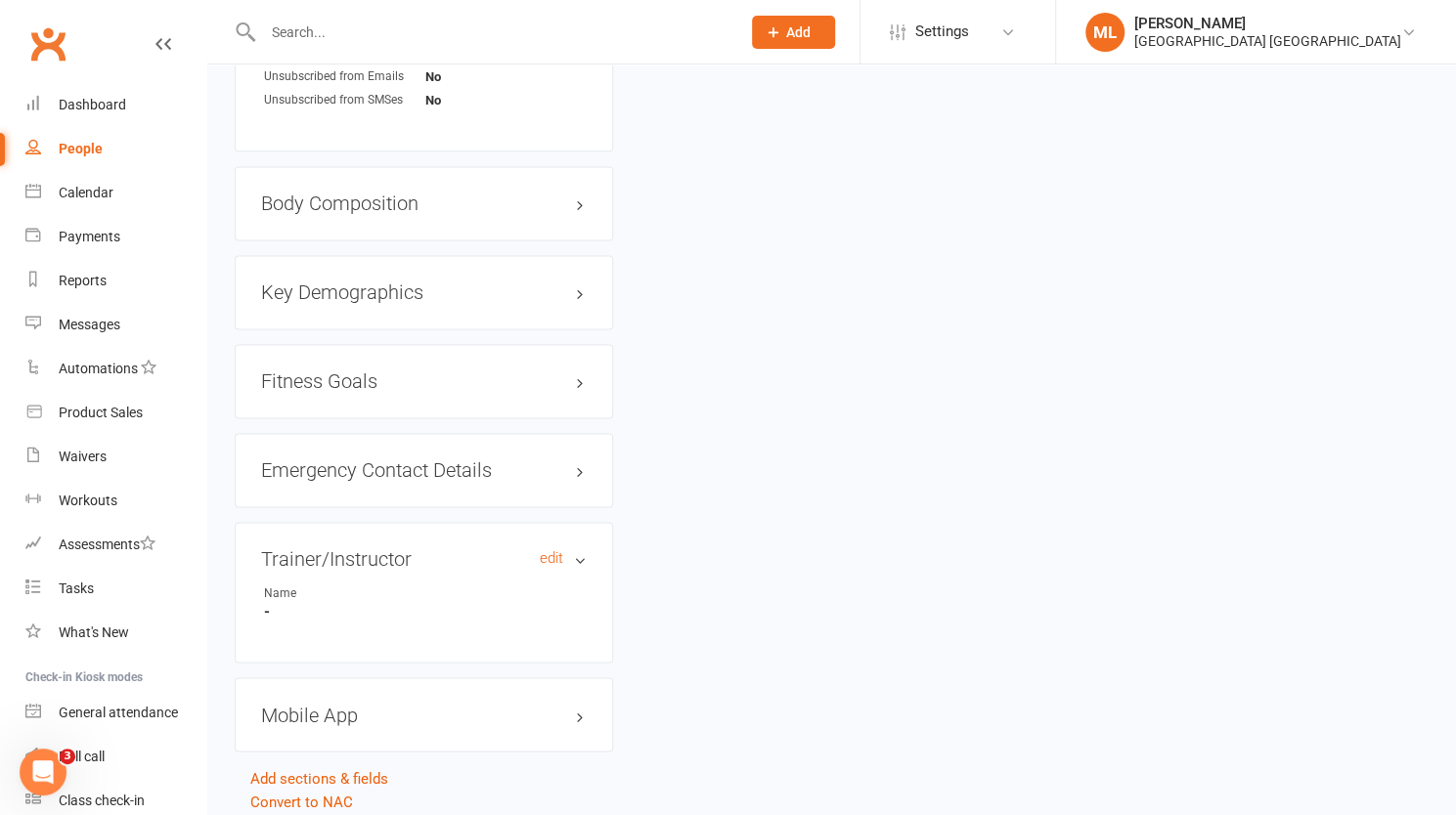
click at [576, 562] on h3 "Trainer/Instructor edit" at bounding box center [423, 559] width 325 height 22
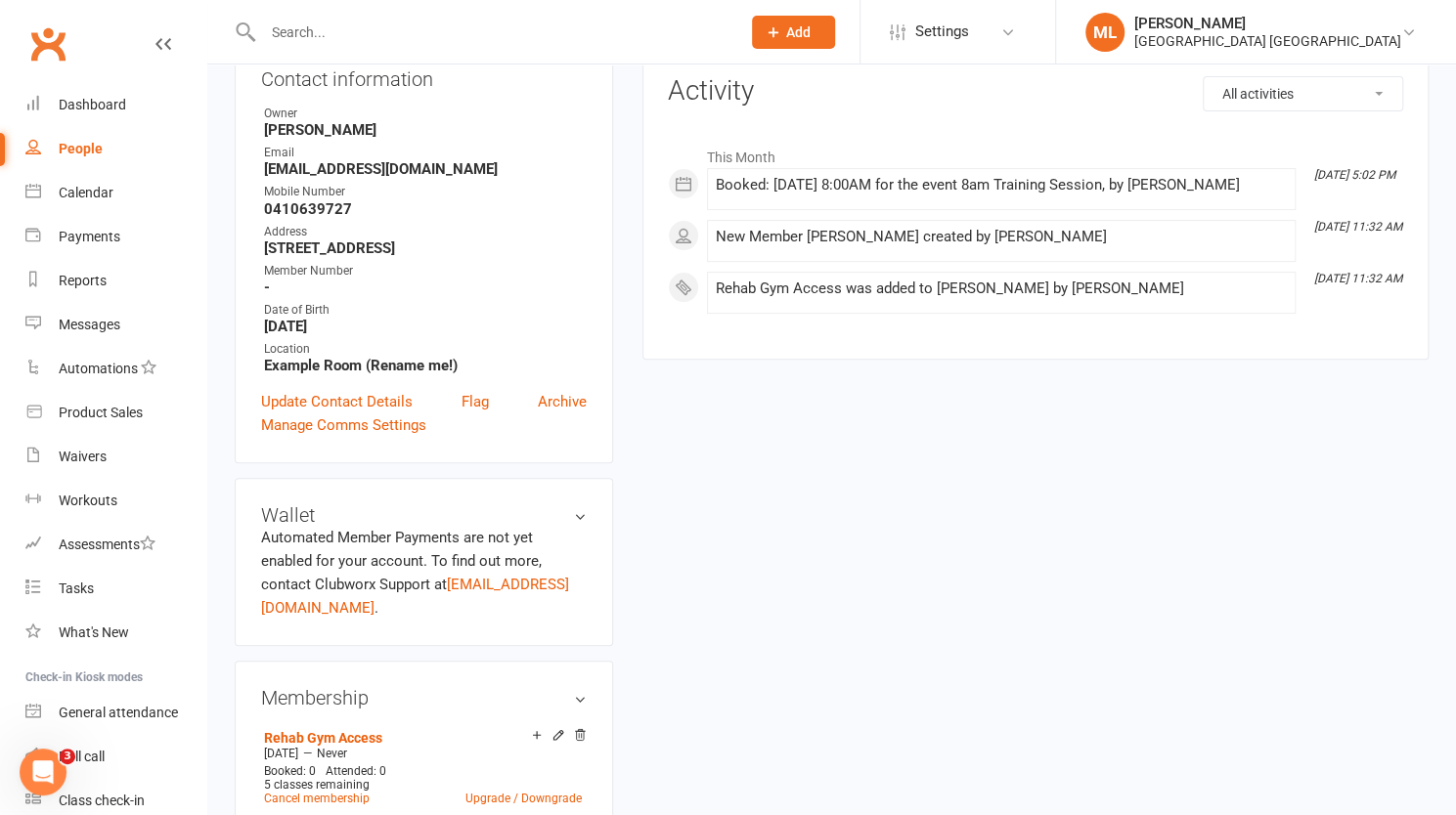
scroll to position [0, 0]
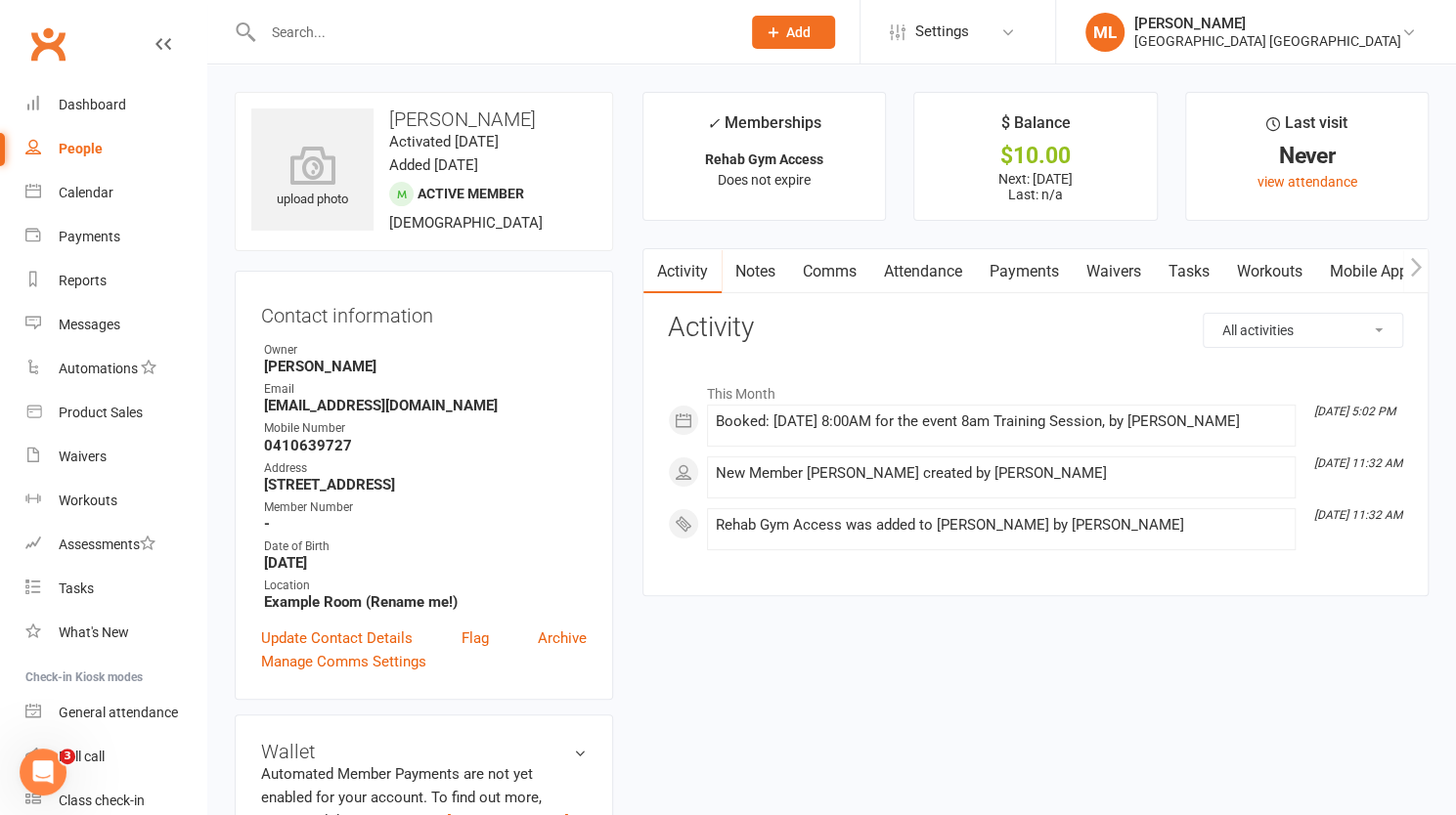
click at [1279, 268] on link "Workouts" at bounding box center [1269, 271] width 93 height 45
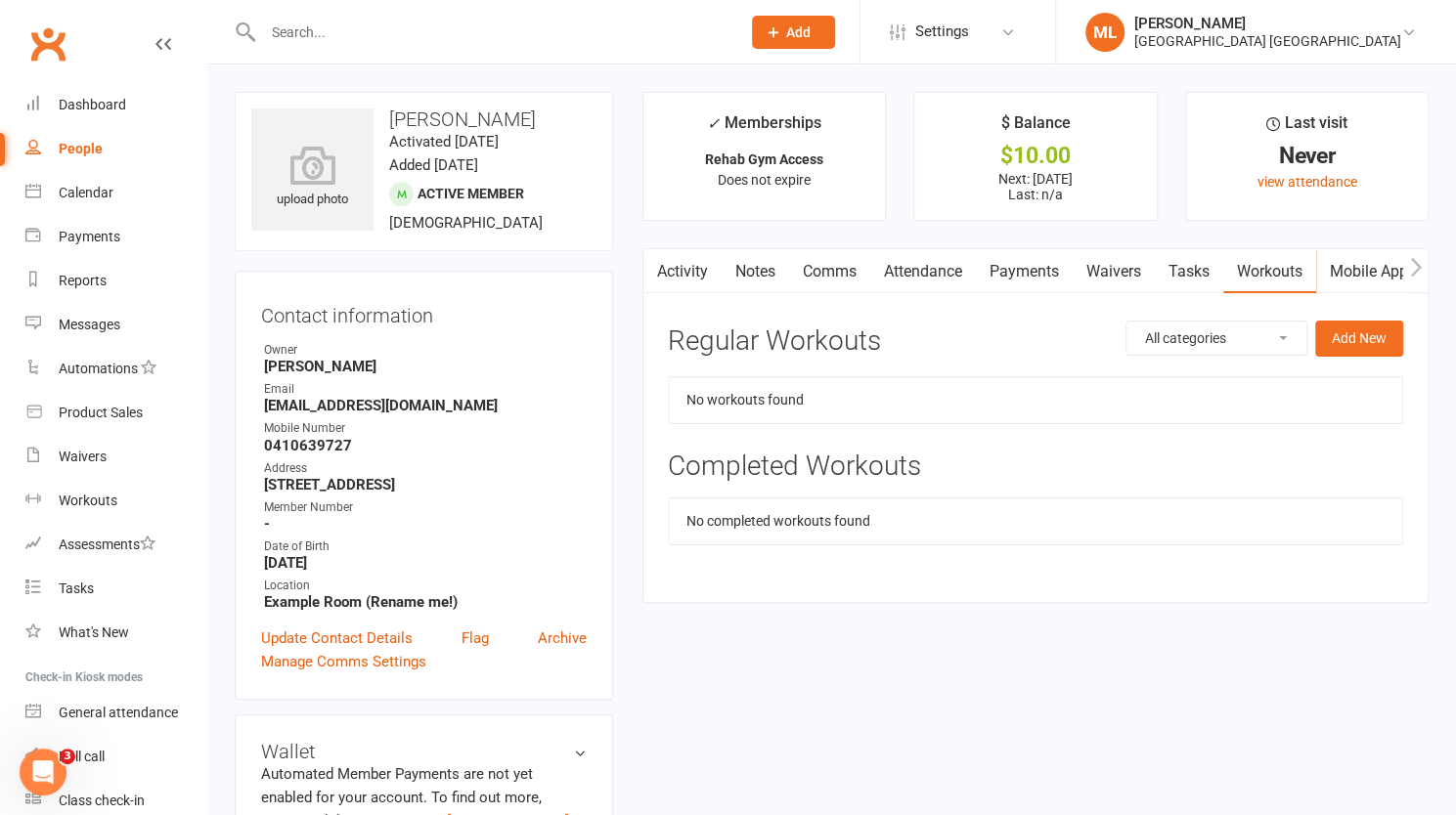
click at [1285, 334] on select "All categories Beginner General Conditioning Post Surgery Rehab Pre Surgery" at bounding box center [1216, 338] width 180 height 33
select select "494"
click at [1126, 321] on select "All categories Beginner General Conditioning Post Surgery Rehab Pre Surgery" at bounding box center [1216, 338] width 180 height 33
click at [1359, 337] on button "Add New" at bounding box center [1359, 338] width 88 height 35
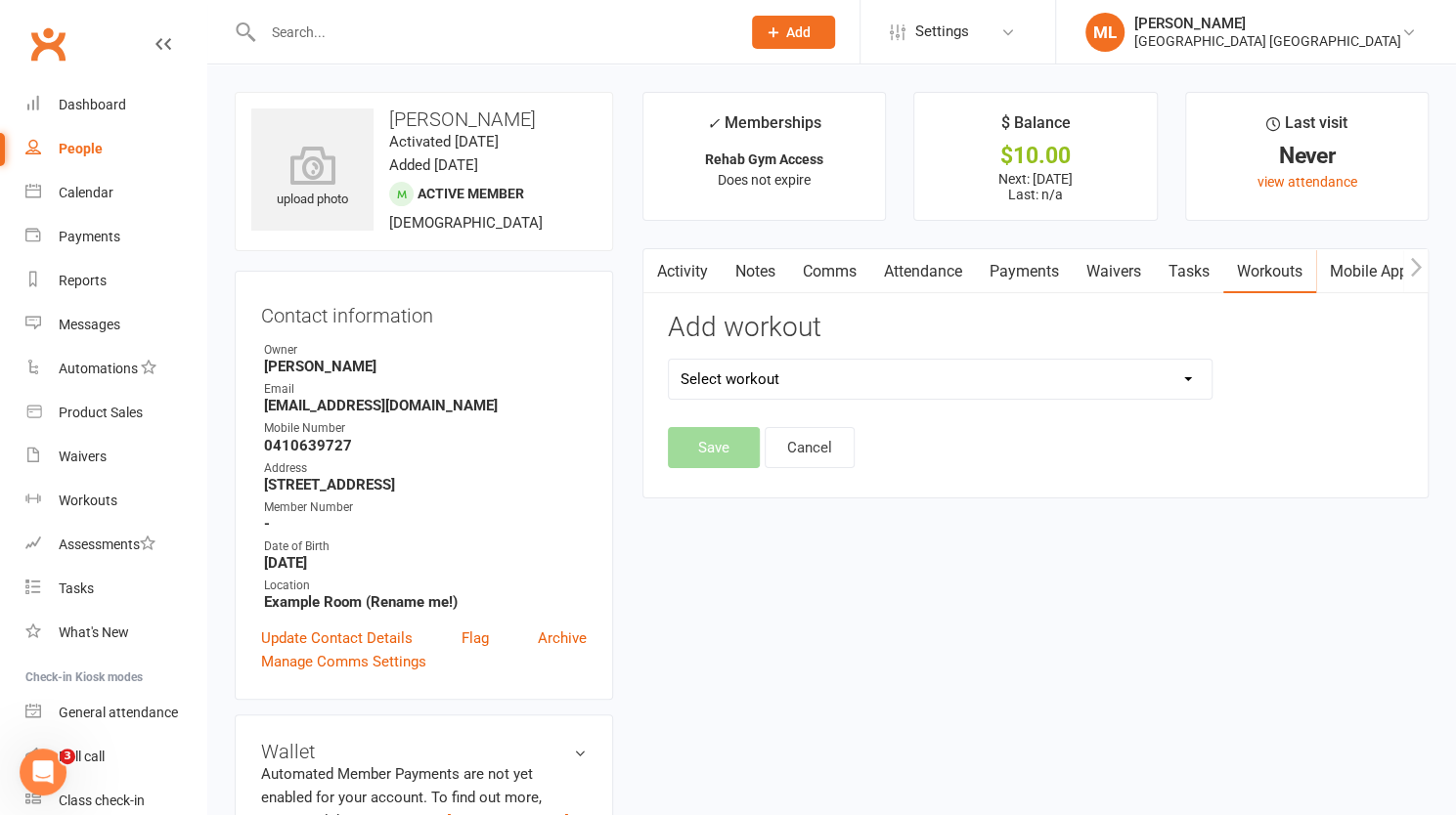
click at [792, 376] on select "Select workout Strength & Mobility" at bounding box center [940, 379] width 543 height 39
select select "6588"
click at [668, 360] on select "Select workout Strength & Mobility" at bounding box center [940, 379] width 543 height 39
click at [722, 447] on button "Save" at bounding box center [713, 448] width 92 height 41
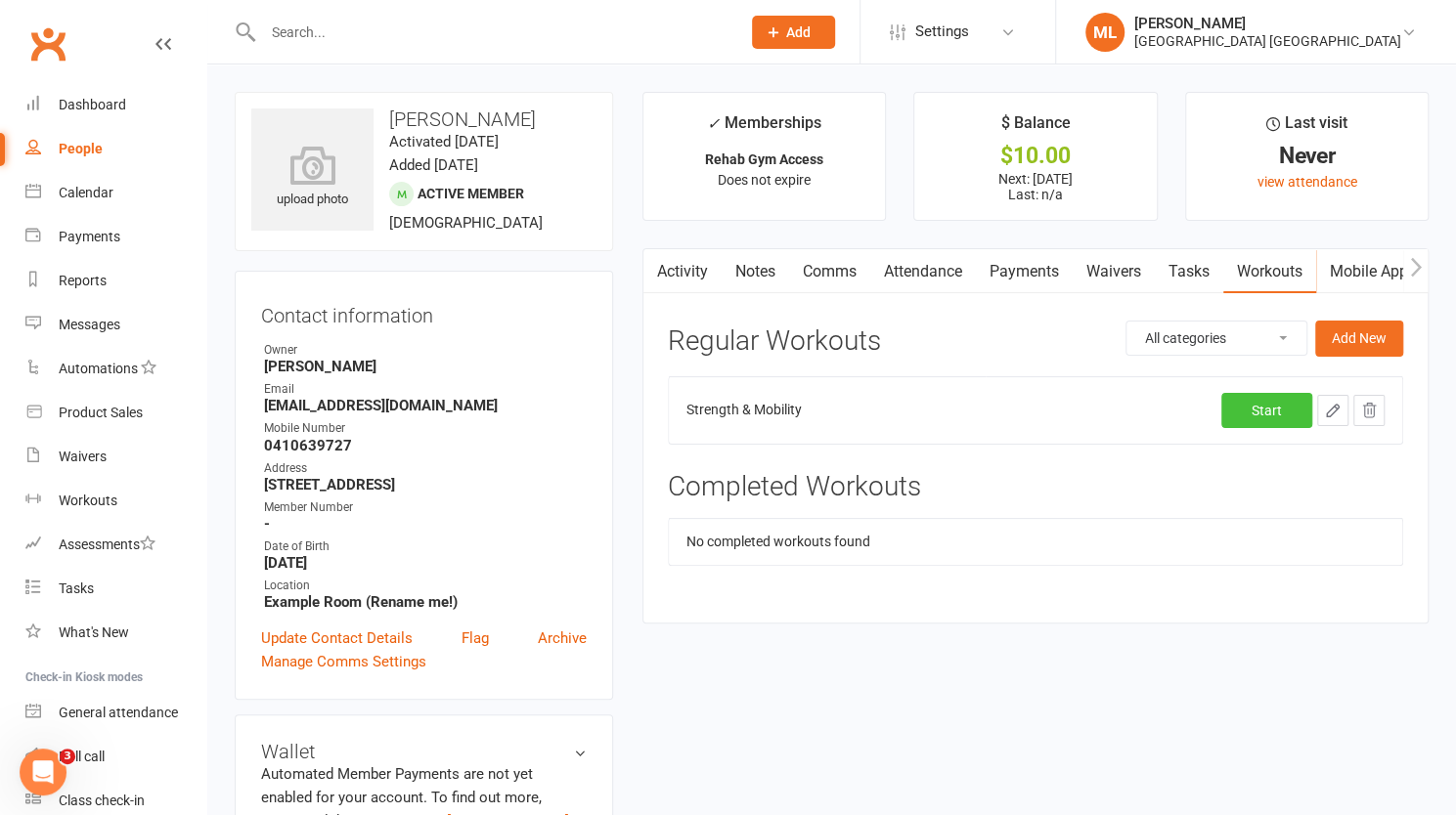
click at [1267, 408] on link "Start" at bounding box center [1266, 410] width 91 height 35
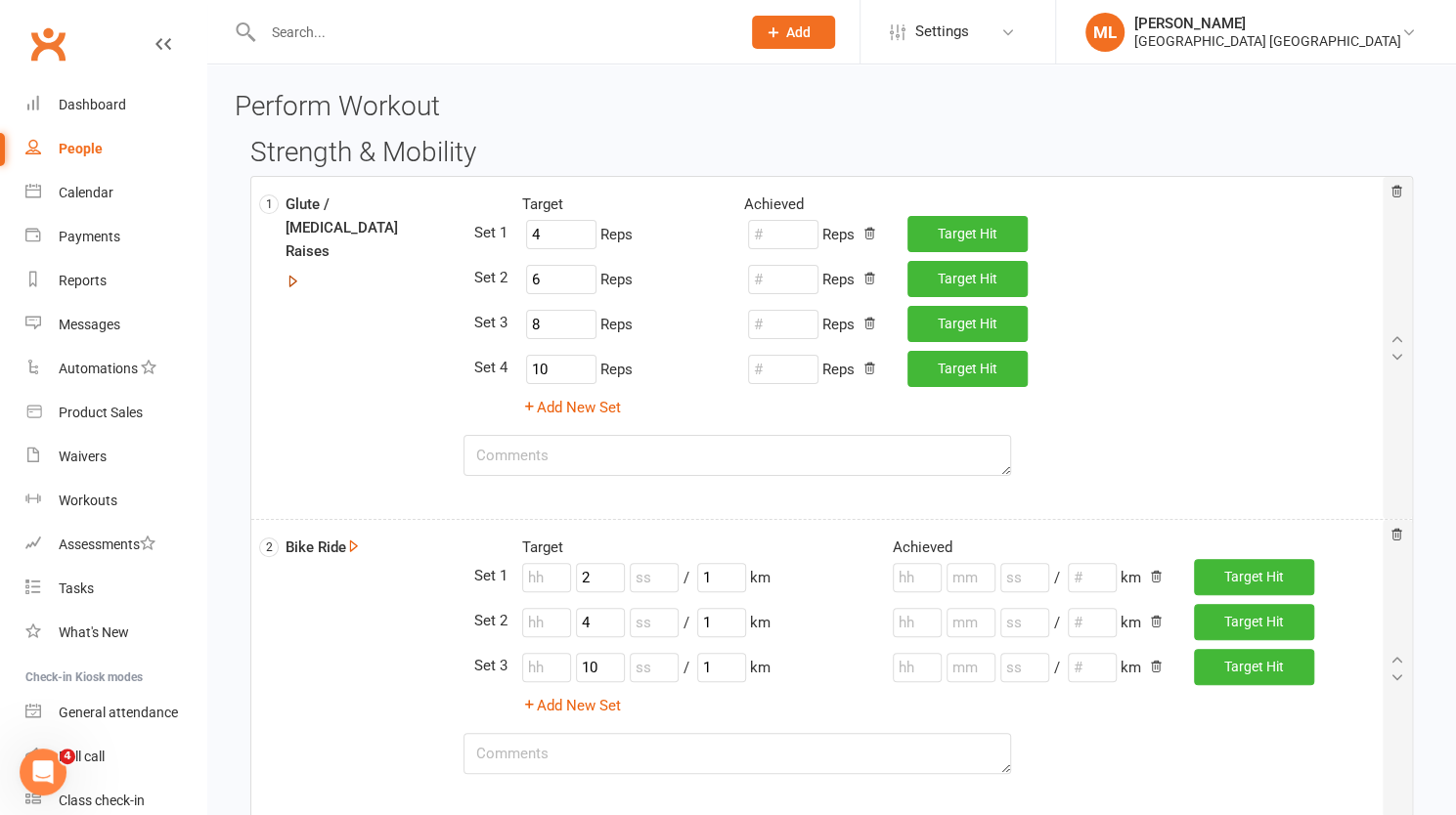
click at [295, 270] on button "button" at bounding box center [292, 282] width 15 height 24
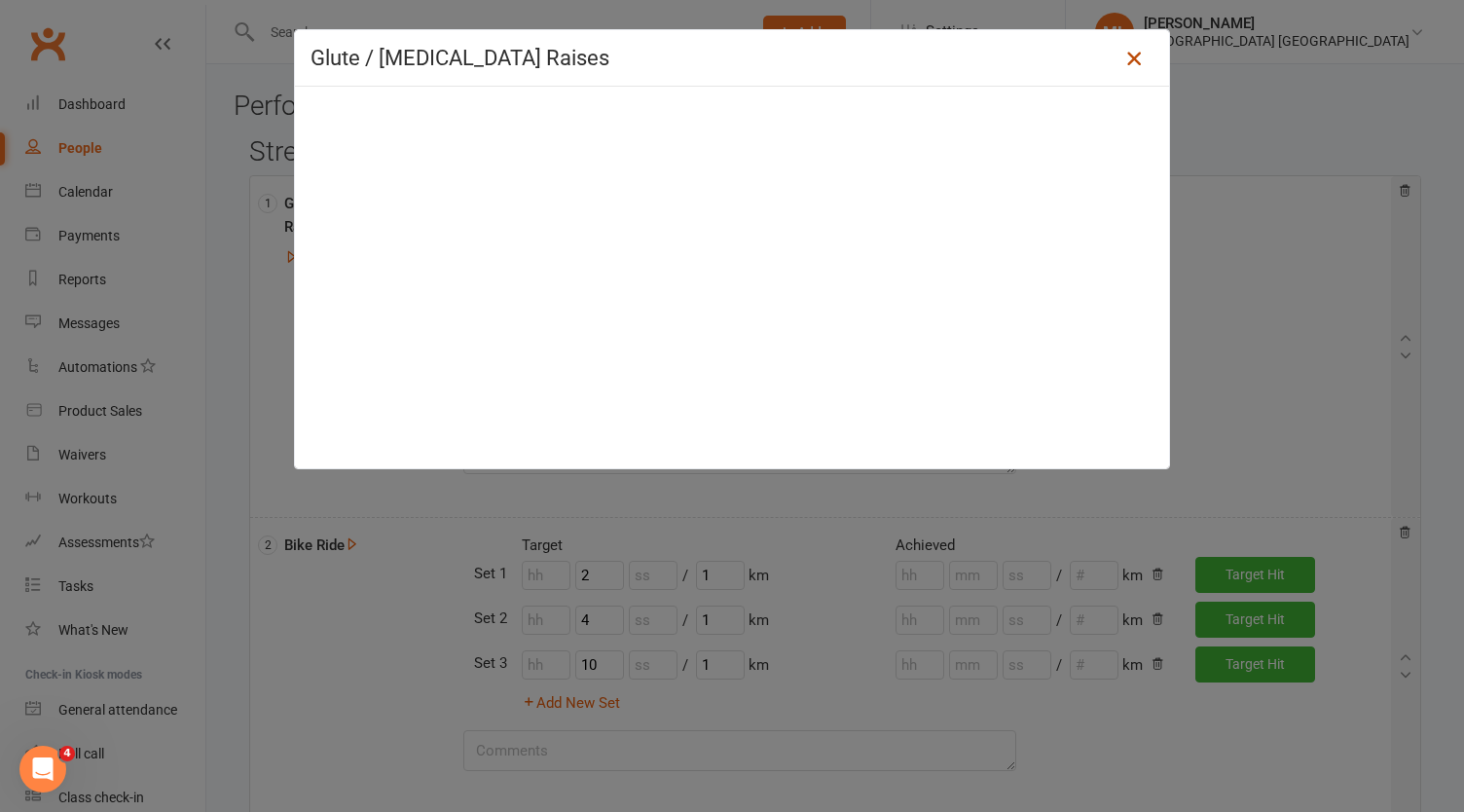
click at [1123, 61] on icon at bounding box center [1134, 59] width 23 height 23
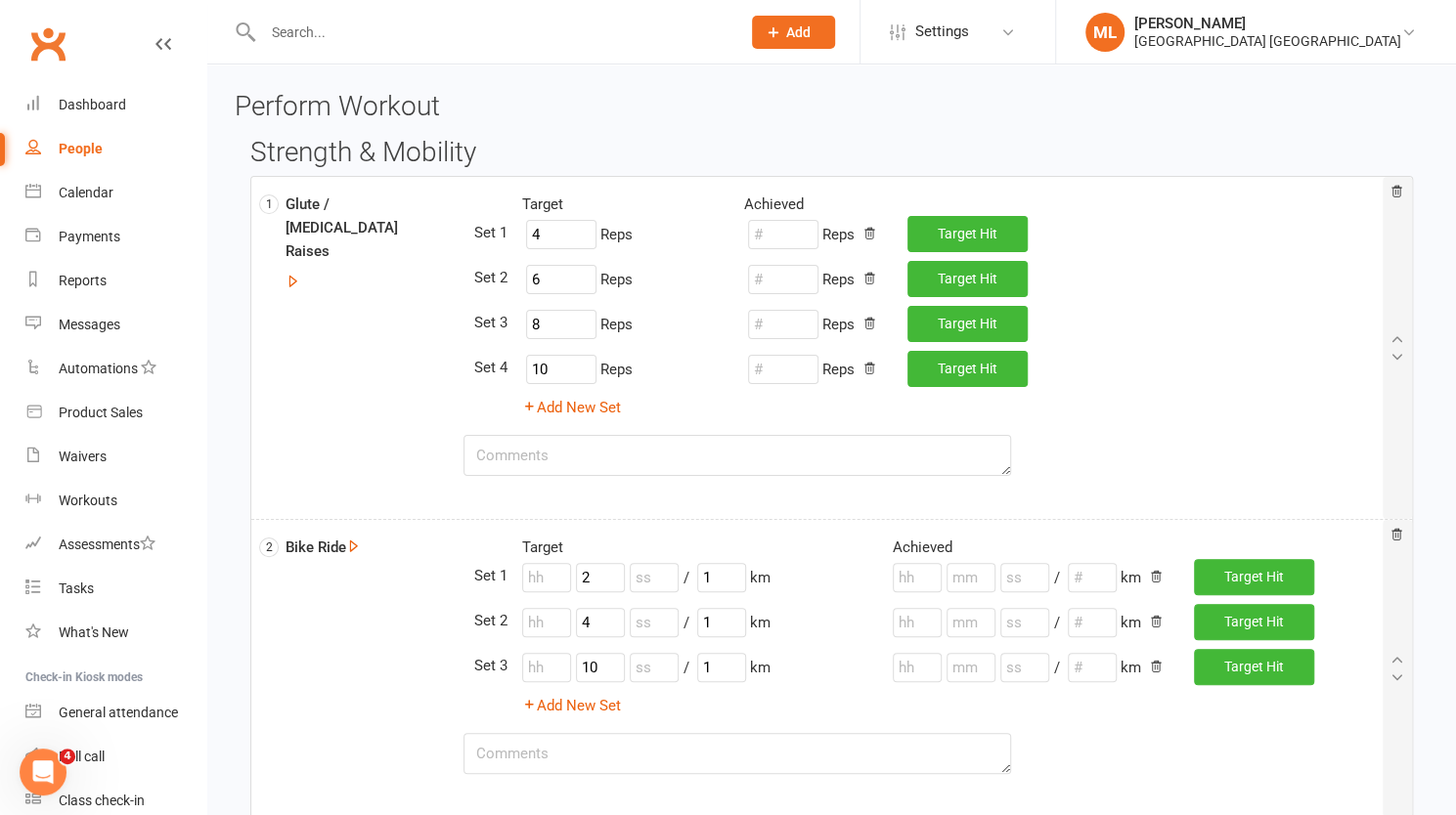
click at [86, 150] on div "People" at bounding box center [80, 149] width 44 height 16
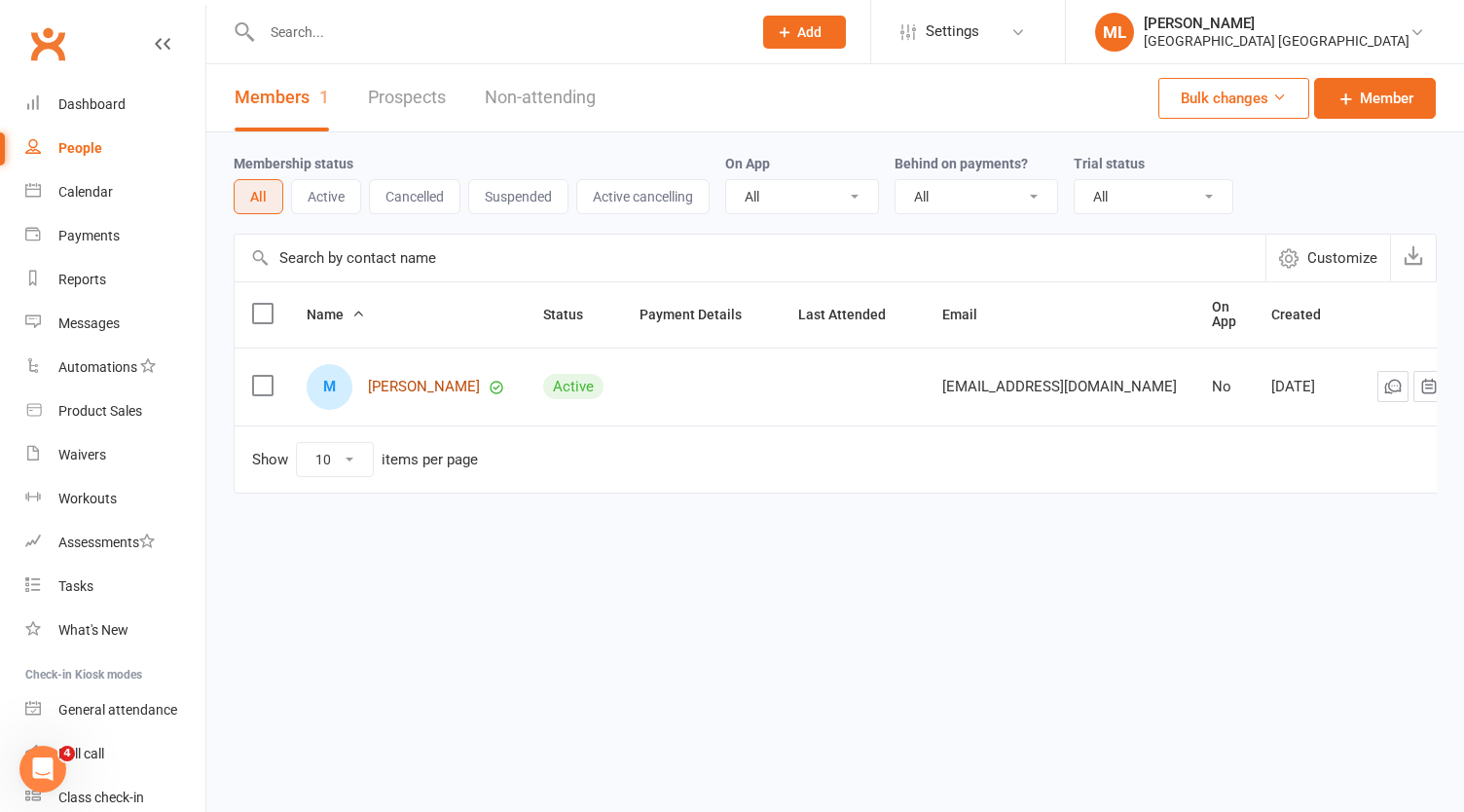
click at [395, 386] on link "[PERSON_NAME]" at bounding box center [424, 386] width 112 height 17
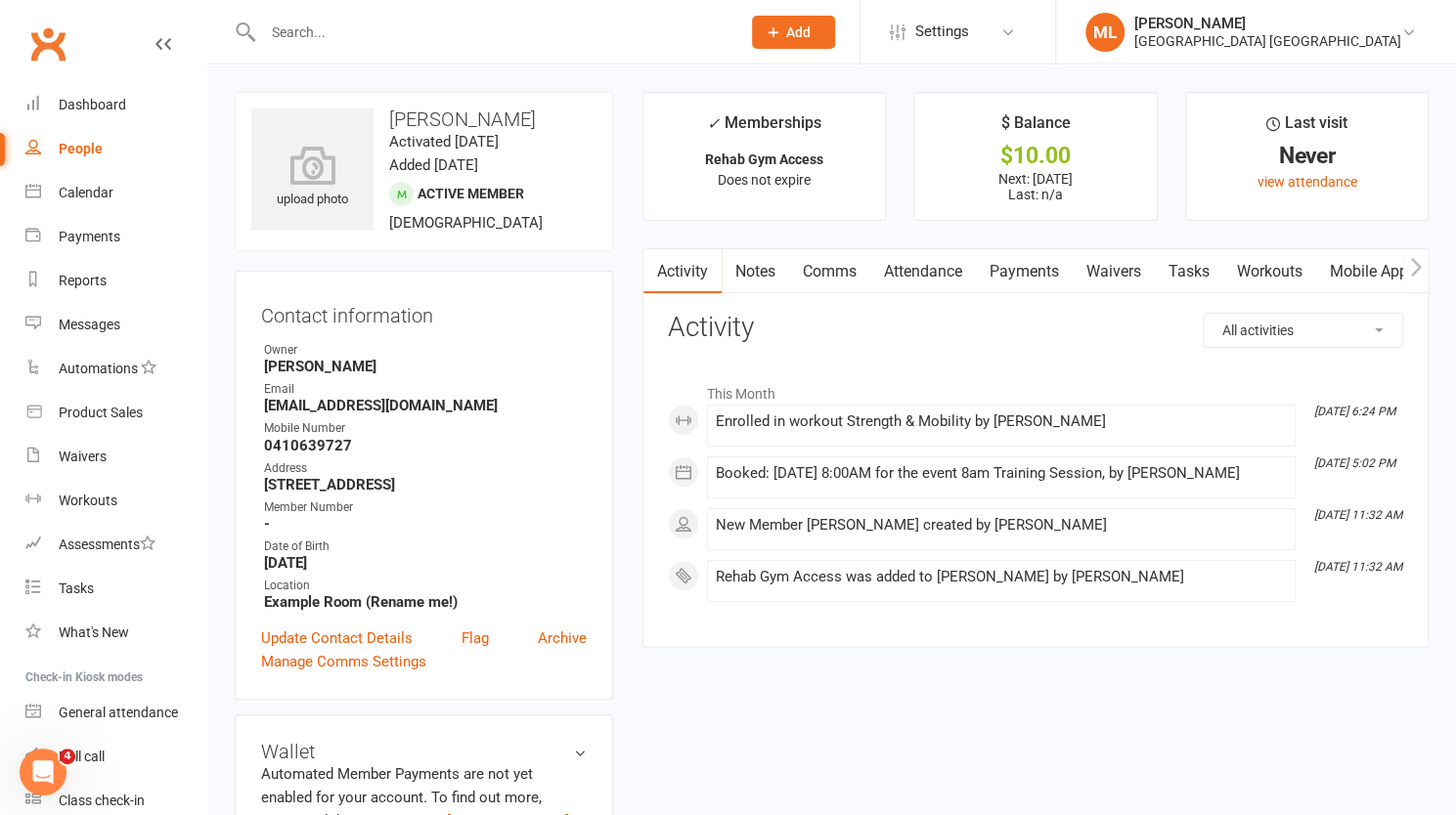
click at [1286, 264] on link "Workouts" at bounding box center [1269, 271] width 93 height 45
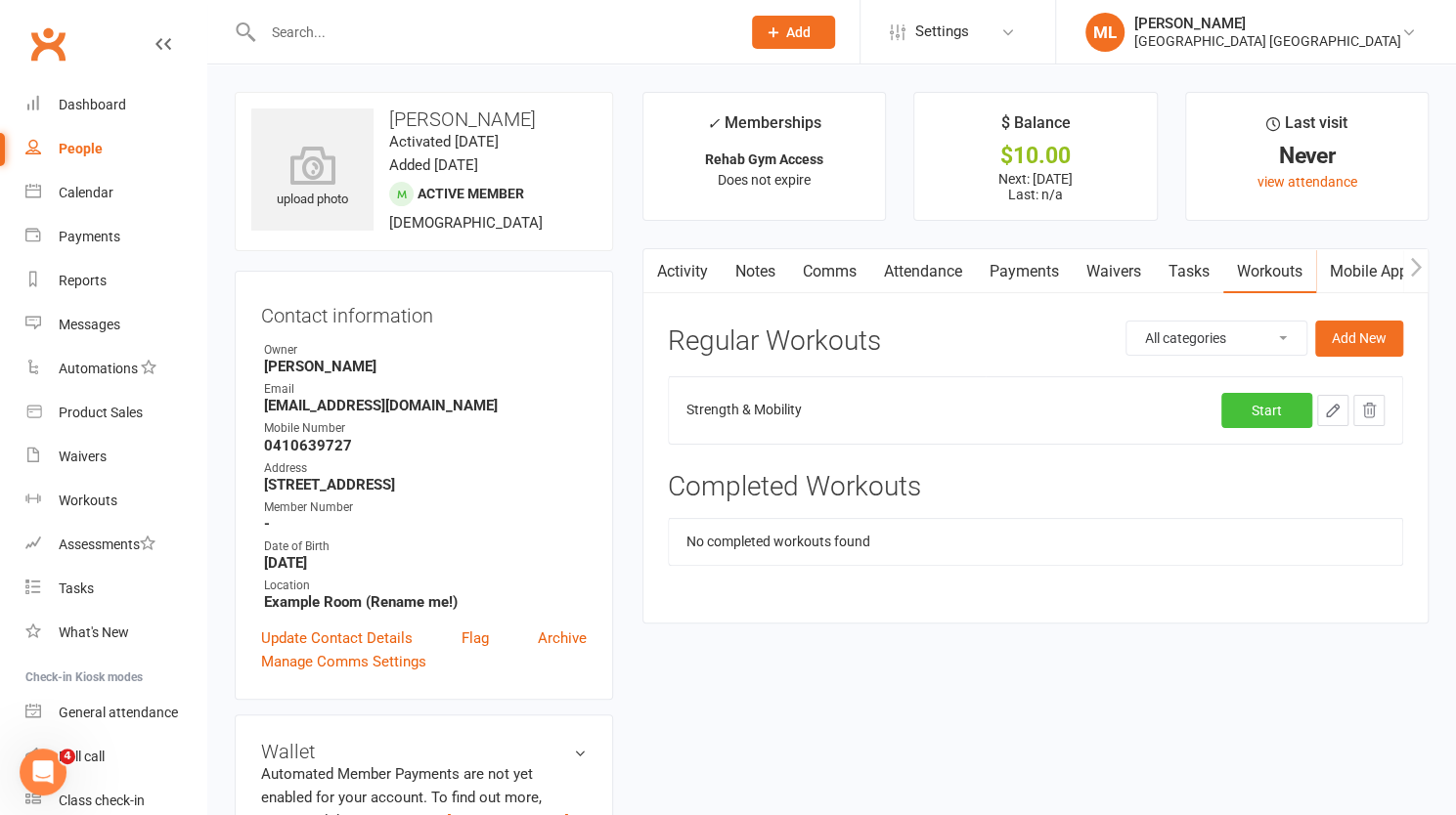
click at [1286, 411] on link "Start" at bounding box center [1266, 410] width 91 height 35
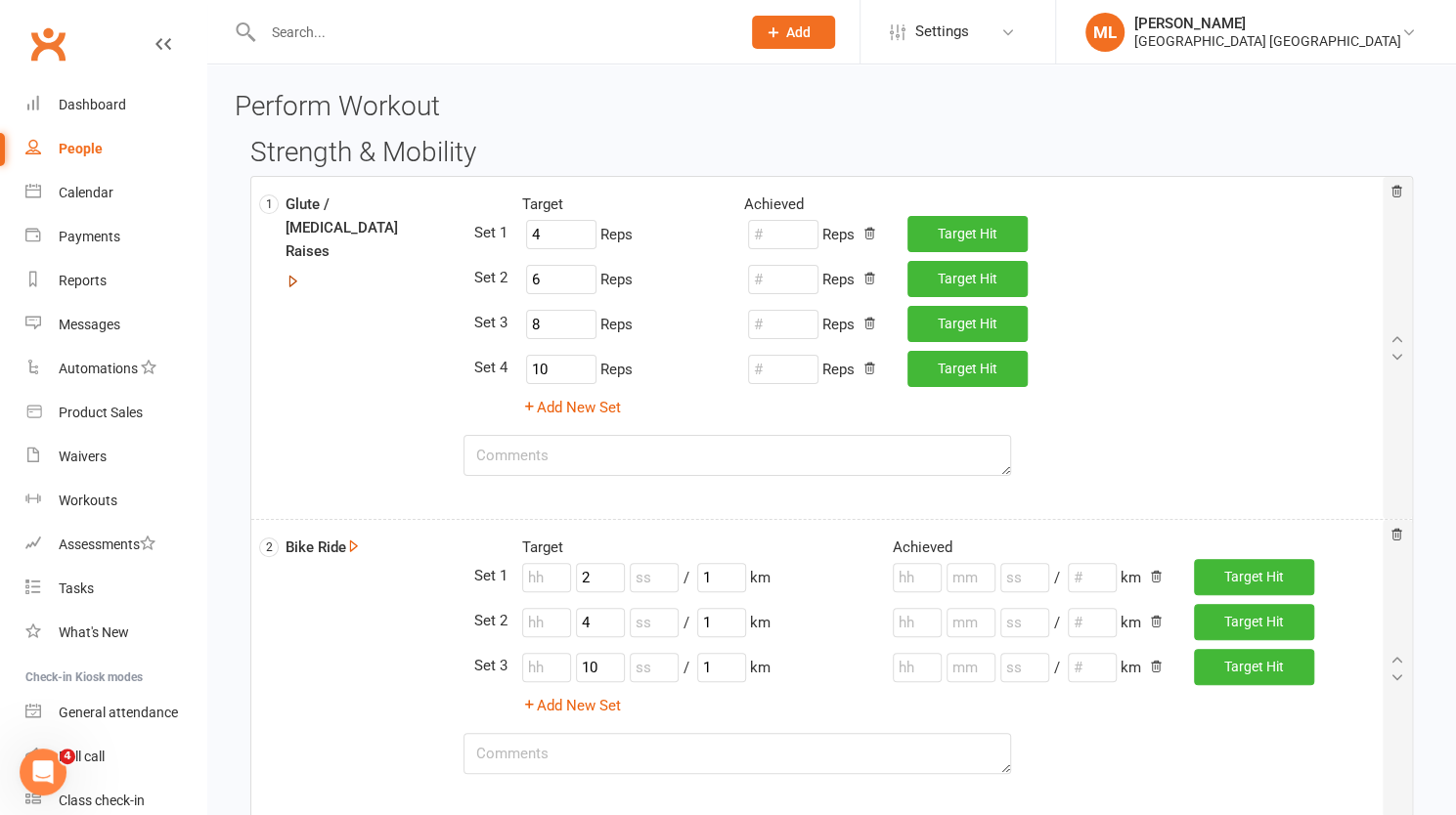
click at [292, 273] on icon "button" at bounding box center [292, 280] width 15 height 15
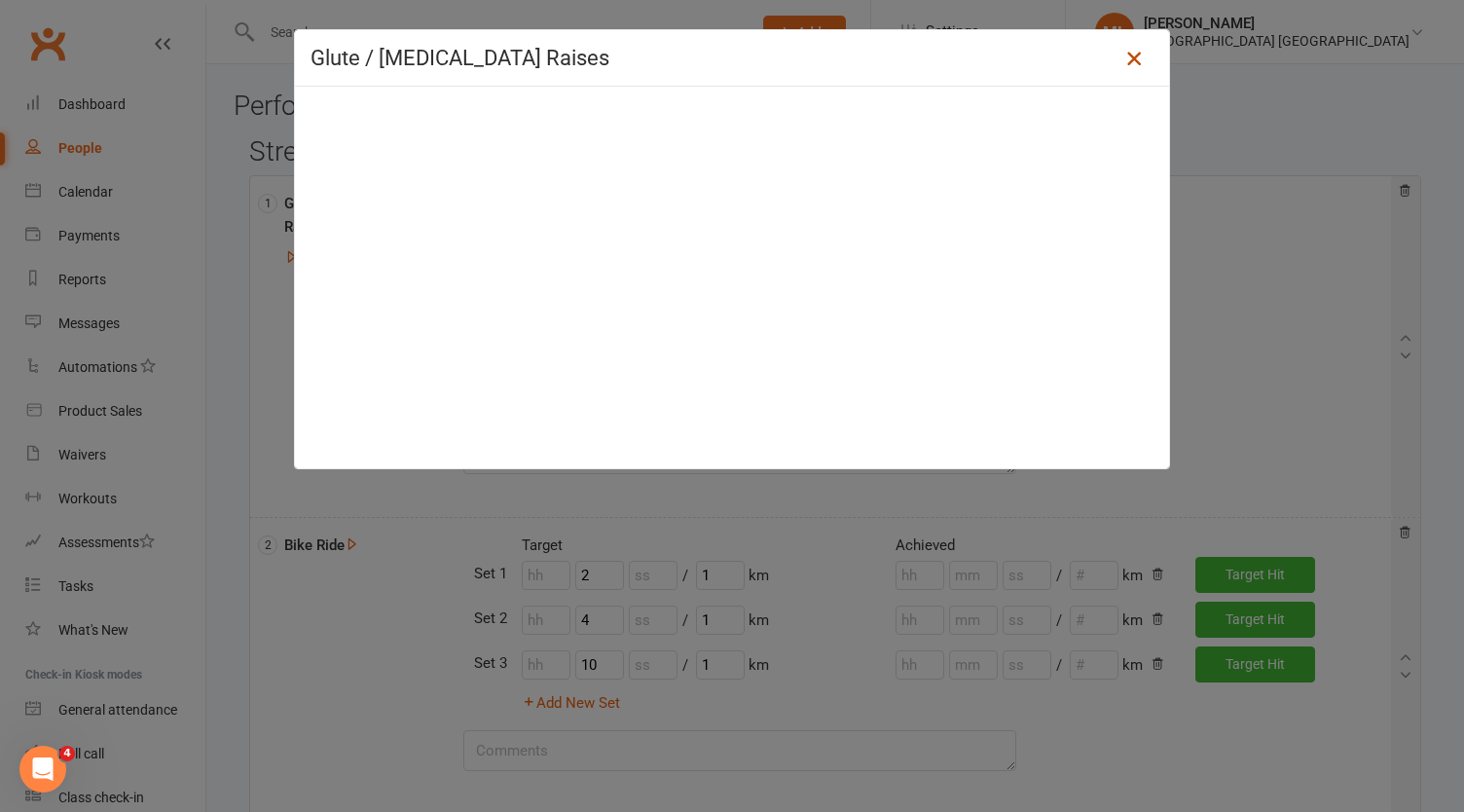
click at [1118, 64] on link at bounding box center [1134, 59] width 31 height 31
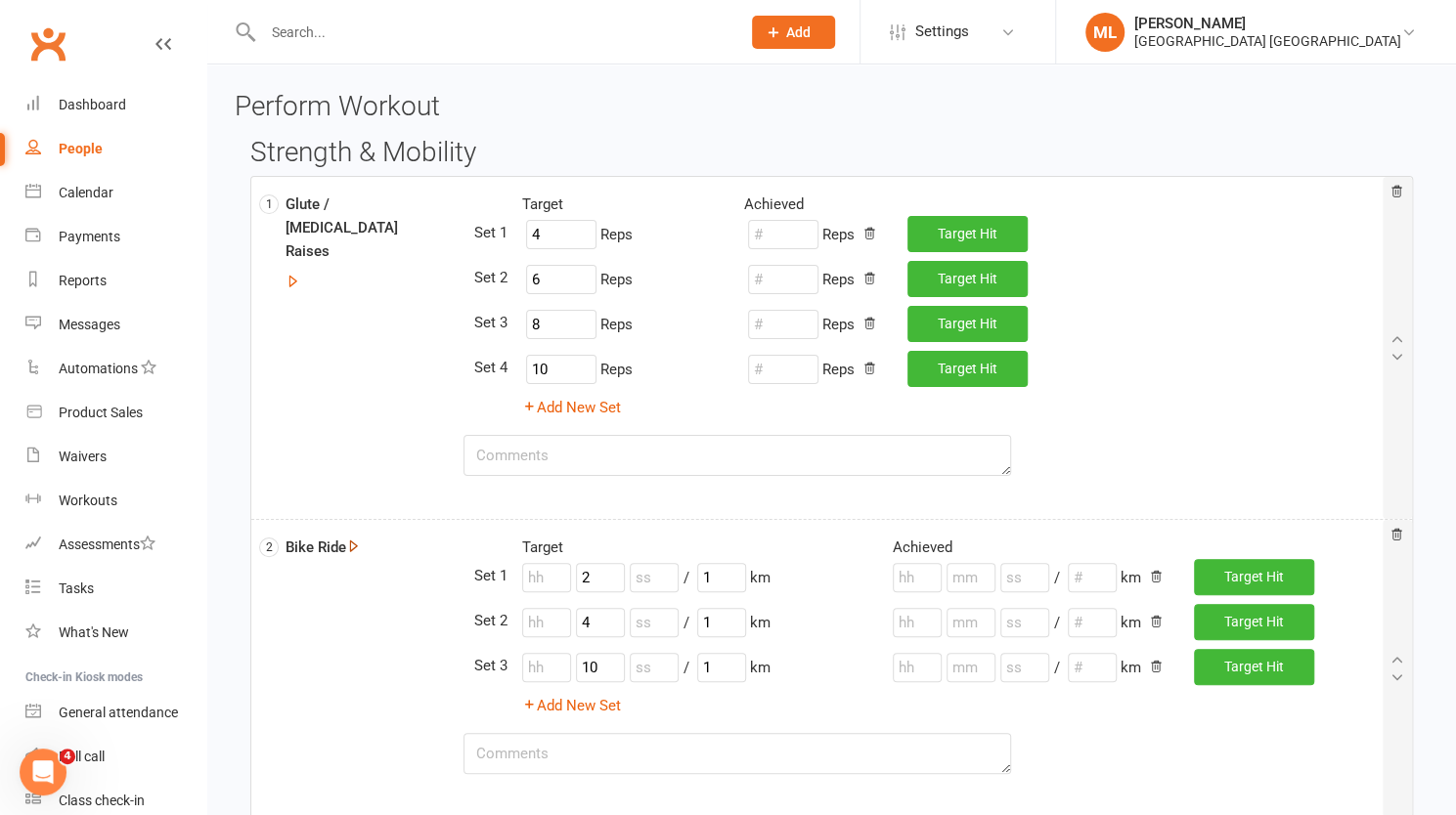
click at [358, 544] on icon "button" at bounding box center [353, 546] width 15 height 15
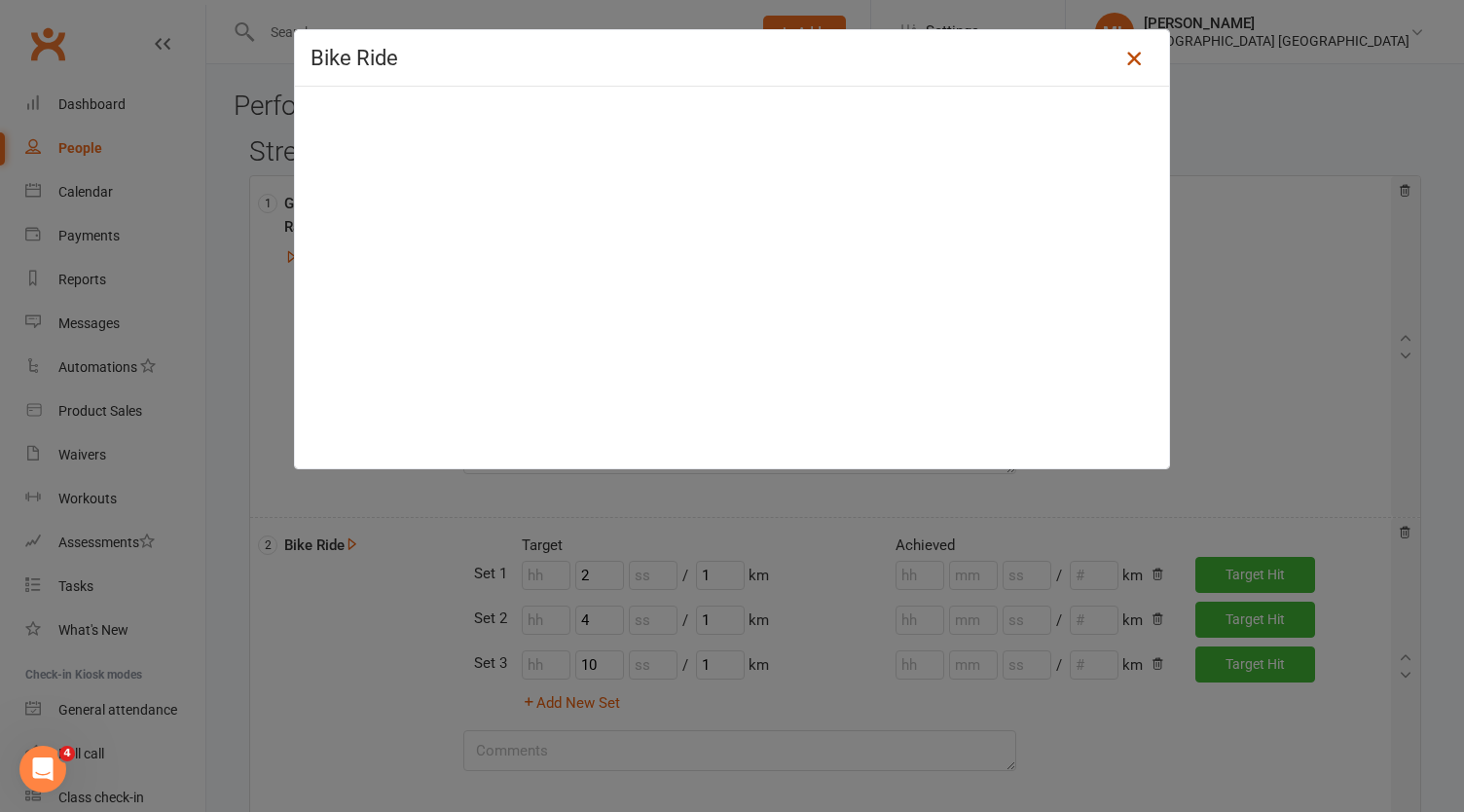
click at [1131, 52] on icon at bounding box center [1134, 59] width 23 height 23
